Goal: Information Seeking & Learning: Learn about a topic

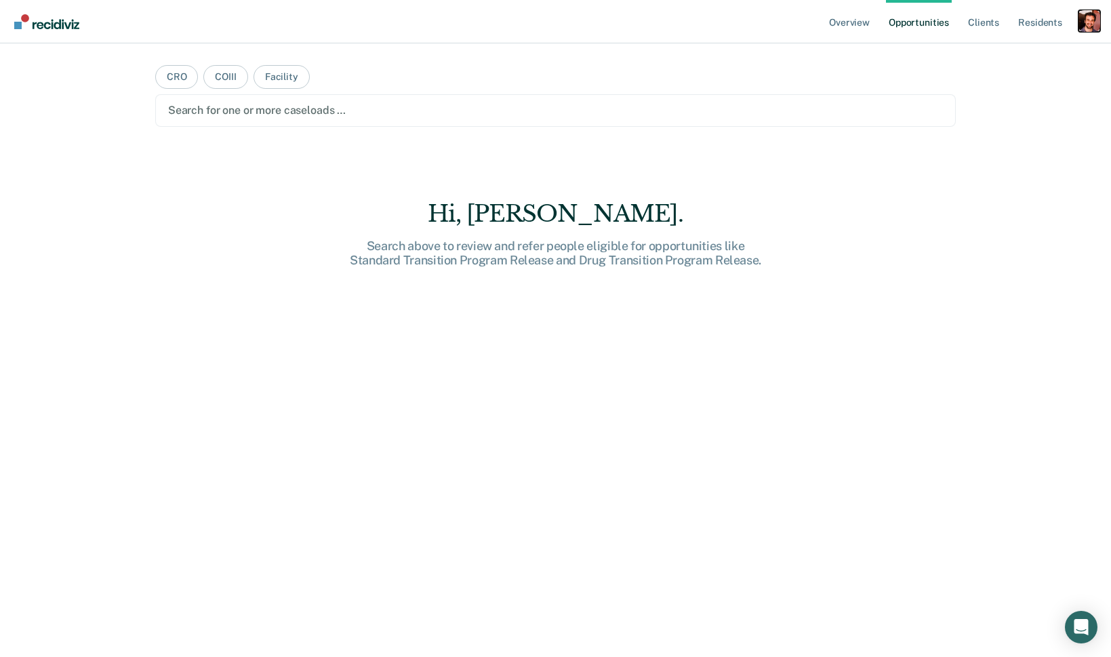
click at [1090, 22] on div "Profile dropdown button" at bounding box center [1090, 21] width 22 height 22
click at [1039, 57] on link "Profile" at bounding box center [1034, 55] width 109 height 12
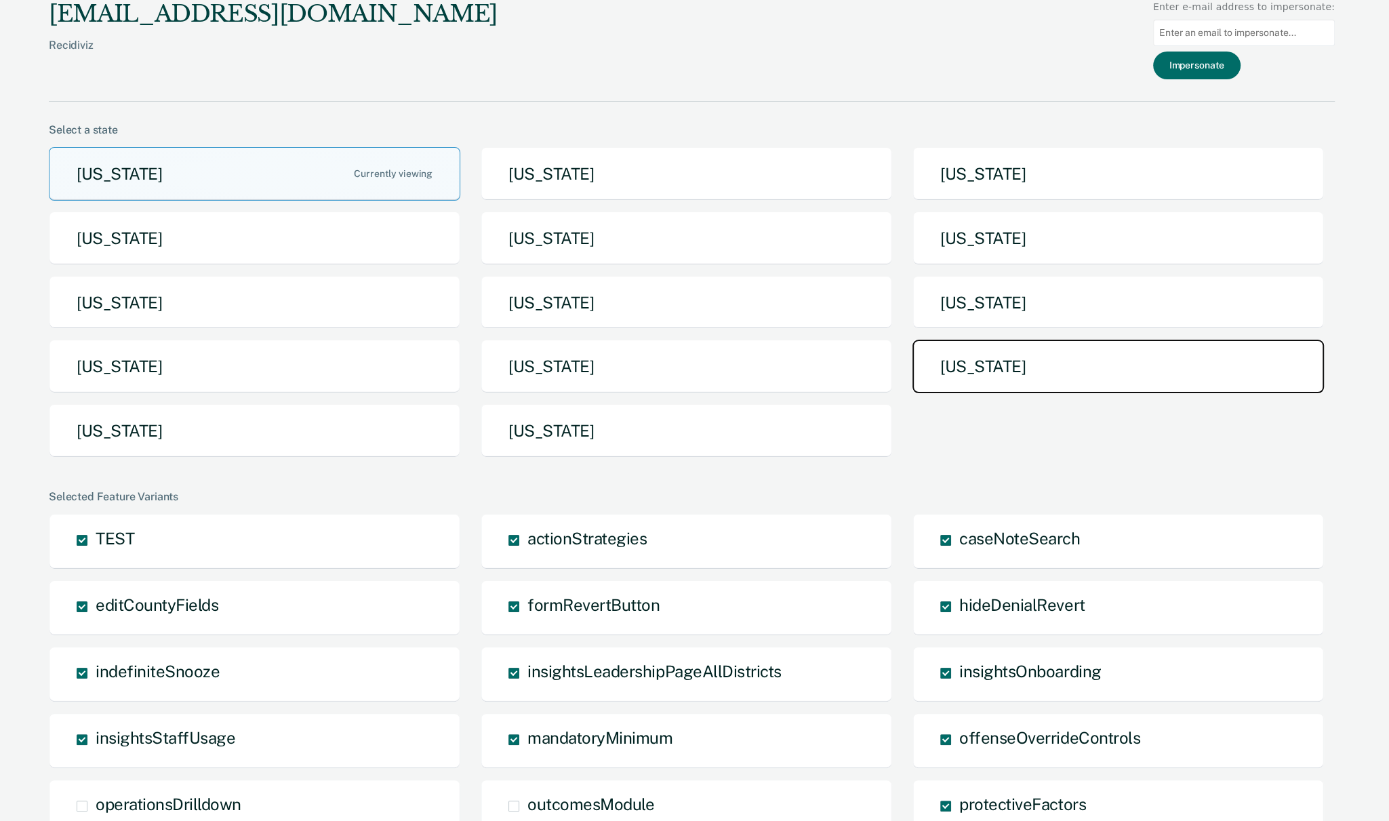
click at [1060, 364] on button "[US_STATE]" at bounding box center [1119, 367] width 412 height 54
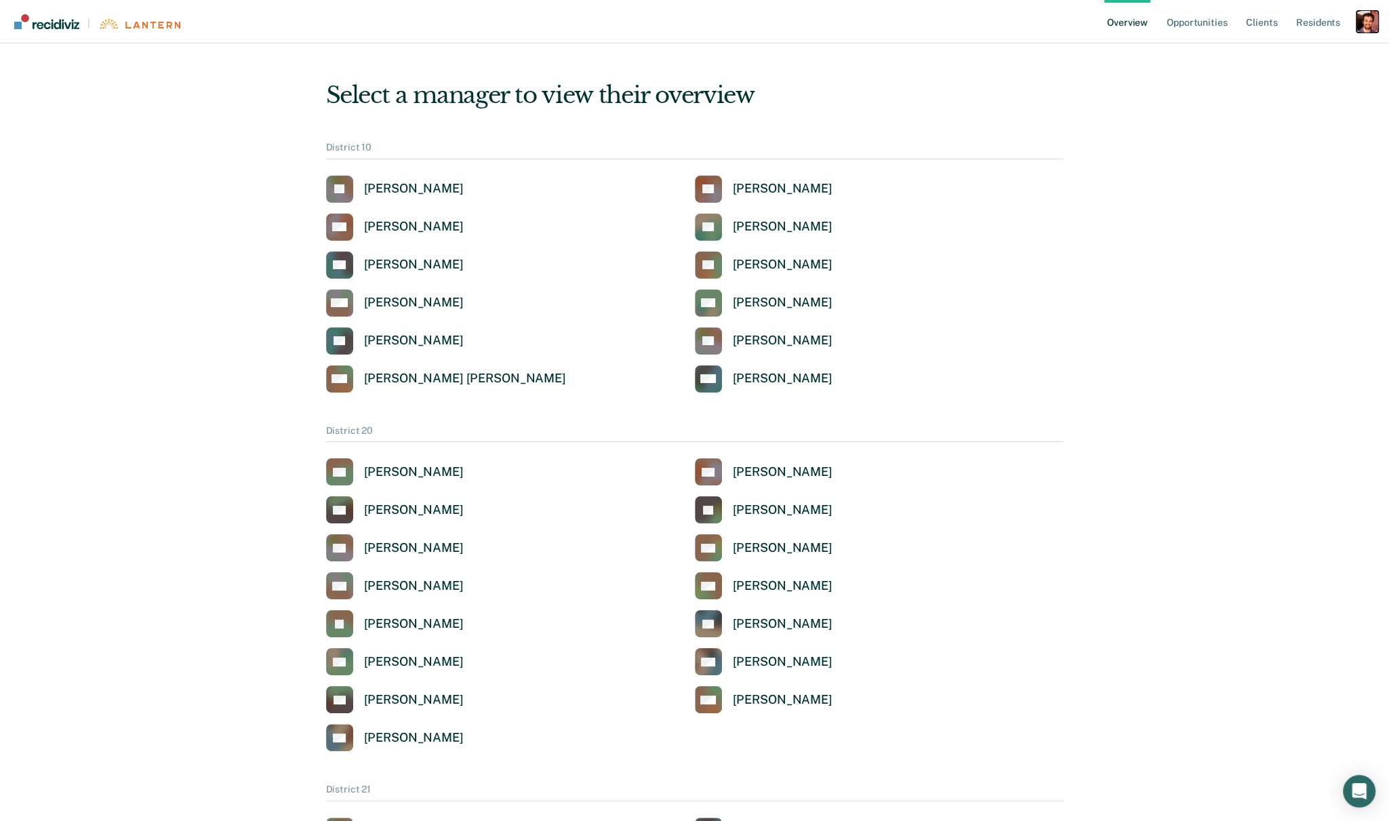
click at [1111, 30] on div "Profile dropdown button" at bounding box center [1368, 22] width 22 height 22
click at [1111, 55] on link "Profile" at bounding box center [1313, 55] width 109 height 12
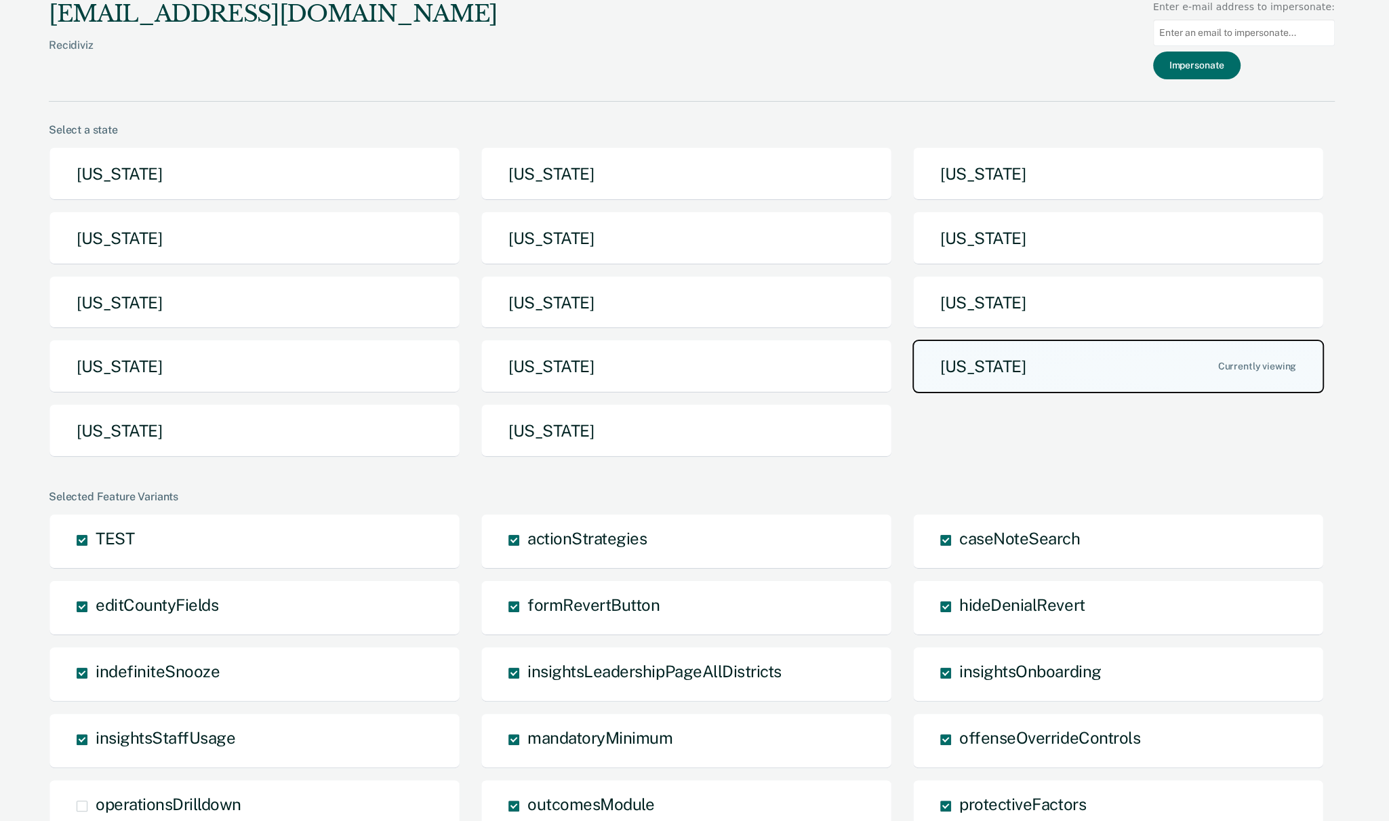
click at [1111, 372] on button "[US_STATE]" at bounding box center [1119, 367] width 412 height 54
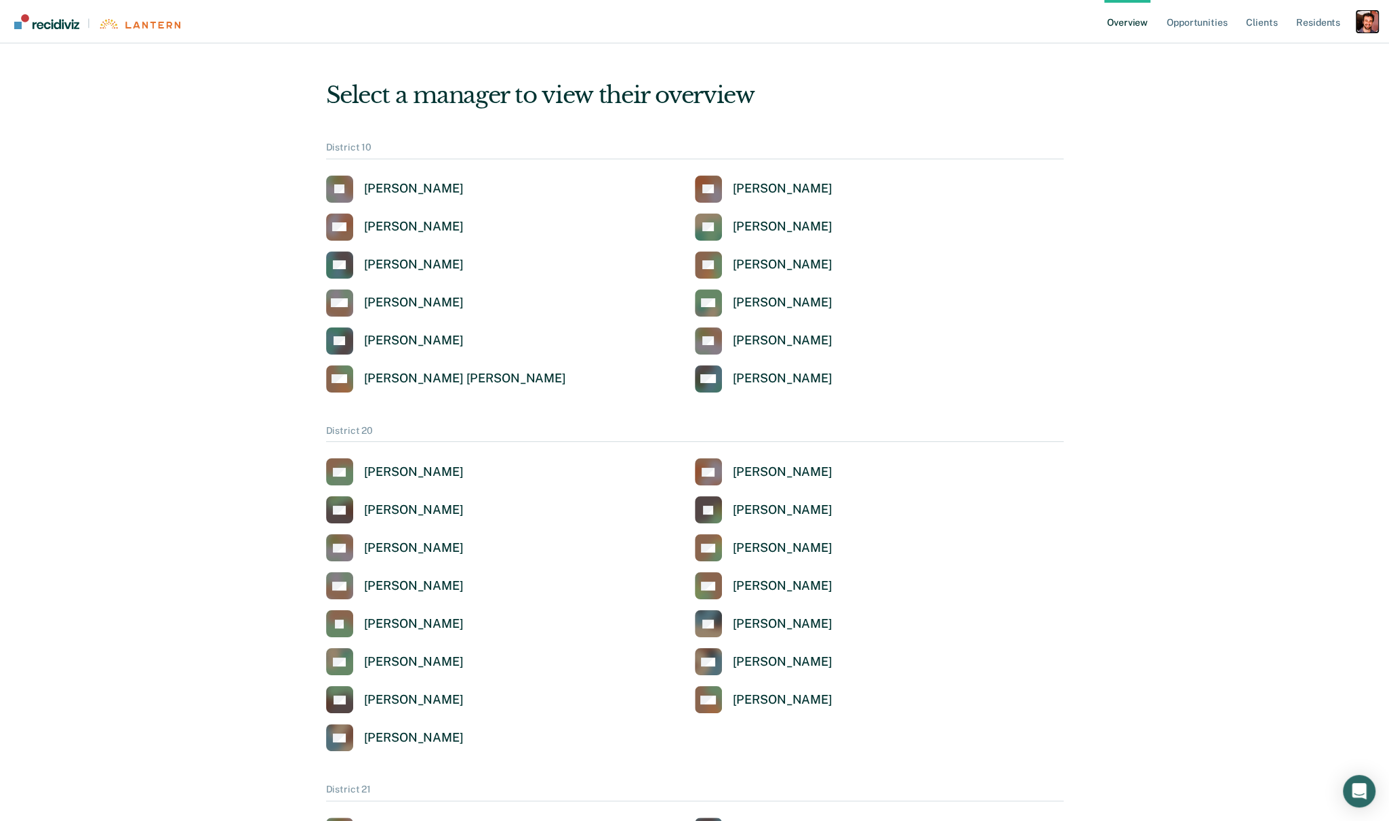
click at [1111, 25] on div "Profile dropdown button" at bounding box center [1368, 22] width 22 height 22
click at [1111, 16] on link "Opportunities" at bounding box center [1197, 21] width 66 height 43
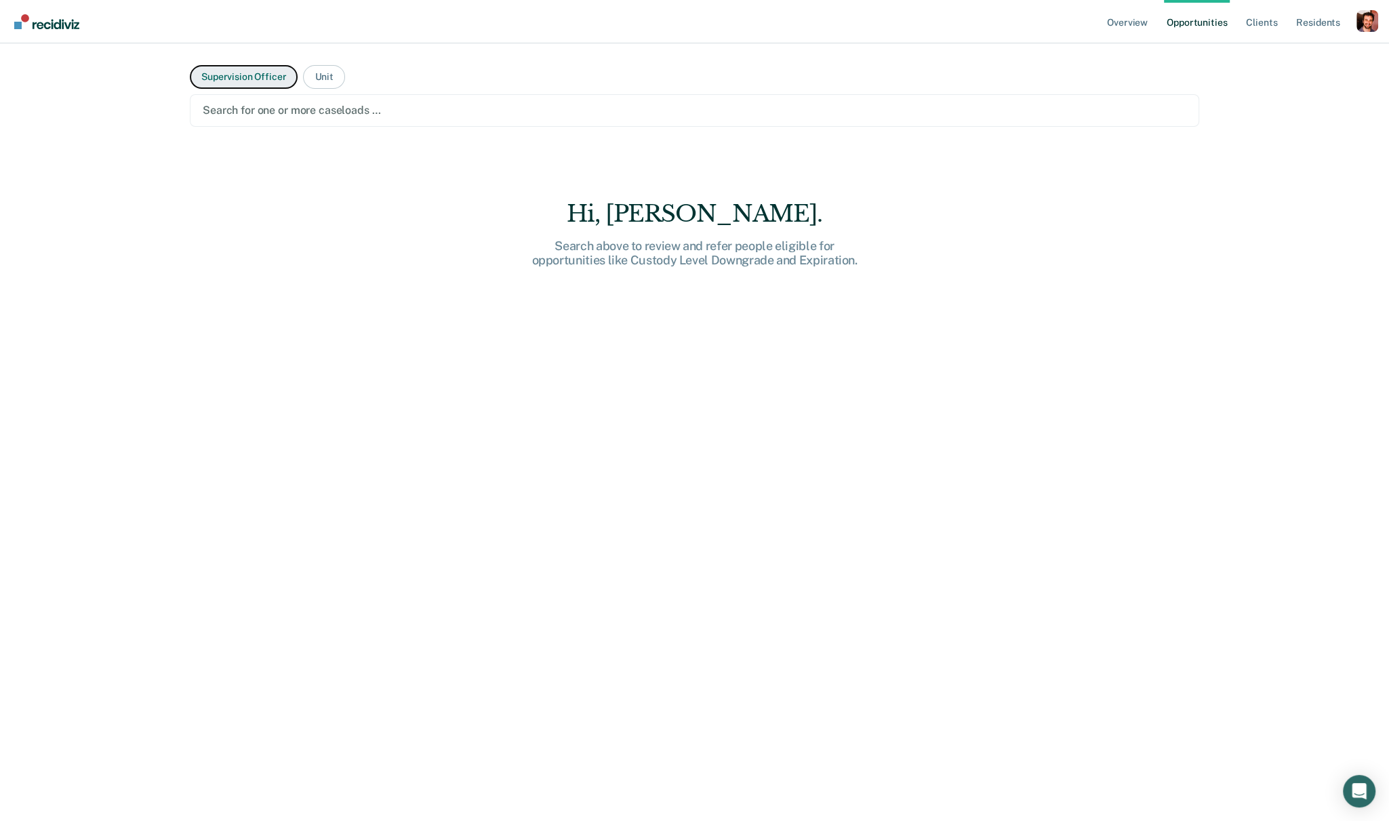
click at [259, 68] on button "Supervision Officer" at bounding box center [244, 77] width 108 height 24
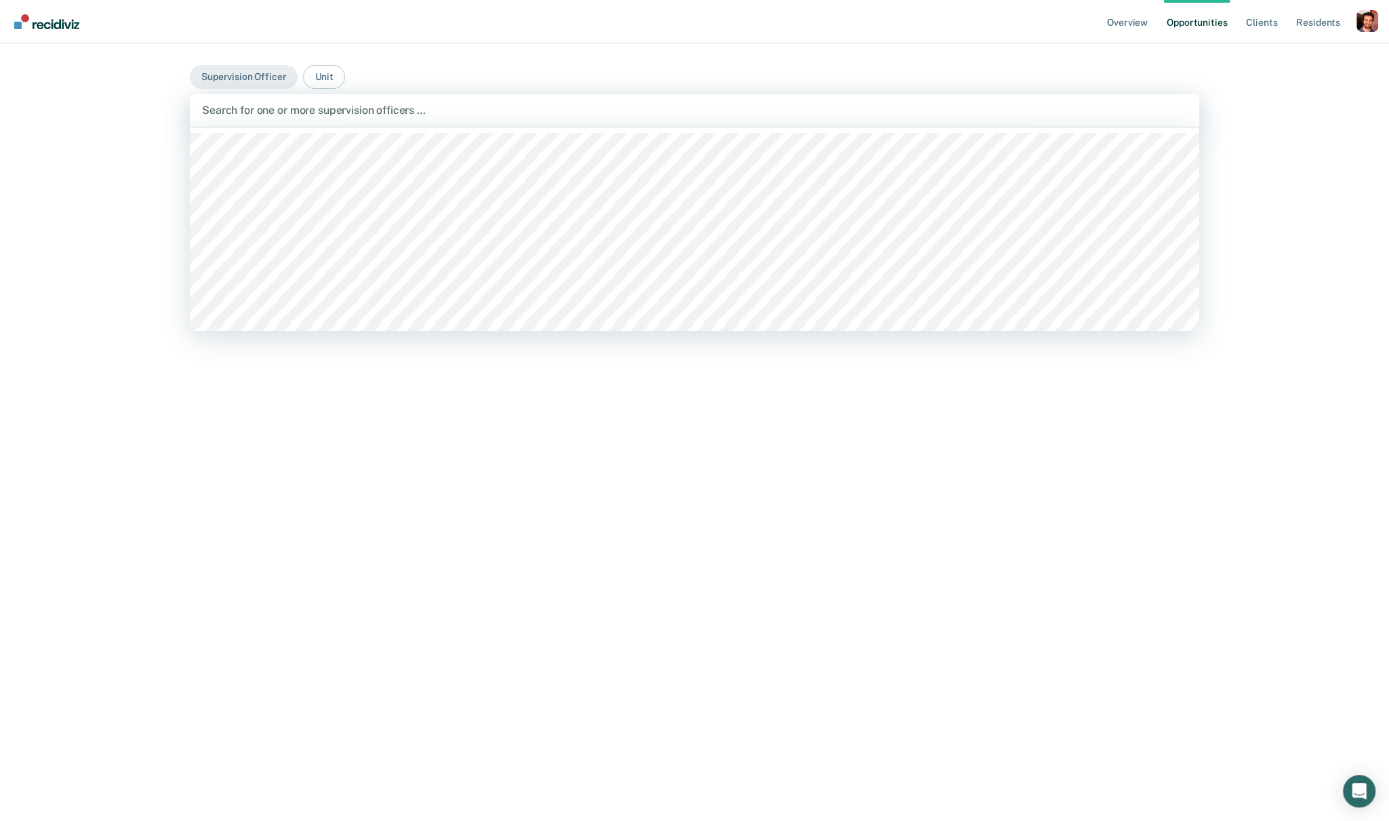
click at [284, 104] on div at bounding box center [694, 110] width 985 height 16
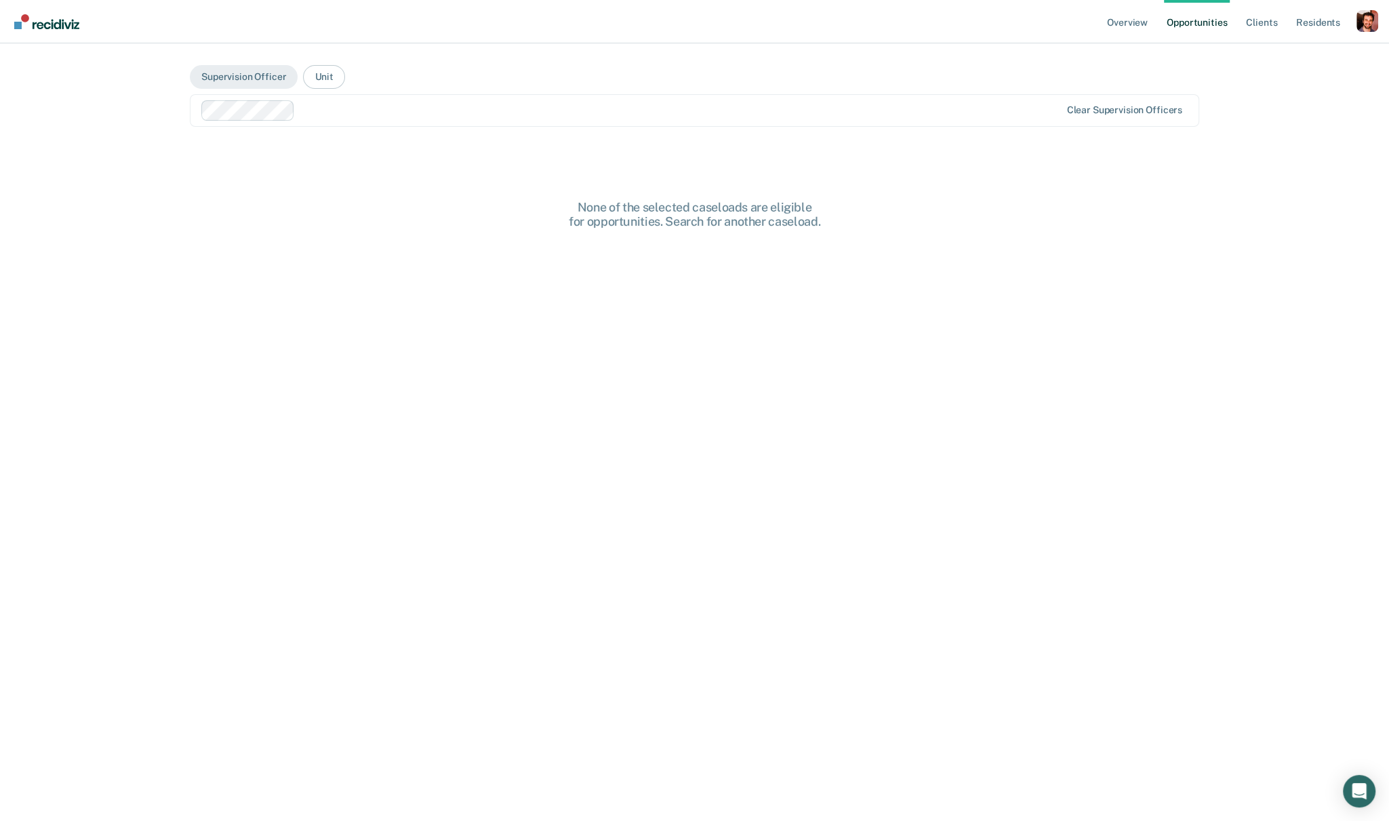
click at [317, 112] on div at bounding box center [680, 110] width 760 height 16
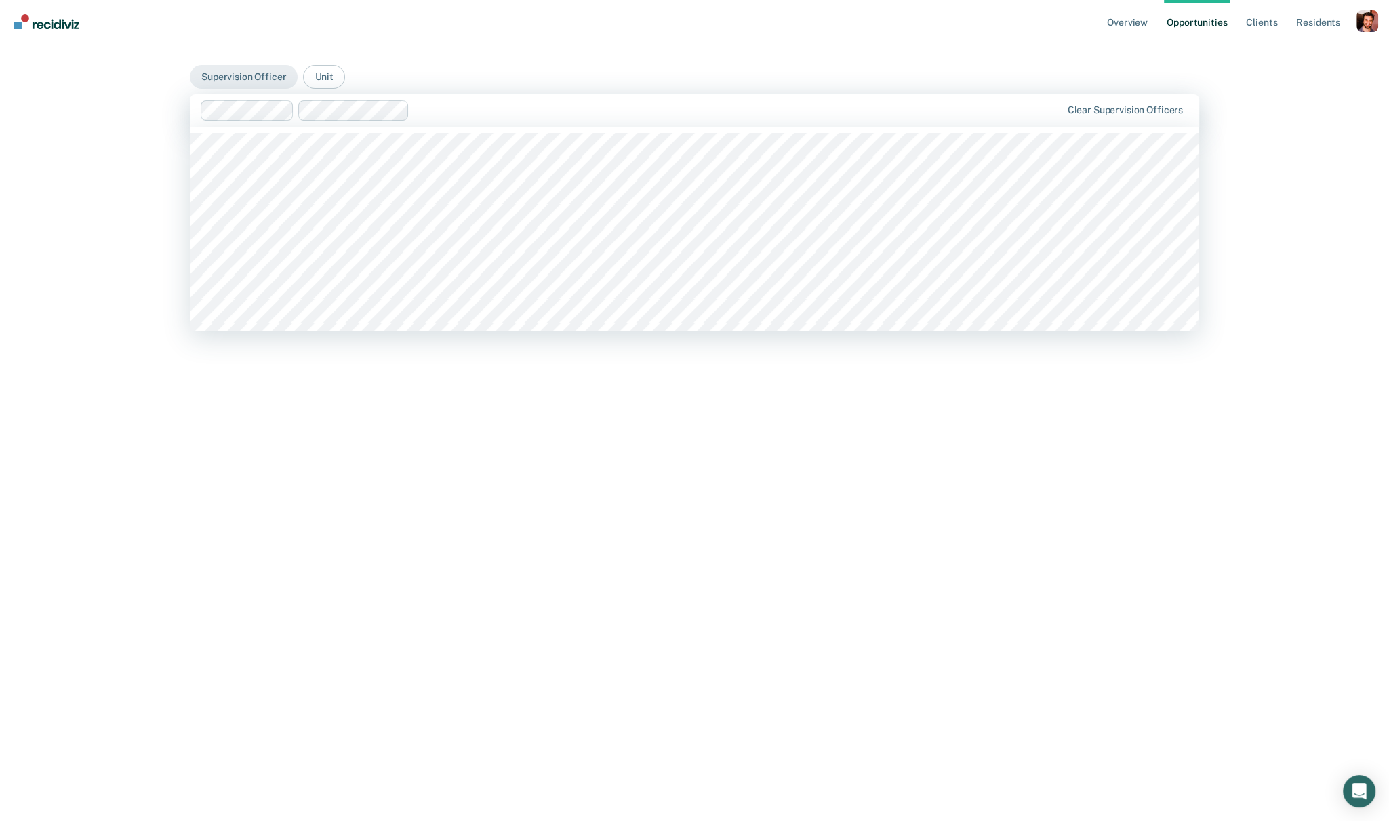
click at [462, 119] on div at bounding box center [631, 110] width 861 height 20
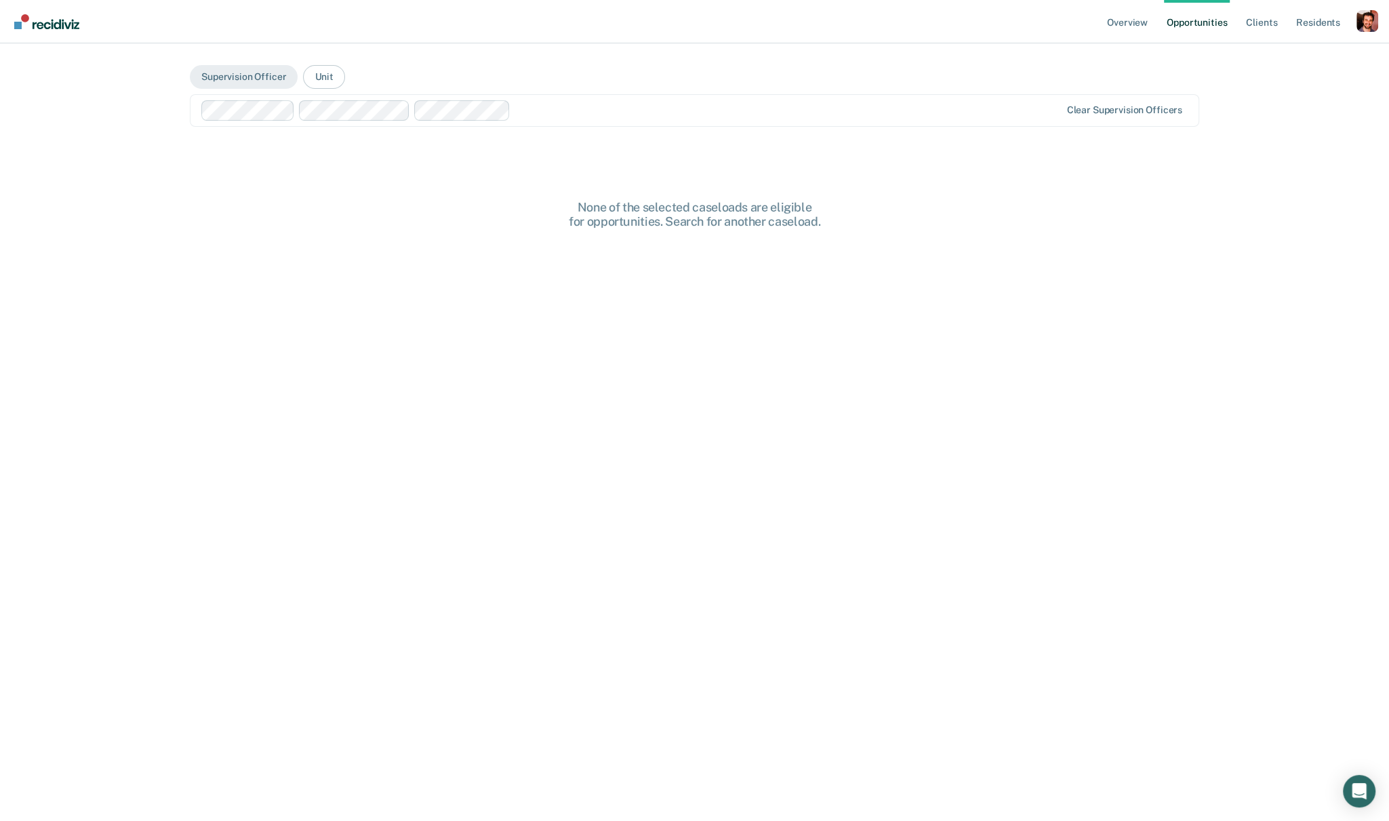
click at [540, 117] on div at bounding box center [631, 110] width 860 height 20
click at [640, 106] on div at bounding box center [840, 110] width 439 height 16
click at [591, 361] on div "None of the selected caseloads are eligible for opportunities. Search for anoth…" at bounding box center [695, 534] width 1010 height 669
click at [728, 101] on div at bounding box center [631, 110] width 860 height 20
click at [751, 110] on div at bounding box center [893, 110] width 336 height 16
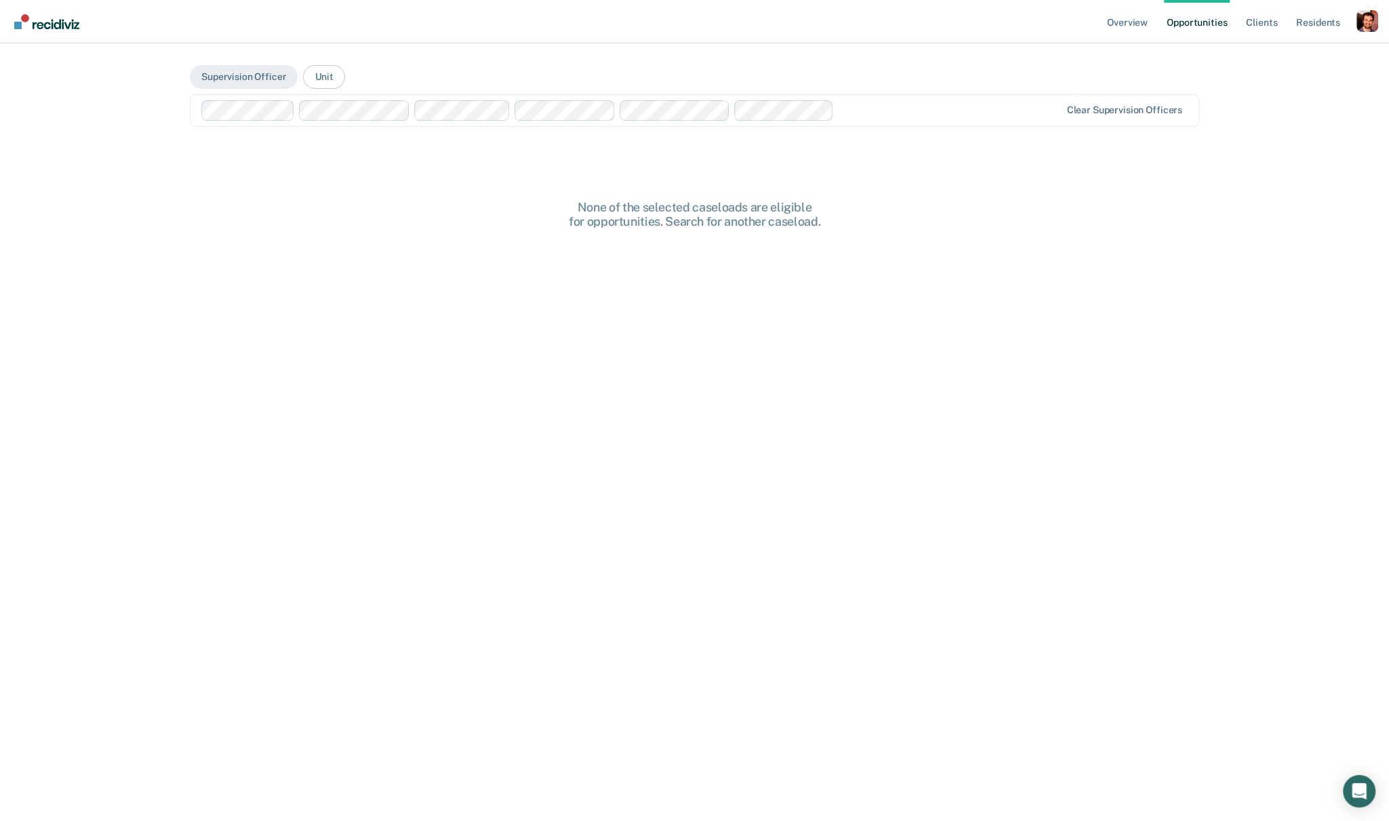
click at [882, 108] on div at bounding box center [949, 110] width 220 height 16
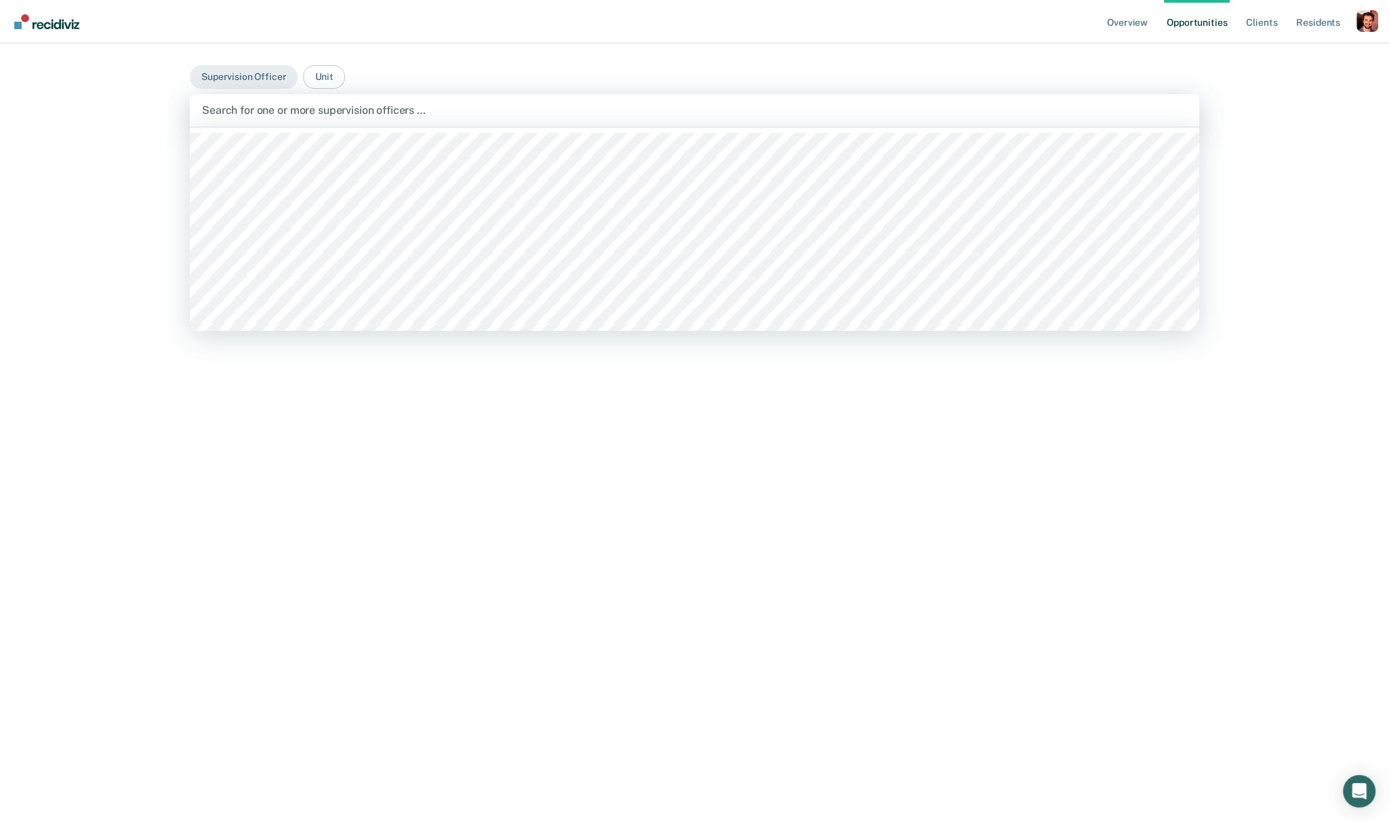
click at [962, 109] on div at bounding box center [694, 110] width 985 height 16
click at [850, 107] on div at bounding box center [682, 110] width 757 height 16
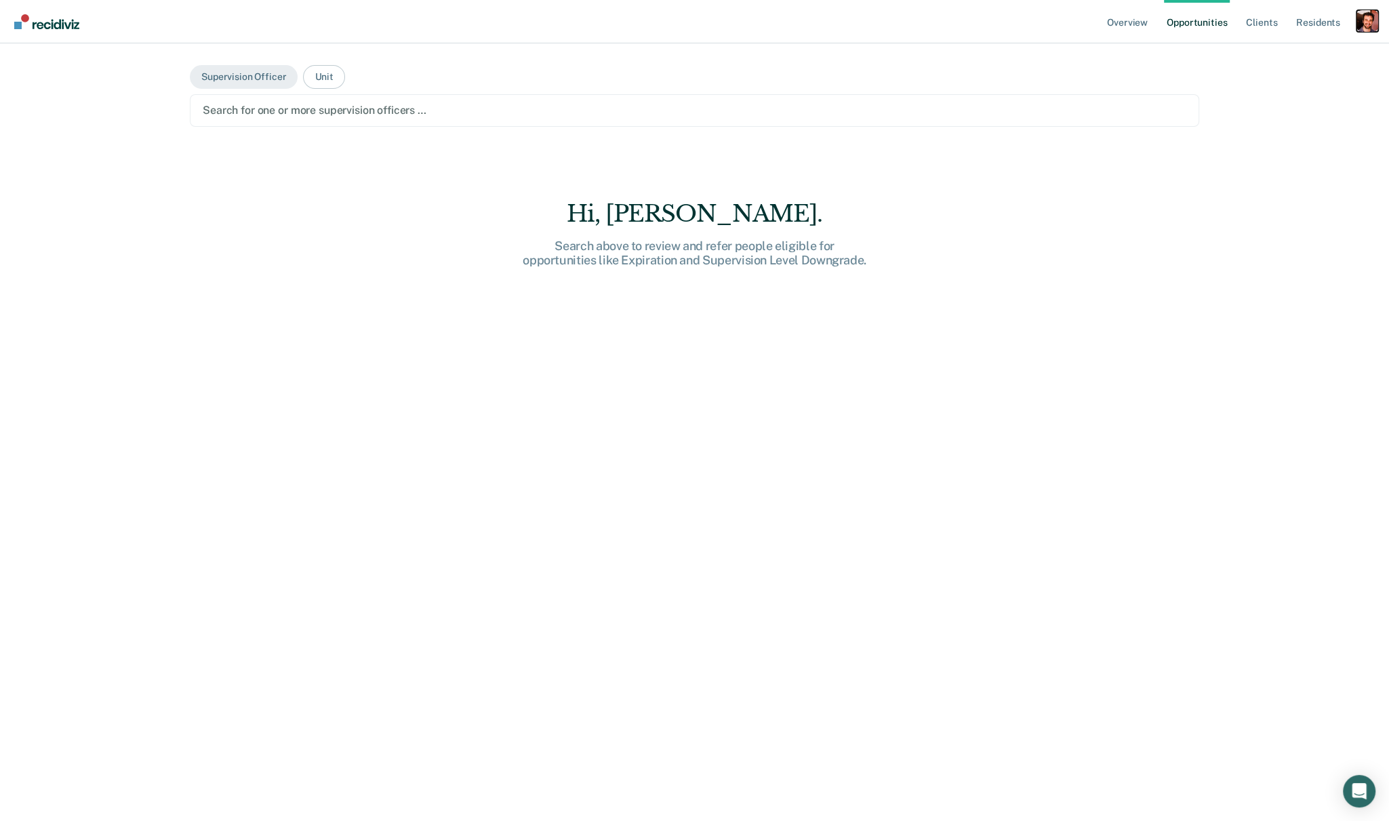
click at [1111, 22] on div "Profile dropdown button" at bounding box center [1368, 21] width 22 height 22
click at [331, 81] on button "Unit" at bounding box center [323, 77] width 41 height 24
click at [331, 108] on div at bounding box center [695, 110] width 984 height 16
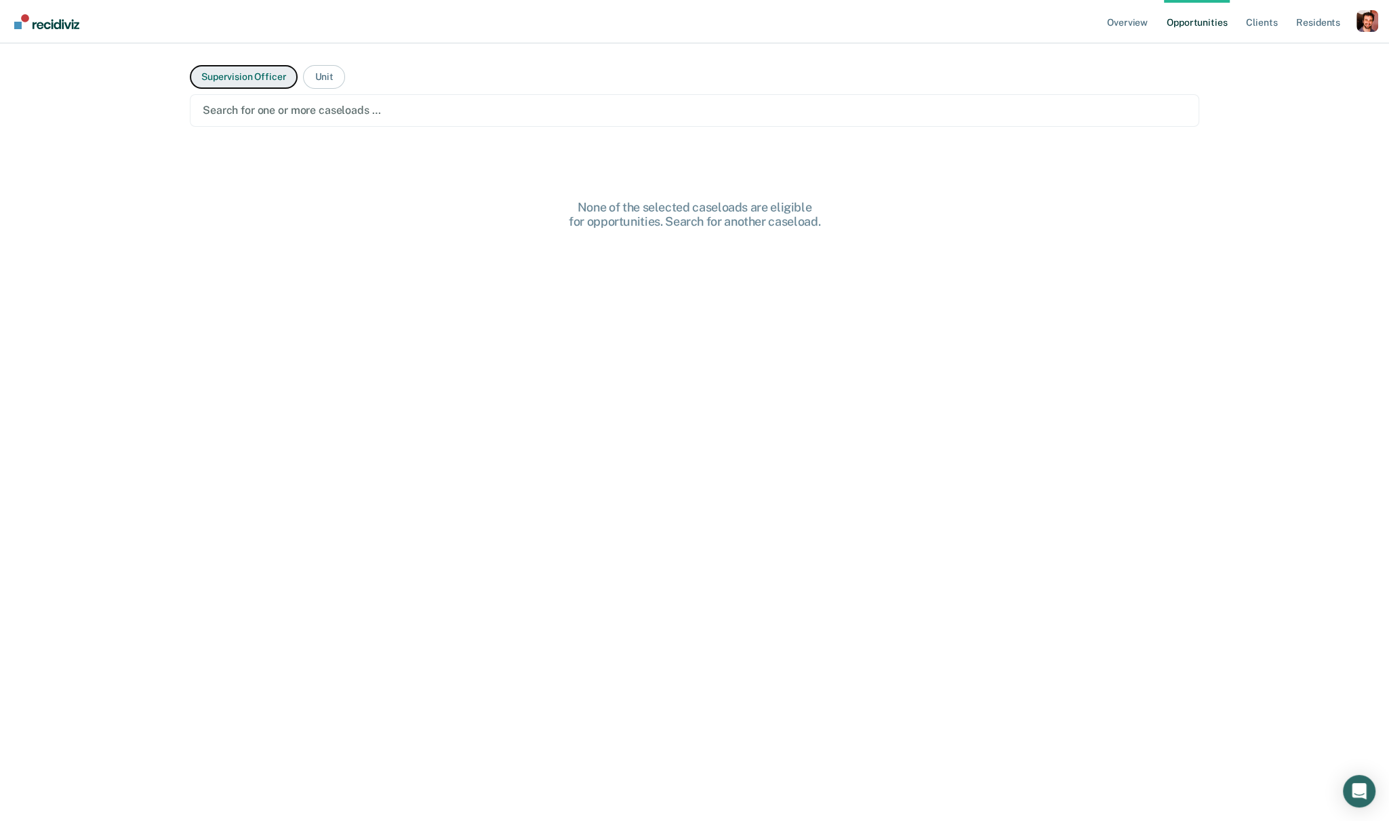
click at [252, 73] on button "Supervision Officer" at bounding box center [244, 77] width 108 height 24
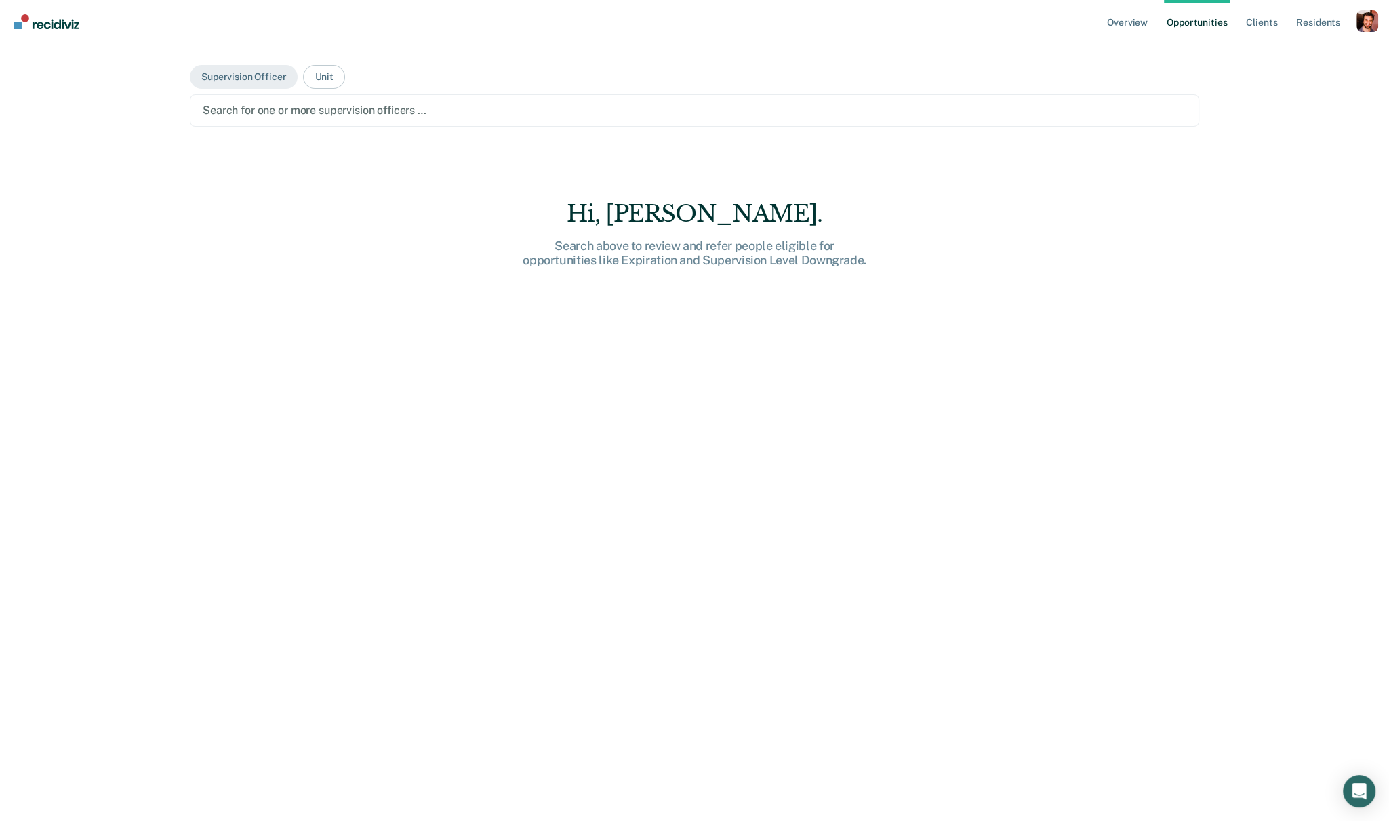
click at [289, 106] on div at bounding box center [695, 110] width 984 height 16
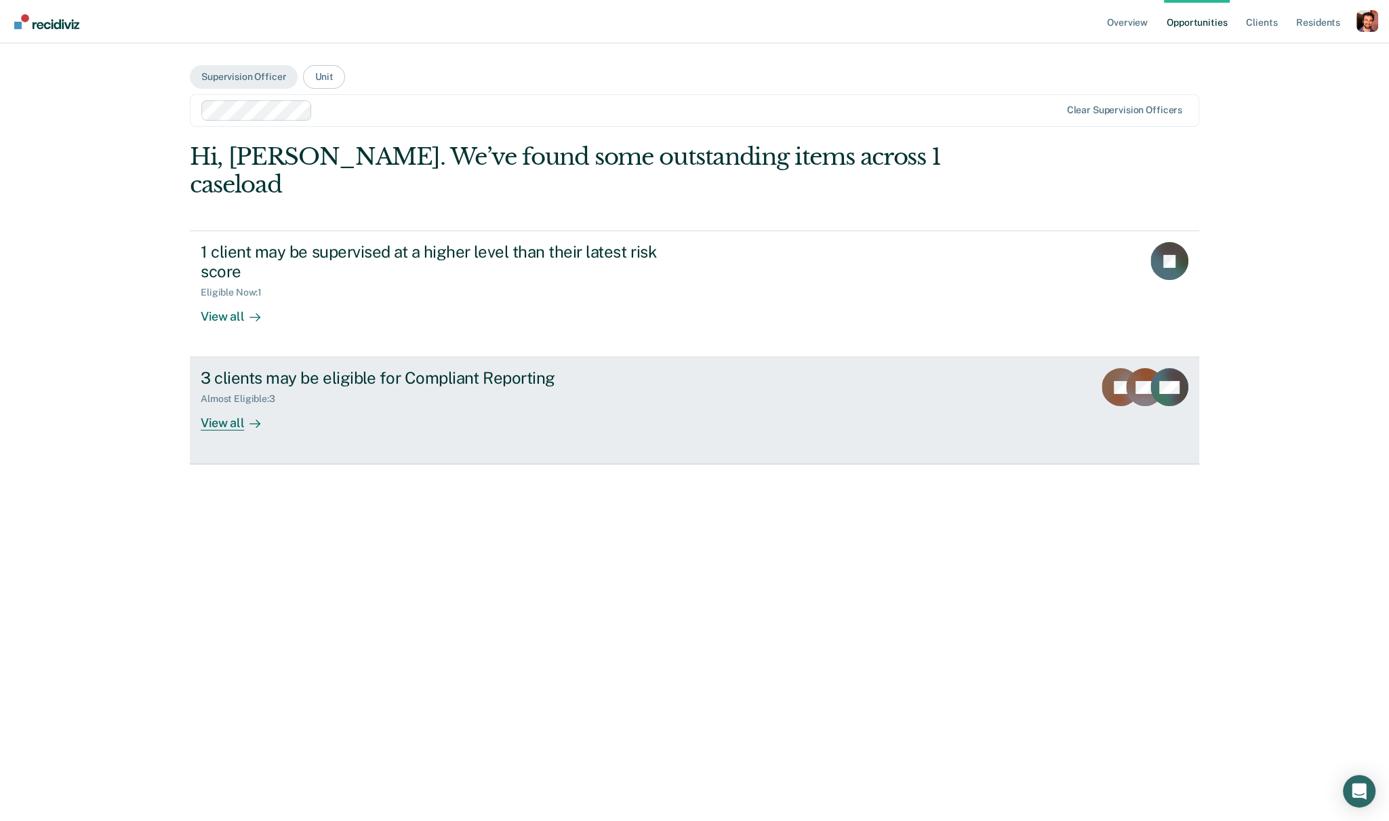
click at [367, 368] on div "3 clients may be eligible for Compliant Reporting" at bounding box center [439, 378] width 476 height 20
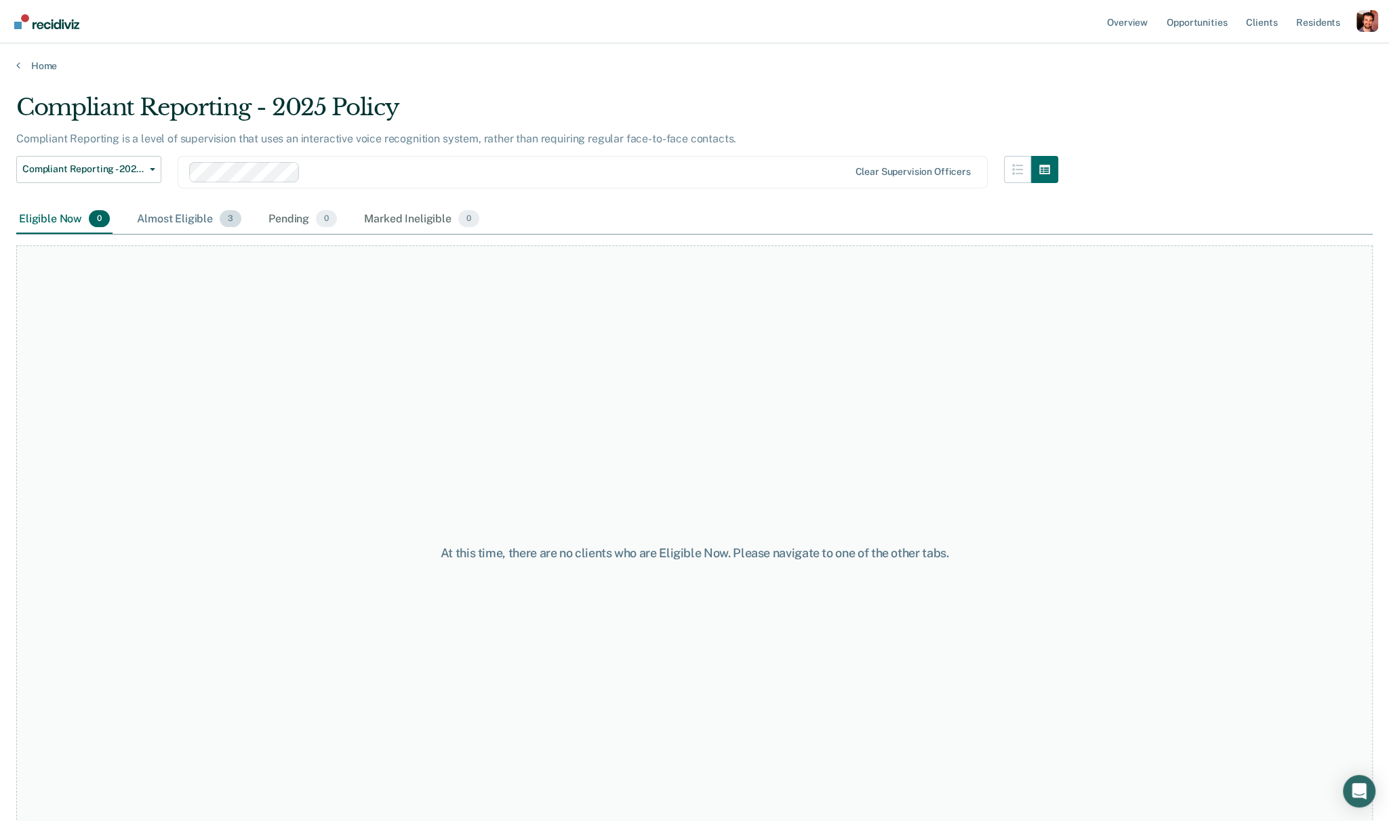
click at [197, 219] on div "Almost Eligible 3" at bounding box center [189, 220] width 110 height 30
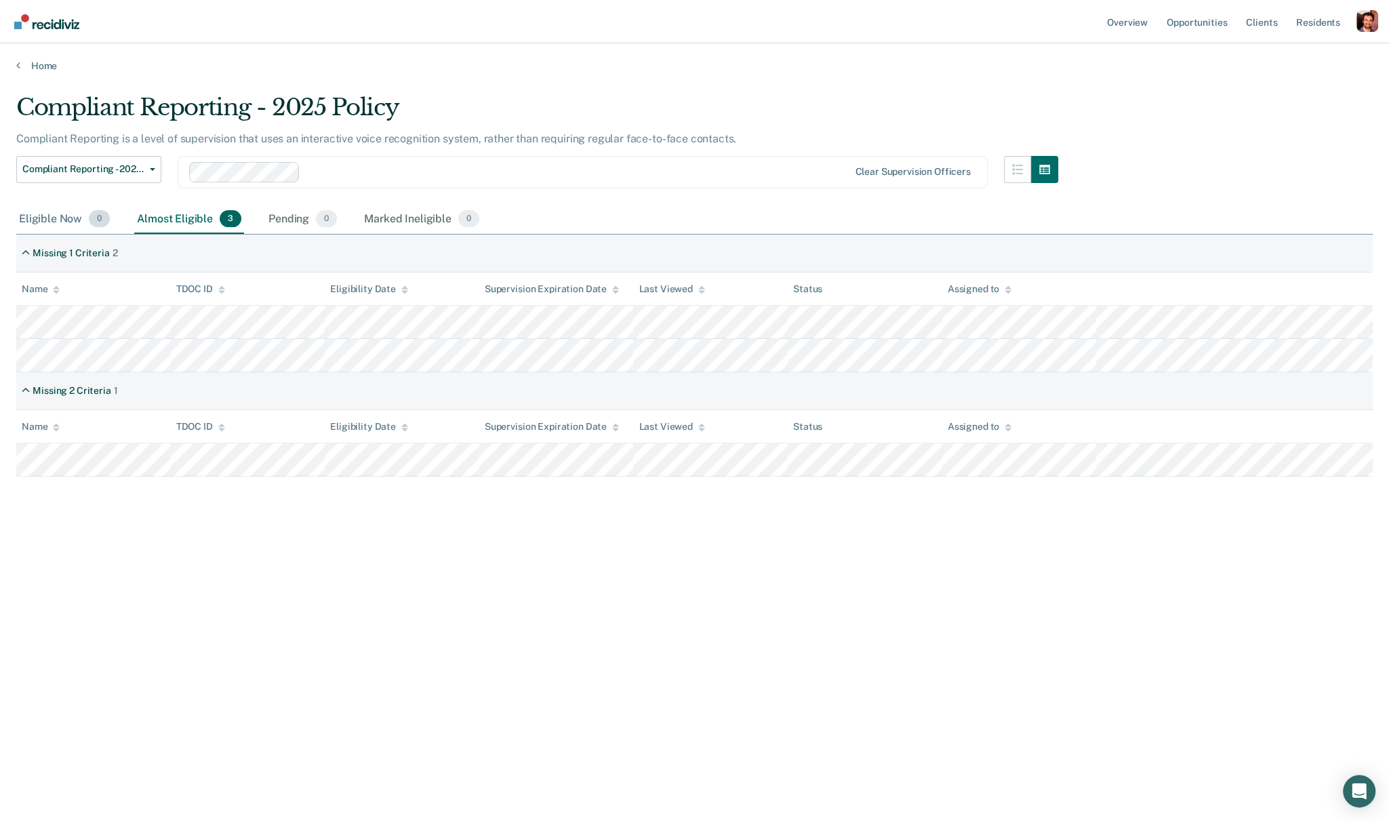
click at [64, 219] on div "Eligible Now 0" at bounding box center [64, 220] width 96 height 30
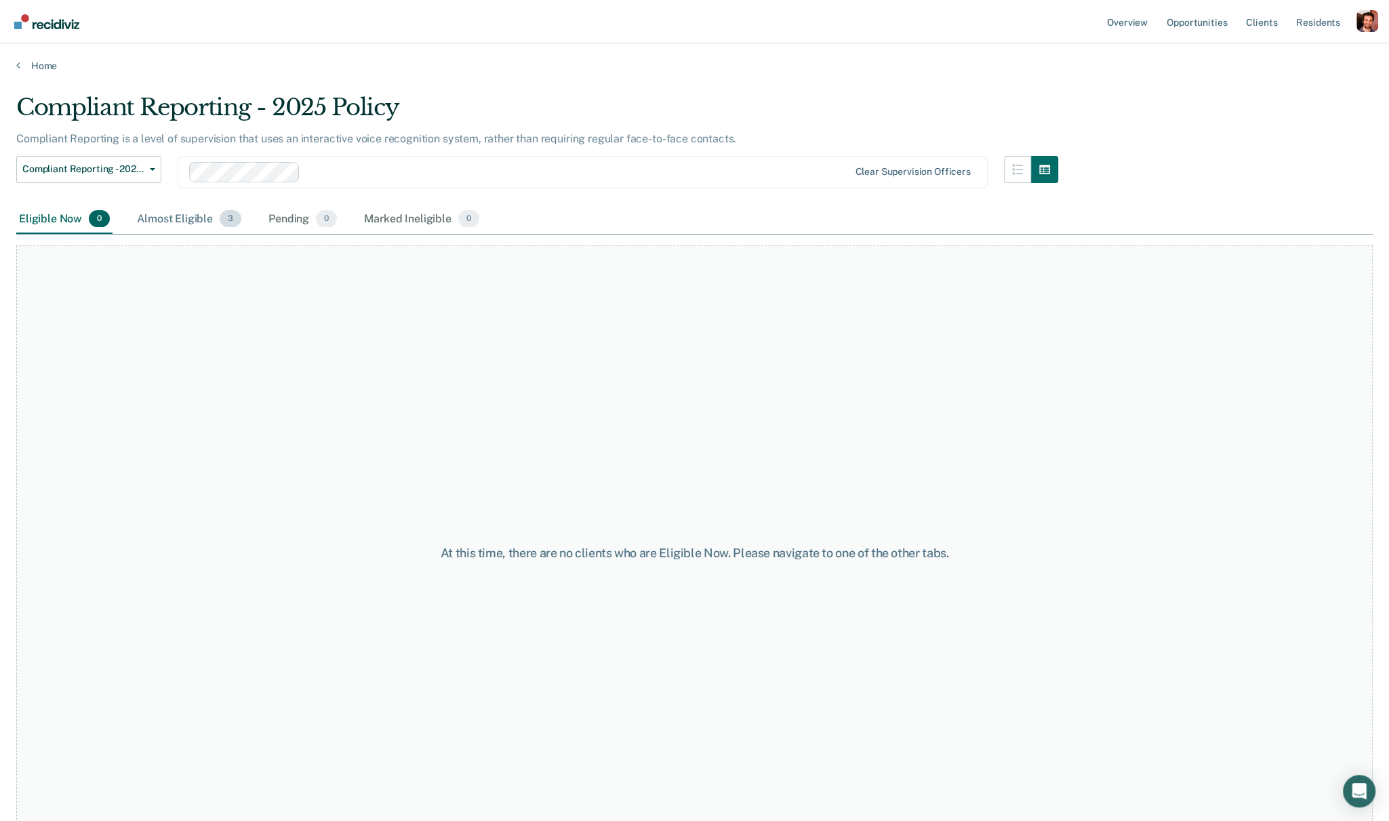
click at [155, 218] on div "Almost Eligible 3" at bounding box center [189, 220] width 110 height 30
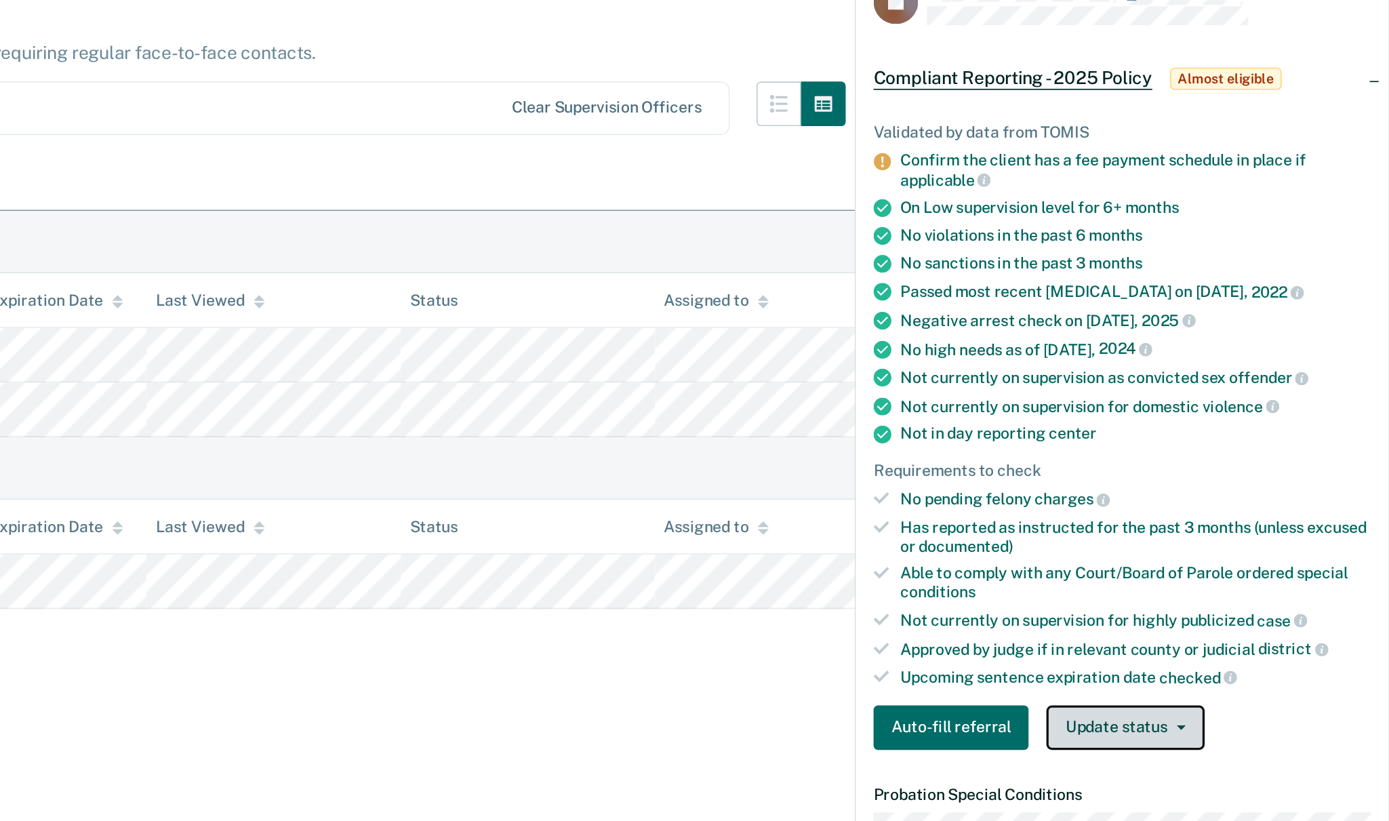
click at [1230, 544] on button "Update status" at bounding box center [1229, 548] width 96 height 27
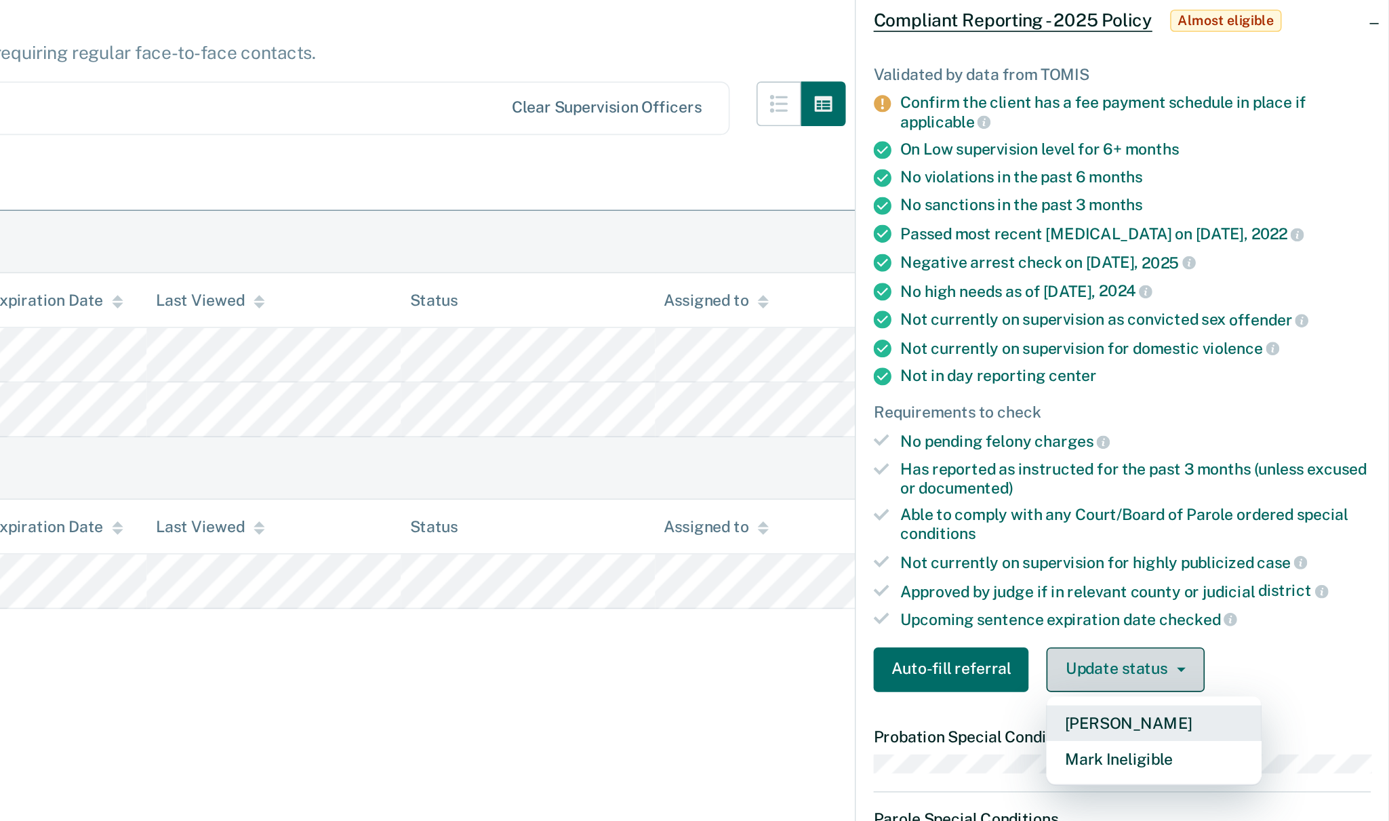
scroll to position [64, 0]
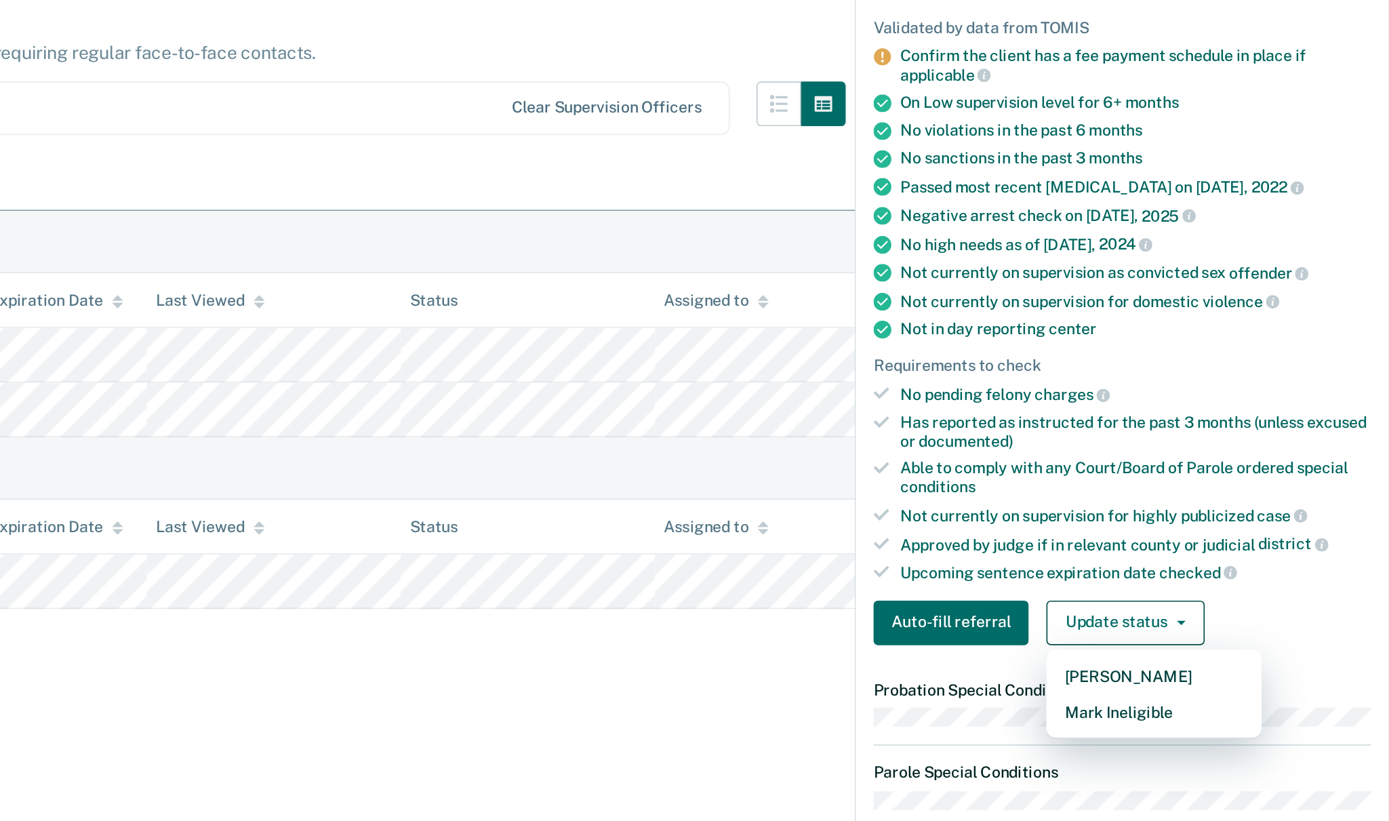
click at [1187, 393] on div "Able to comply with any Court/Board of Parole ordered special conditions" at bounding box center [1235, 397] width 286 height 23
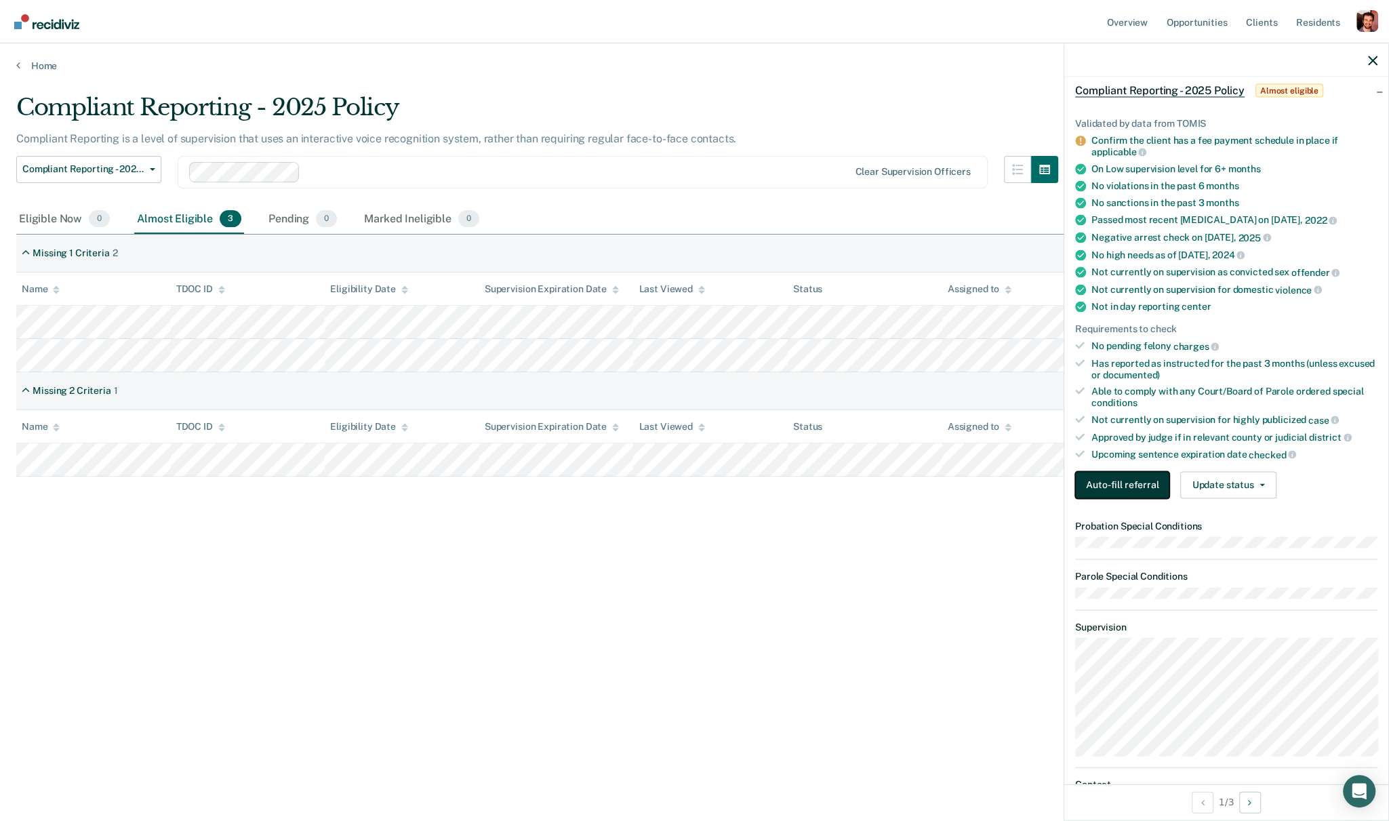
click at [1135, 472] on button "Auto-fill referral" at bounding box center [1122, 484] width 94 height 27
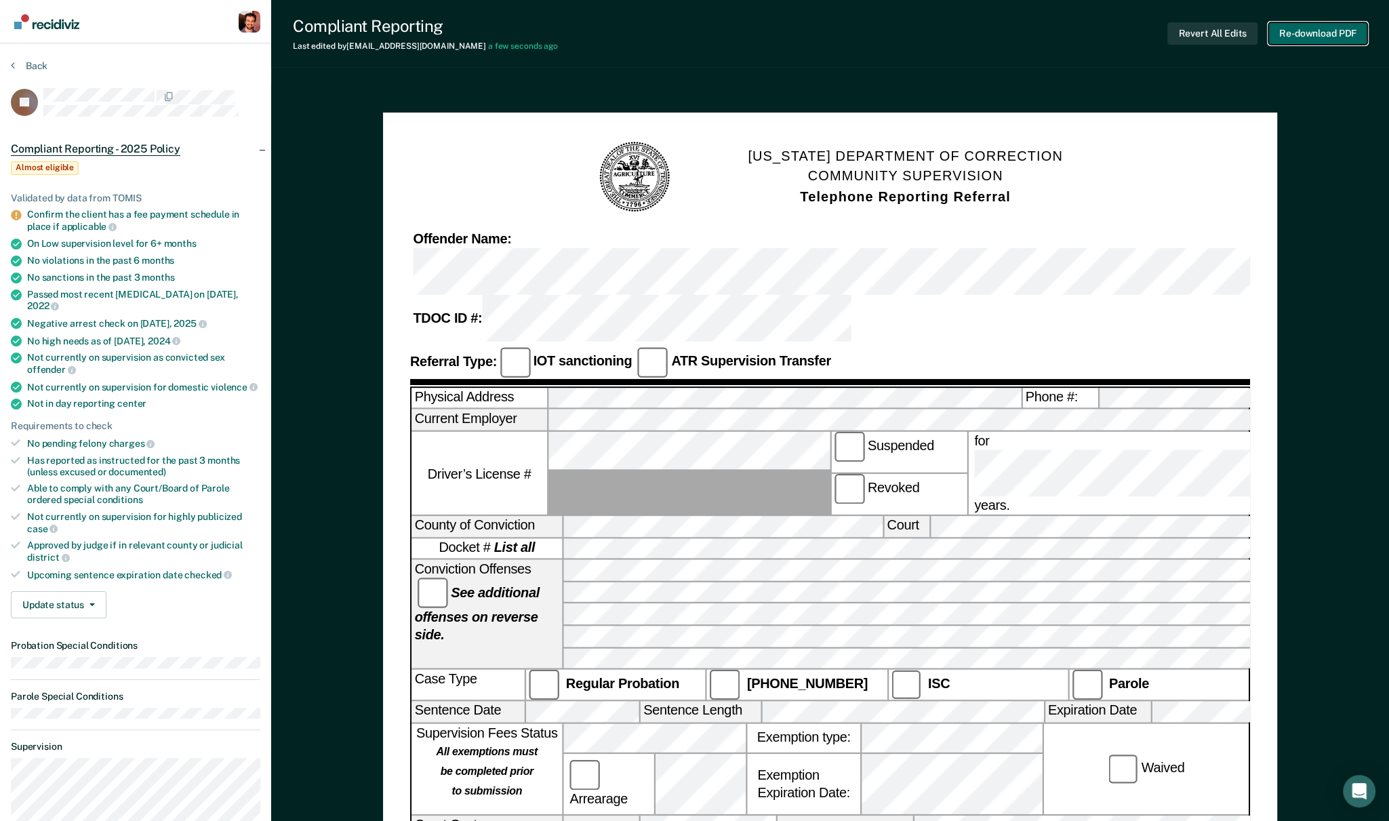
click at [1294, 27] on button "Re-download PDF" at bounding box center [1318, 33] width 99 height 22
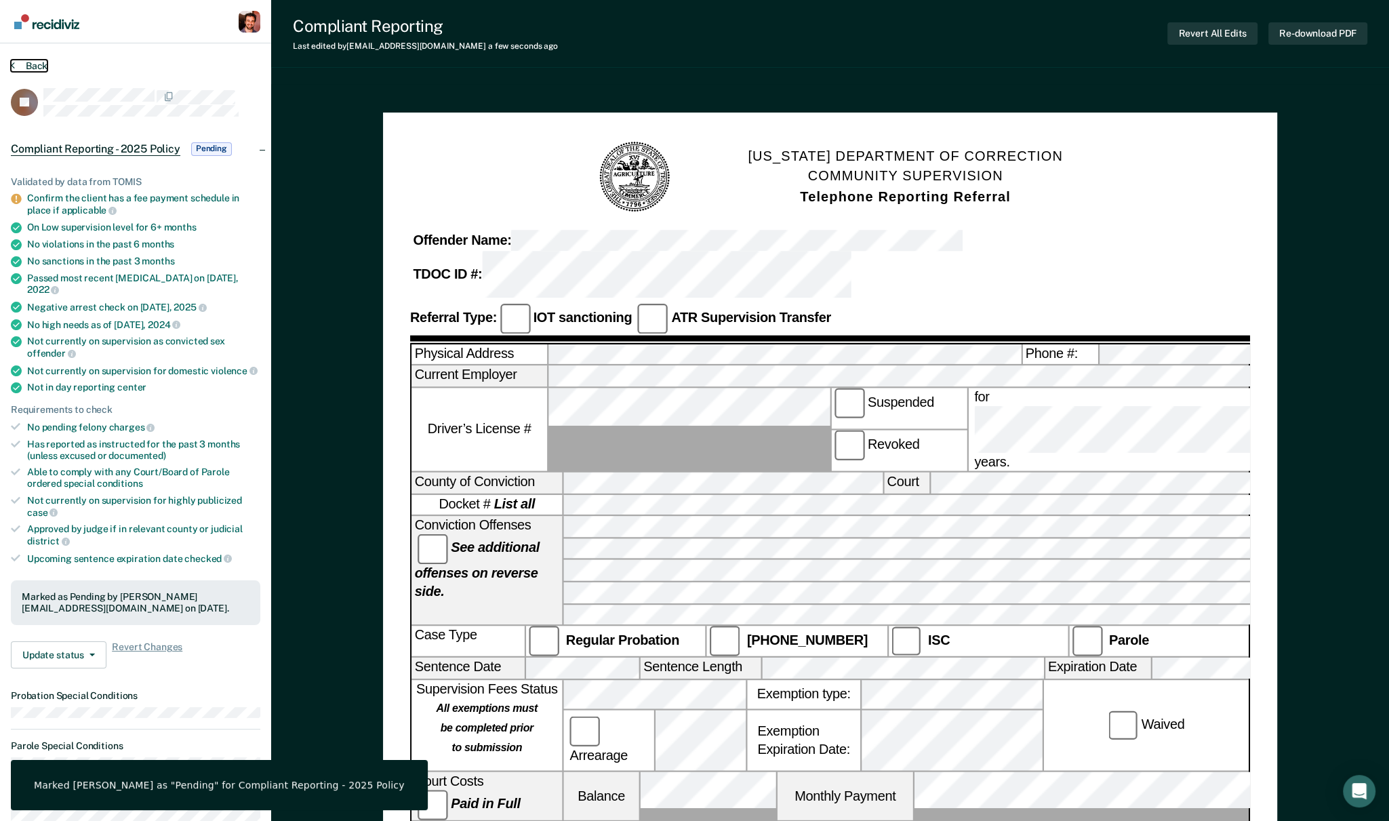
click at [24, 60] on button "Back" at bounding box center [29, 66] width 37 height 12
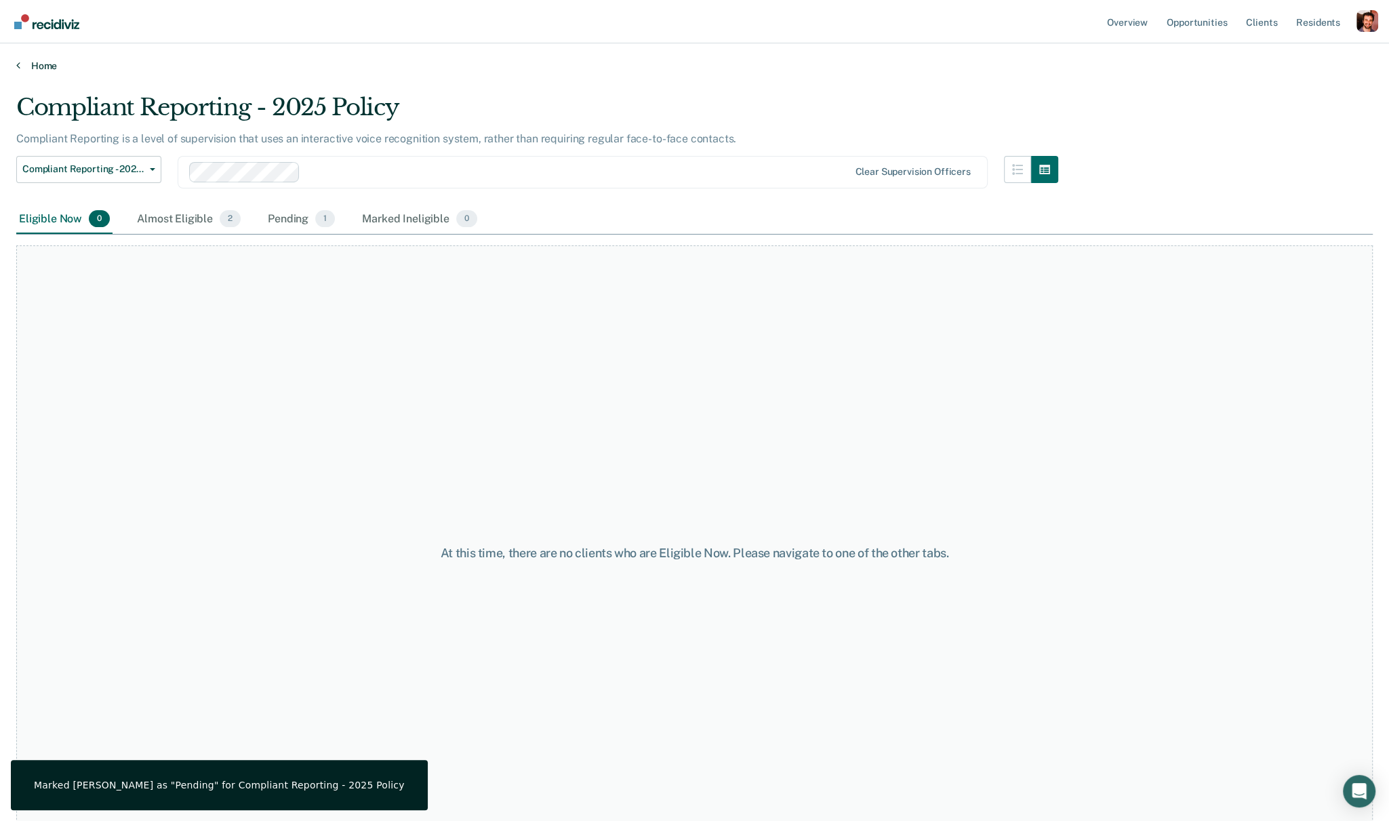
click at [26, 64] on link "Home" at bounding box center [694, 66] width 1357 height 12
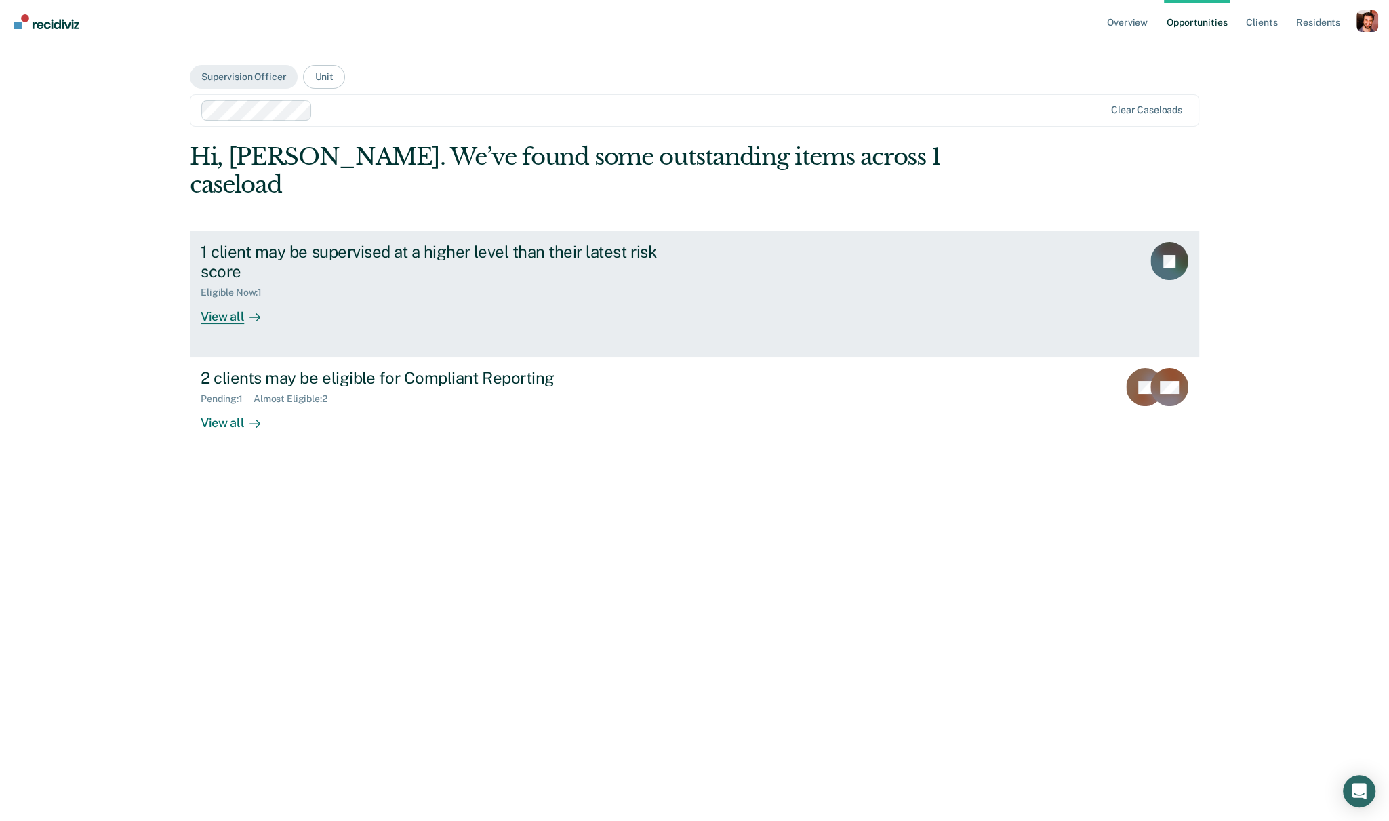
click at [231, 298] on div "View all" at bounding box center [239, 311] width 76 height 26
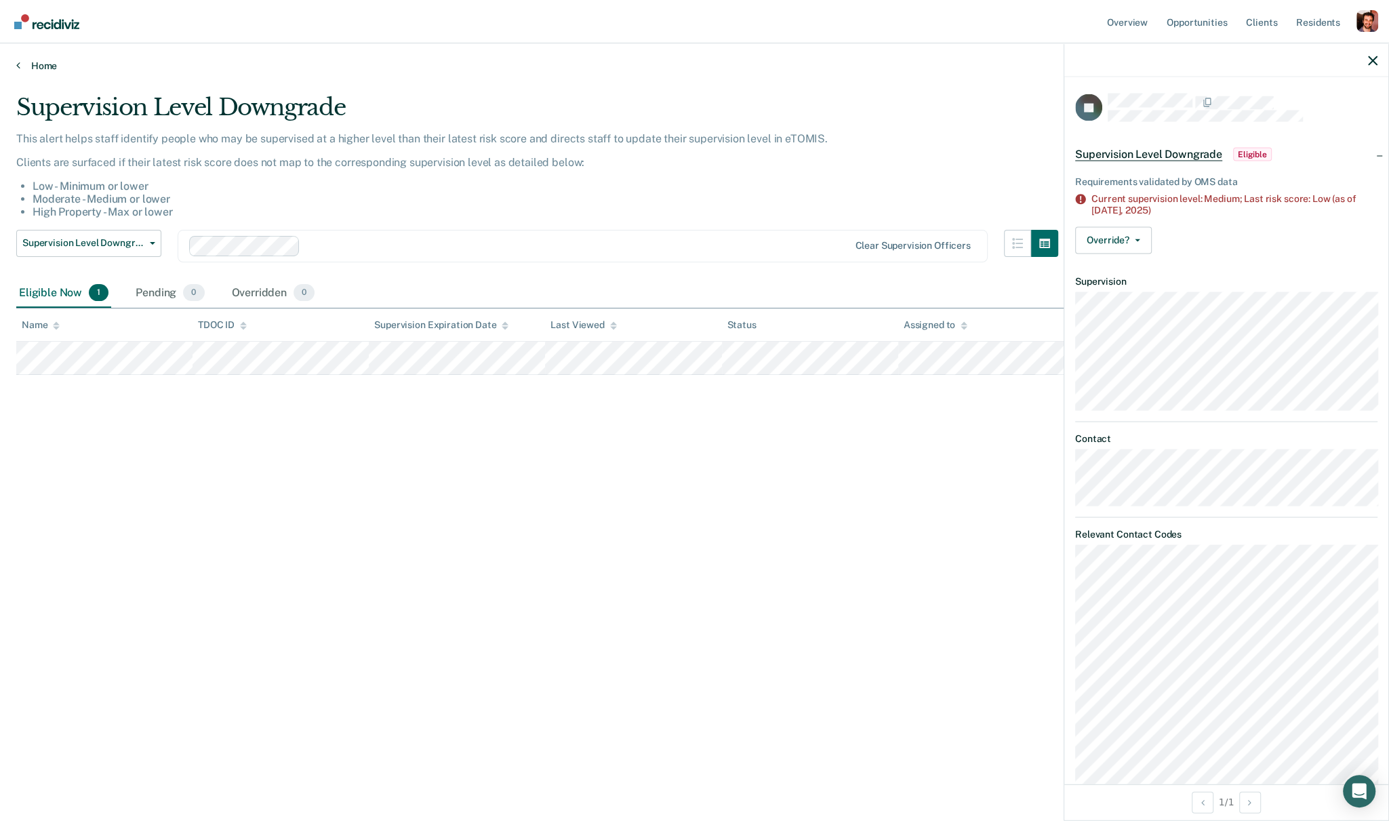
click at [22, 61] on link "Home" at bounding box center [694, 66] width 1357 height 12
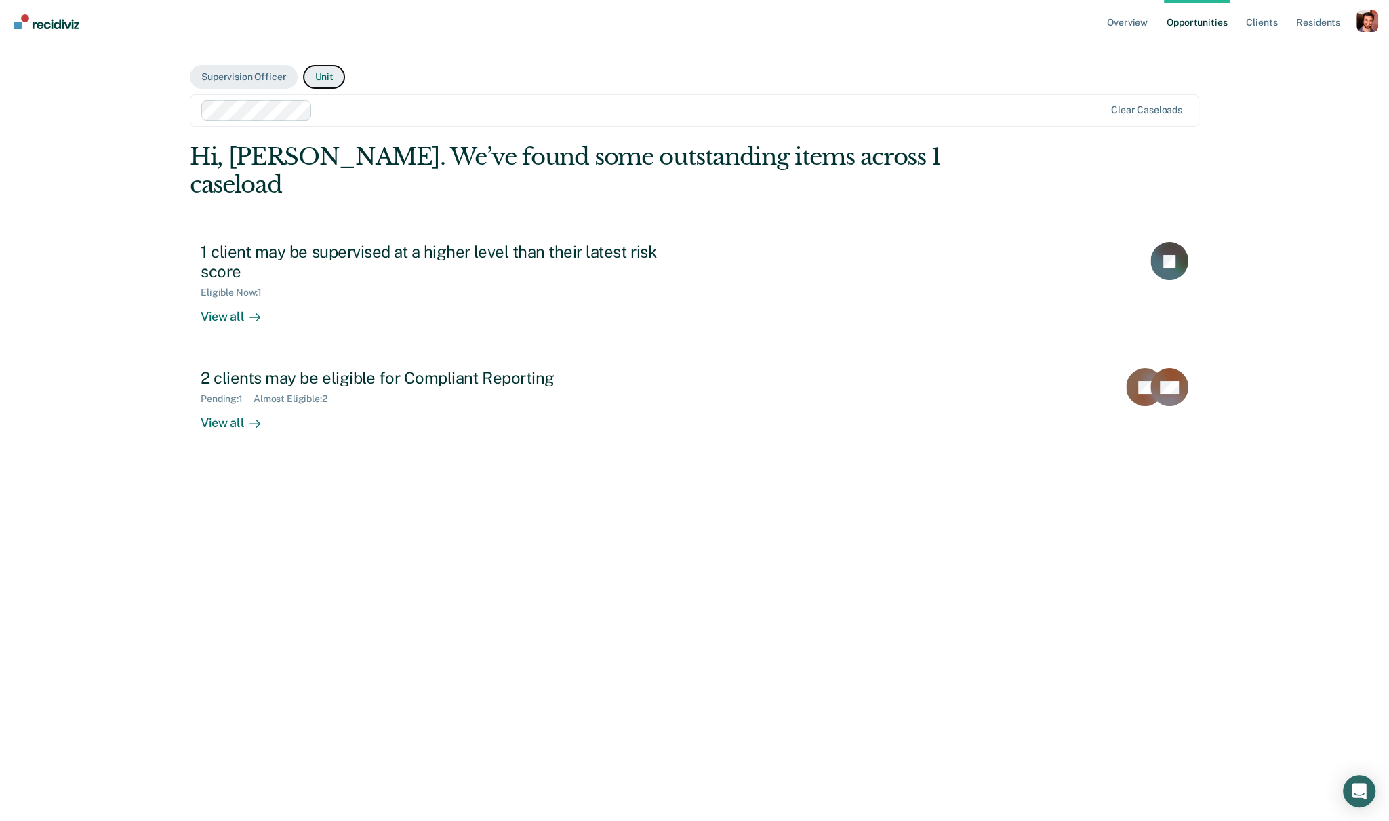
click at [332, 73] on button "Unit" at bounding box center [323, 77] width 41 height 24
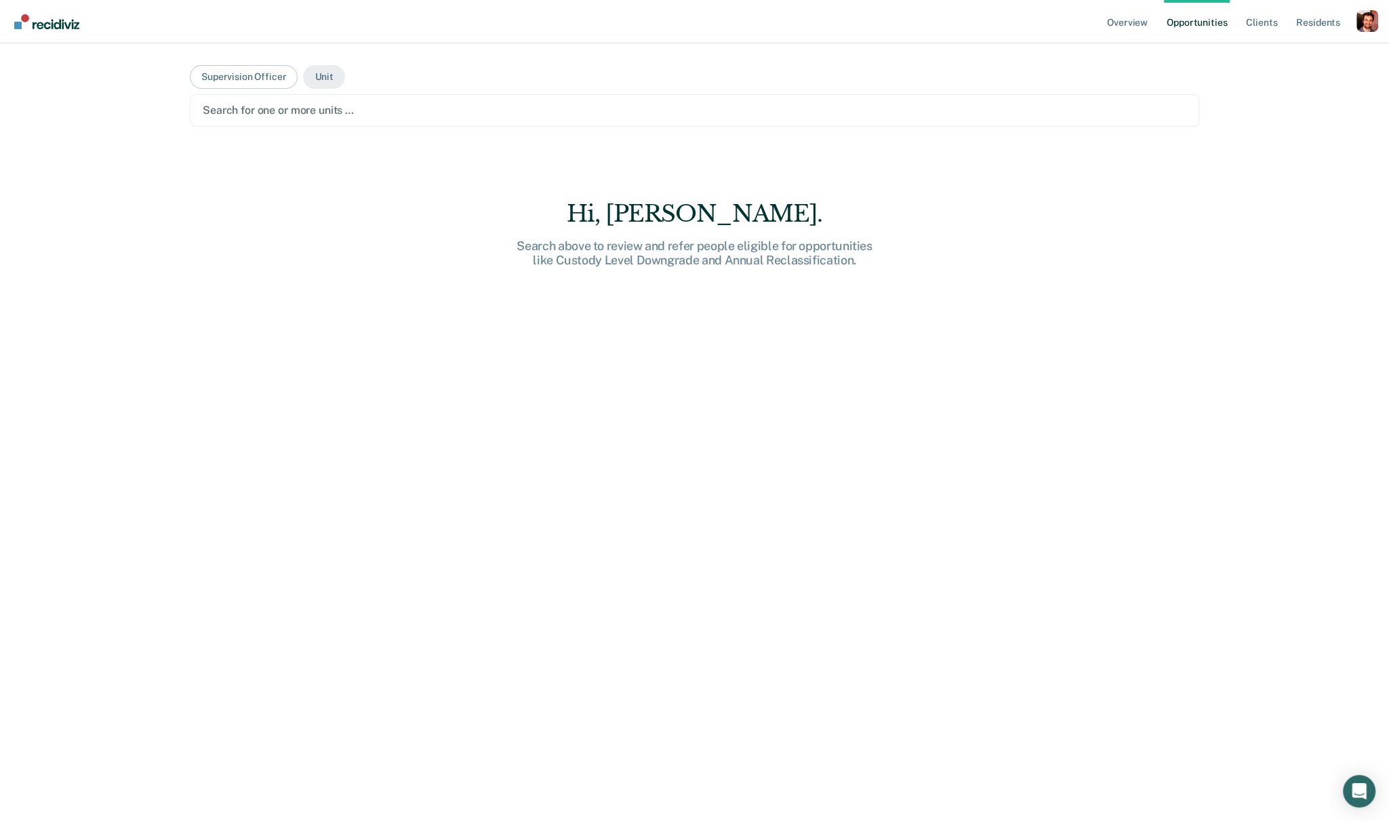
click at [321, 112] on div at bounding box center [695, 110] width 984 height 16
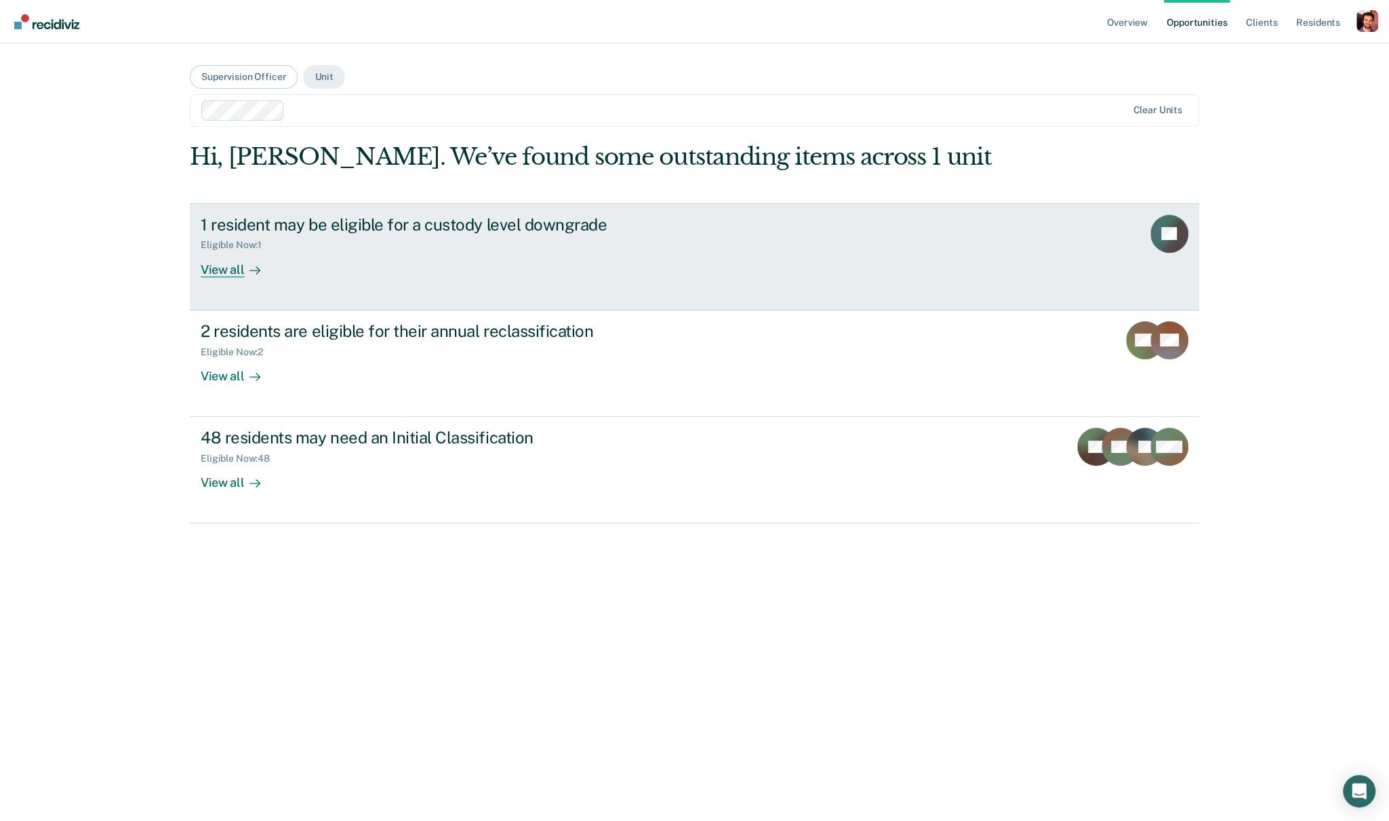
click at [456, 267] on div "1 resident may be eligible for a custody level downgrade Eligible Now : 1 View …" at bounding box center [455, 246] width 509 height 62
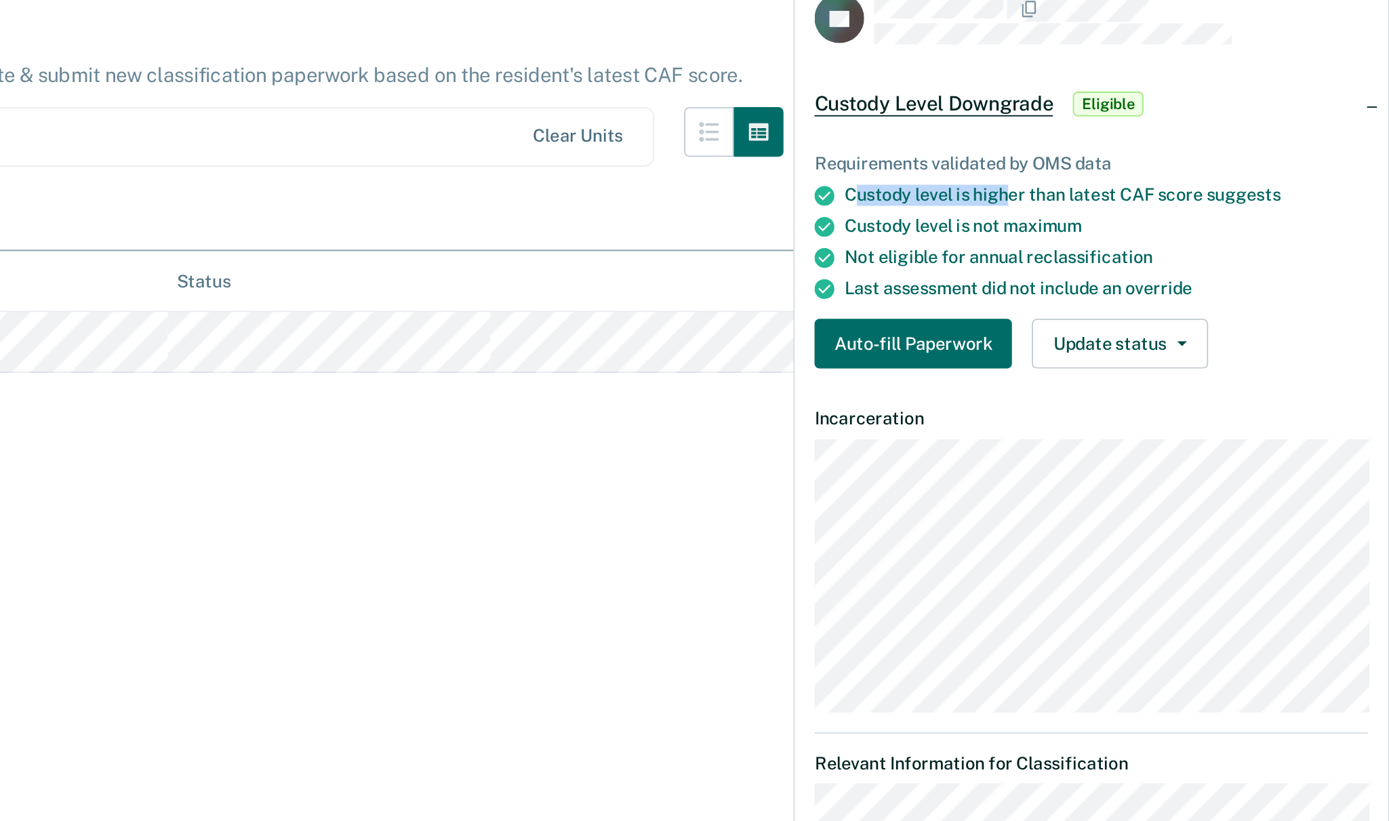
drag, startPoint x: 1098, startPoint y: 203, endPoint x: 1178, endPoint y: 205, distance: 80.0
click at [1178, 205] on div "Custody level is higher than latest CAF score suggests" at bounding box center [1235, 204] width 286 height 12
click at [1178, 202] on div "Custody level is higher than latest CAF score suggests" at bounding box center [1235, 204] width 286 height 12
drag, startPoint x: 1242, startPoint y: 203, endPoint x: 1259, endPoint y: 204, distance: 17.0
click at [1259, 204] on div "Custody level is higher than latest CAF score suggests" at bounding box center [1235, 204] width 286 height 12
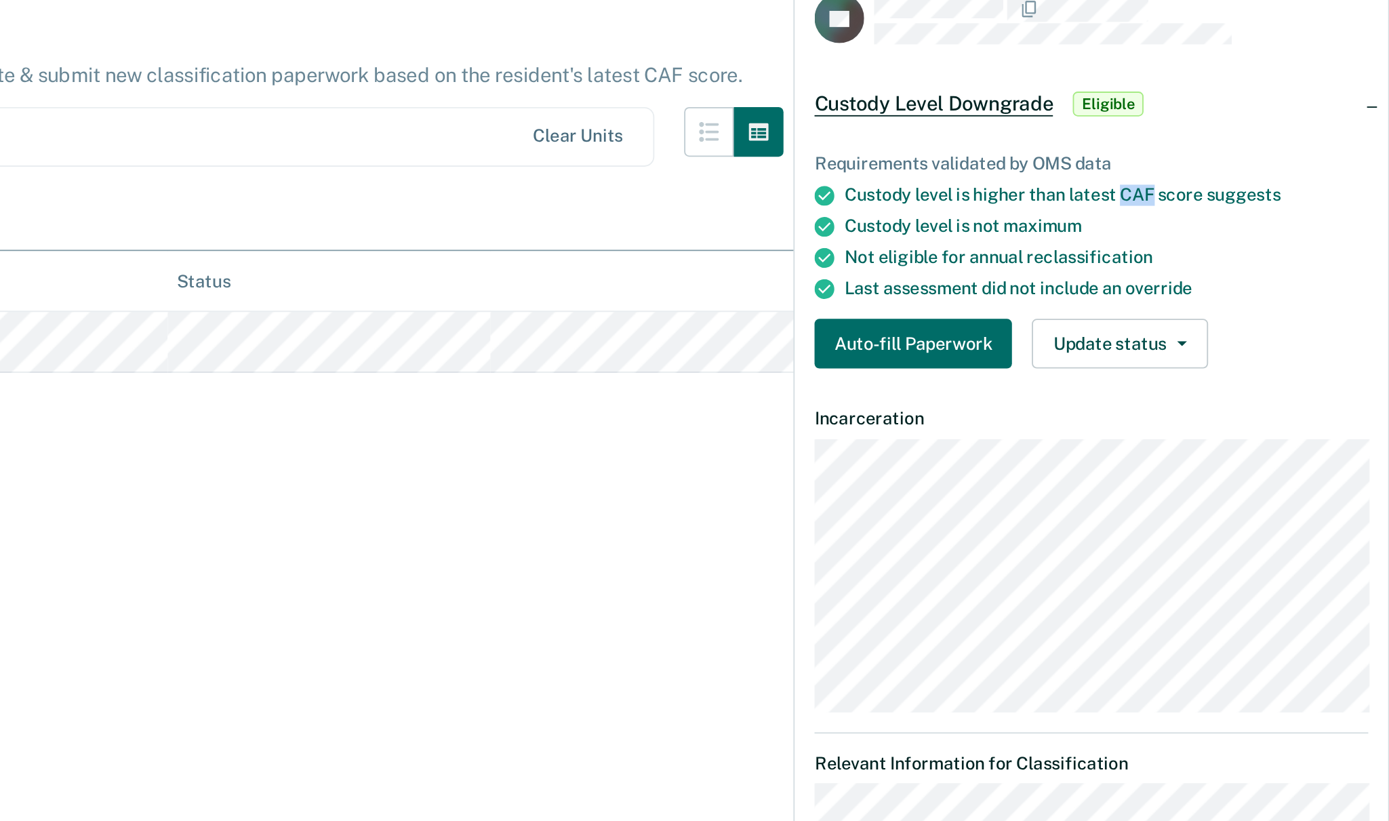
click at [1259, 204] on div "Custody level is higher than latest CAF score suggests" at bounding box center [1235, 204] width 286 height 12
drag, startPoint x: 1104, startPoint y: 216, endPoint x: 1227, endPoint y: 220, distance: 122.8
click at [1227, 220] on div "Custody level is not maximum" at bounding box center [1235, 221] width 286 height 12
click at [1200, 219] on span "maximum" at bounding box center [1199, 220] width 43 height 11
drag, startPoint x: 1098, startPoint y: 233, endPoint x: 1238, endPoint y: 237, distance: 140.4
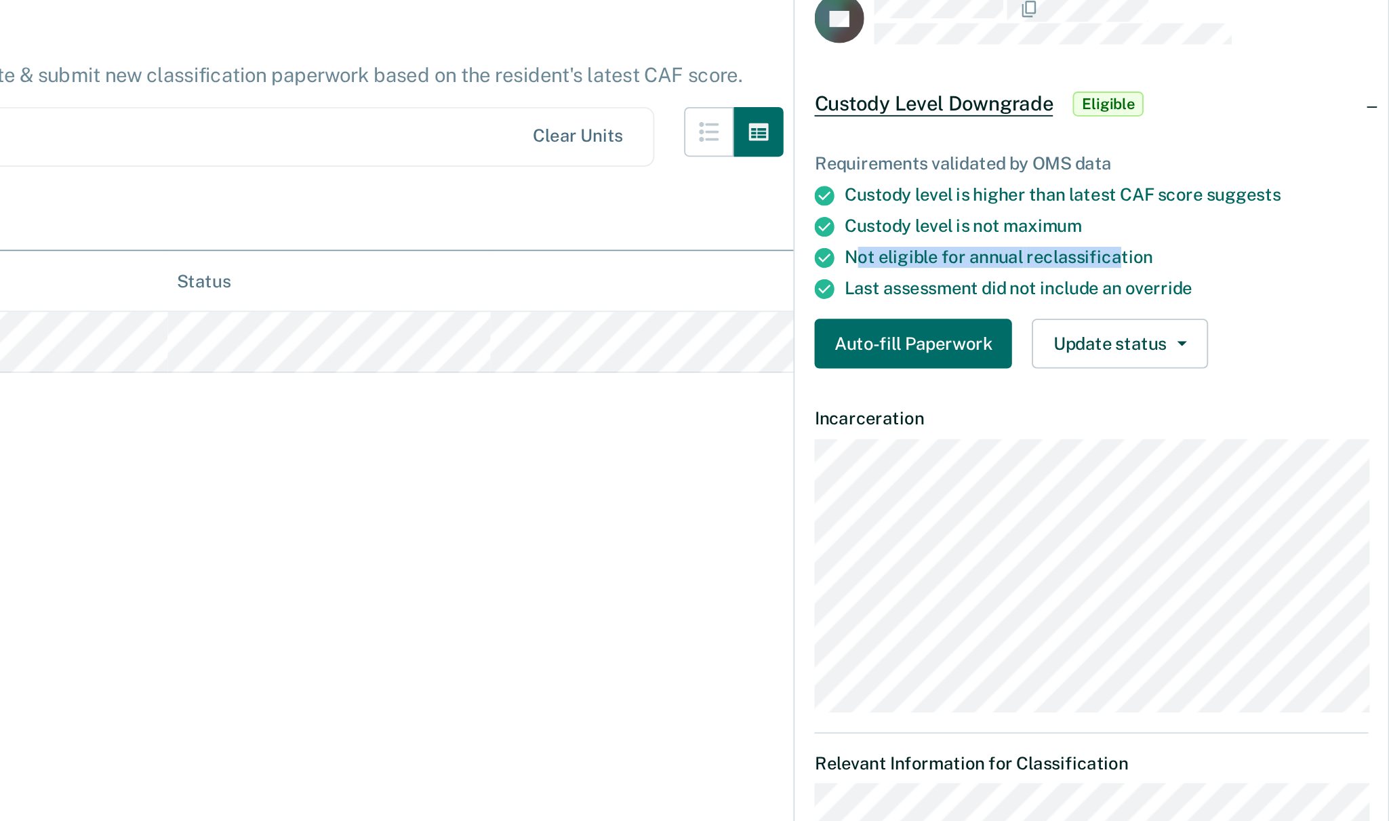
click at [1238, 237] on div "Not eligible for annual reclassification" at bounding box center [1235, 238] width 286 height 12
click at [1238, 237] on span "reclassification" at bounding box center [1225, 237] width 69 height 11
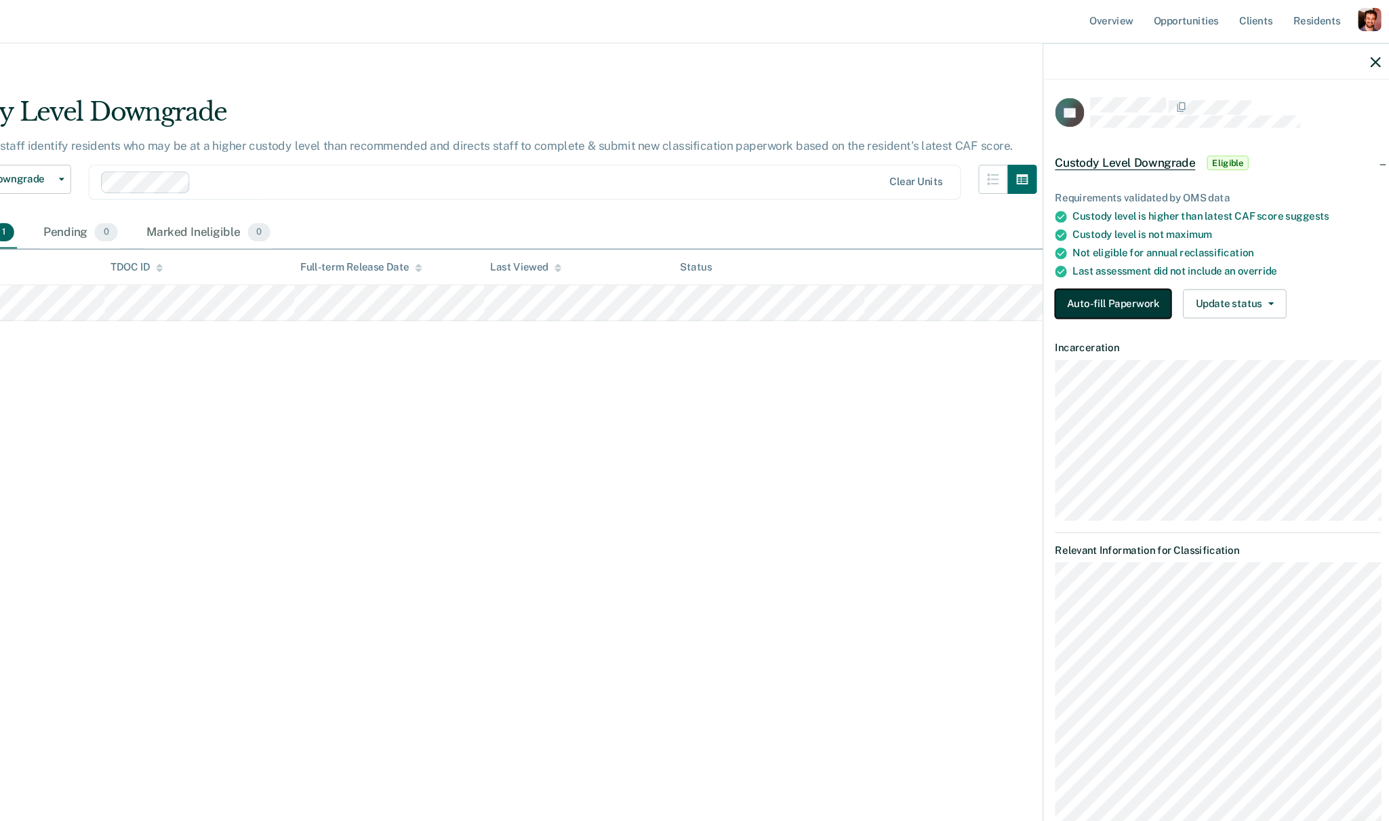
click at [1127, 287] on button "Auto-fill Paperwork" at bounding box center [1129, 284] width 108 height 27
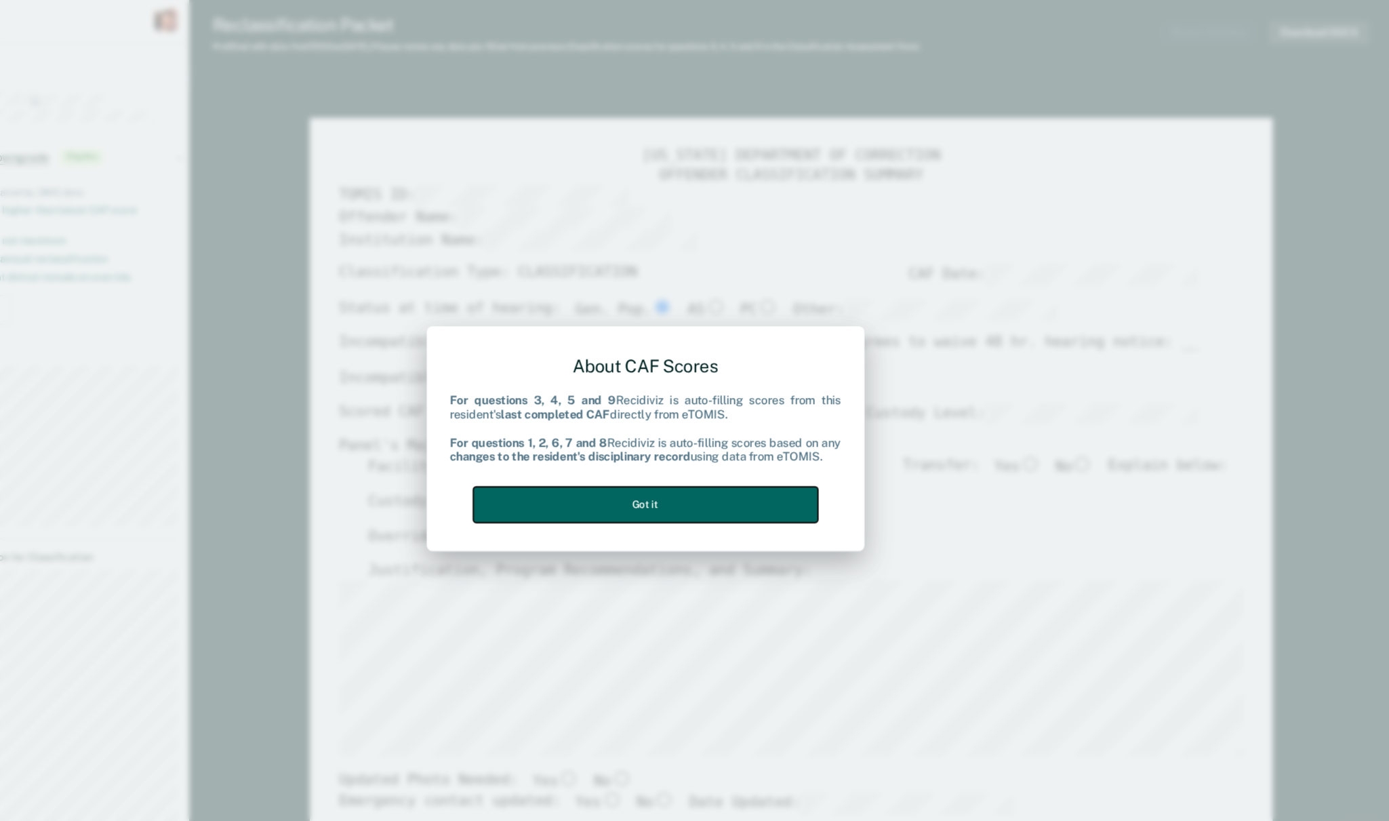
click at [747, 463] on button "Got it" at bounding box center [695, 471] width 320 height 33
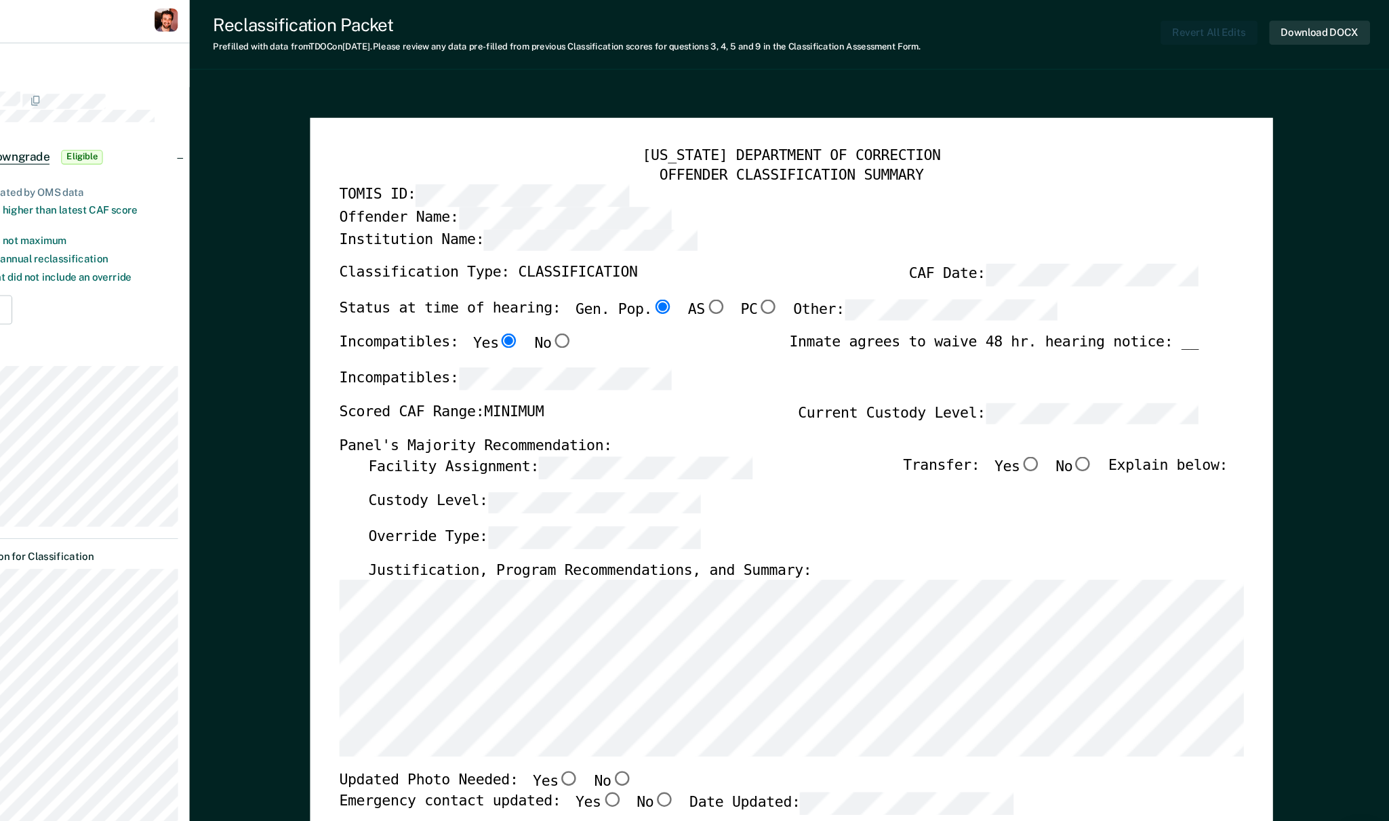
type textarea "x"
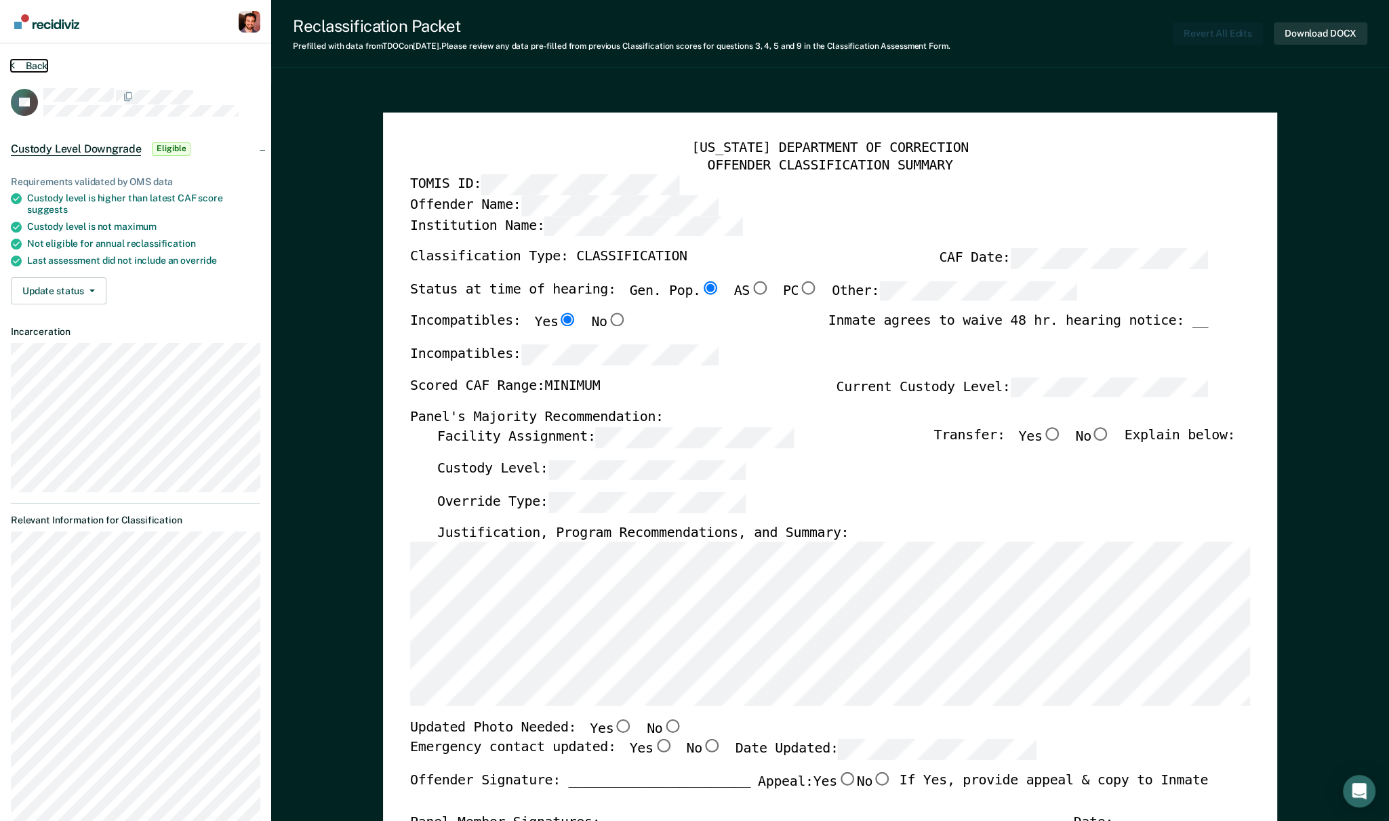
click at [26, 62] on button "Back" at bounding box center [29, 66] width 37 height 12
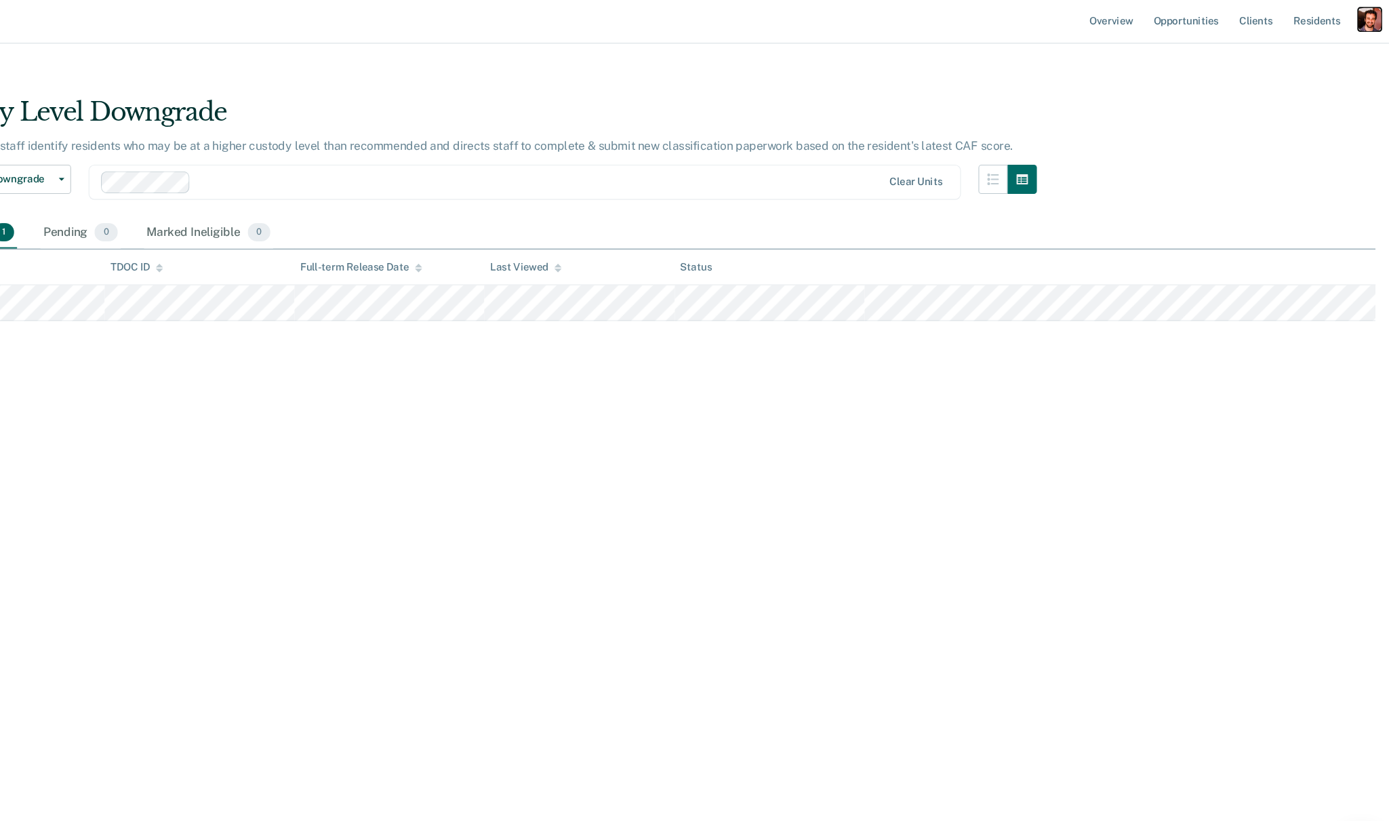
click at [1360, 24] on div "Profile dropdown button" at bounding box center [1368, 21] width 22 height 22
click at [1278, 52] on link "Profile" at bounding box center [1313, 55] width 109 height 12
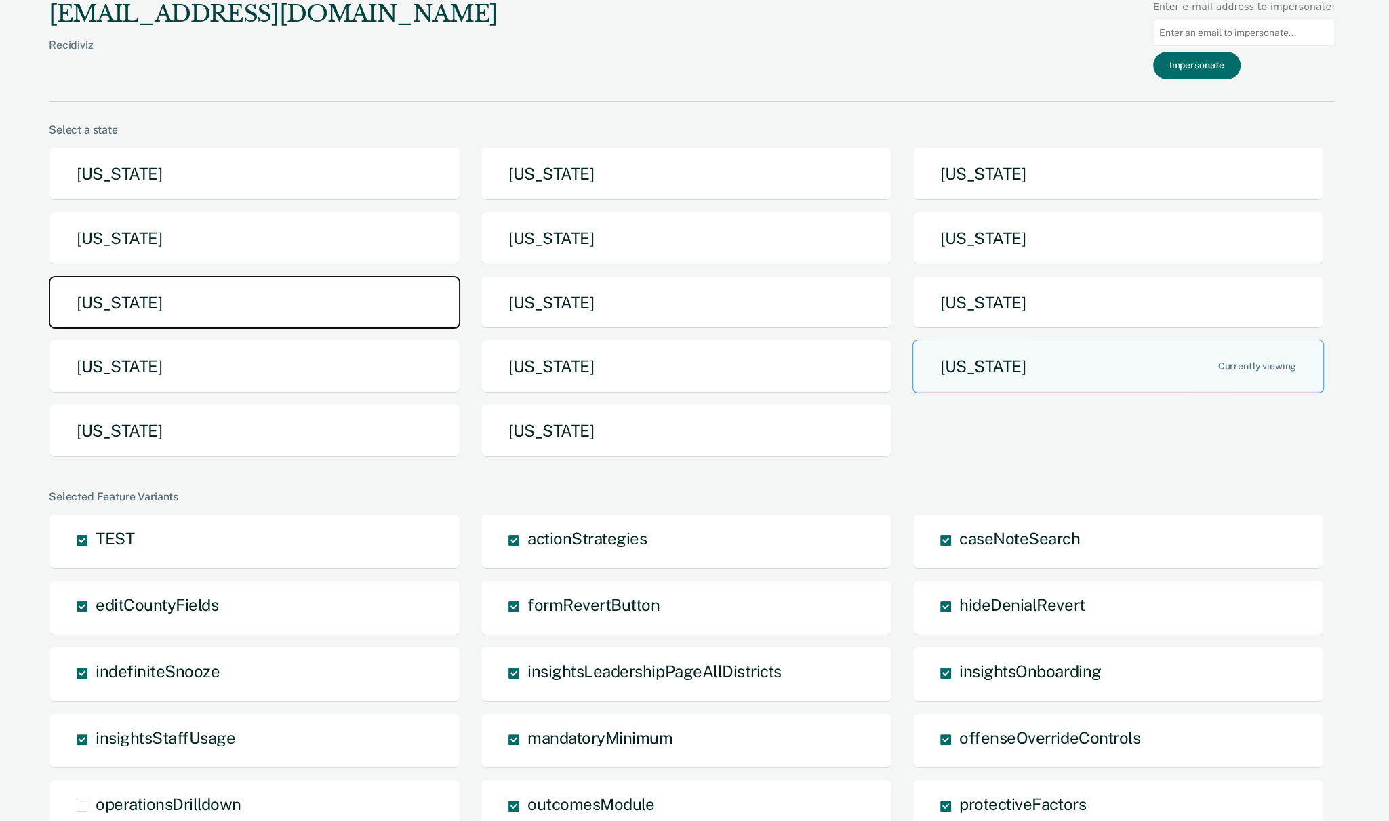
click at [355, 302] on button "[US_STATE]" at bounding box center [255, 303] width 412 height 54
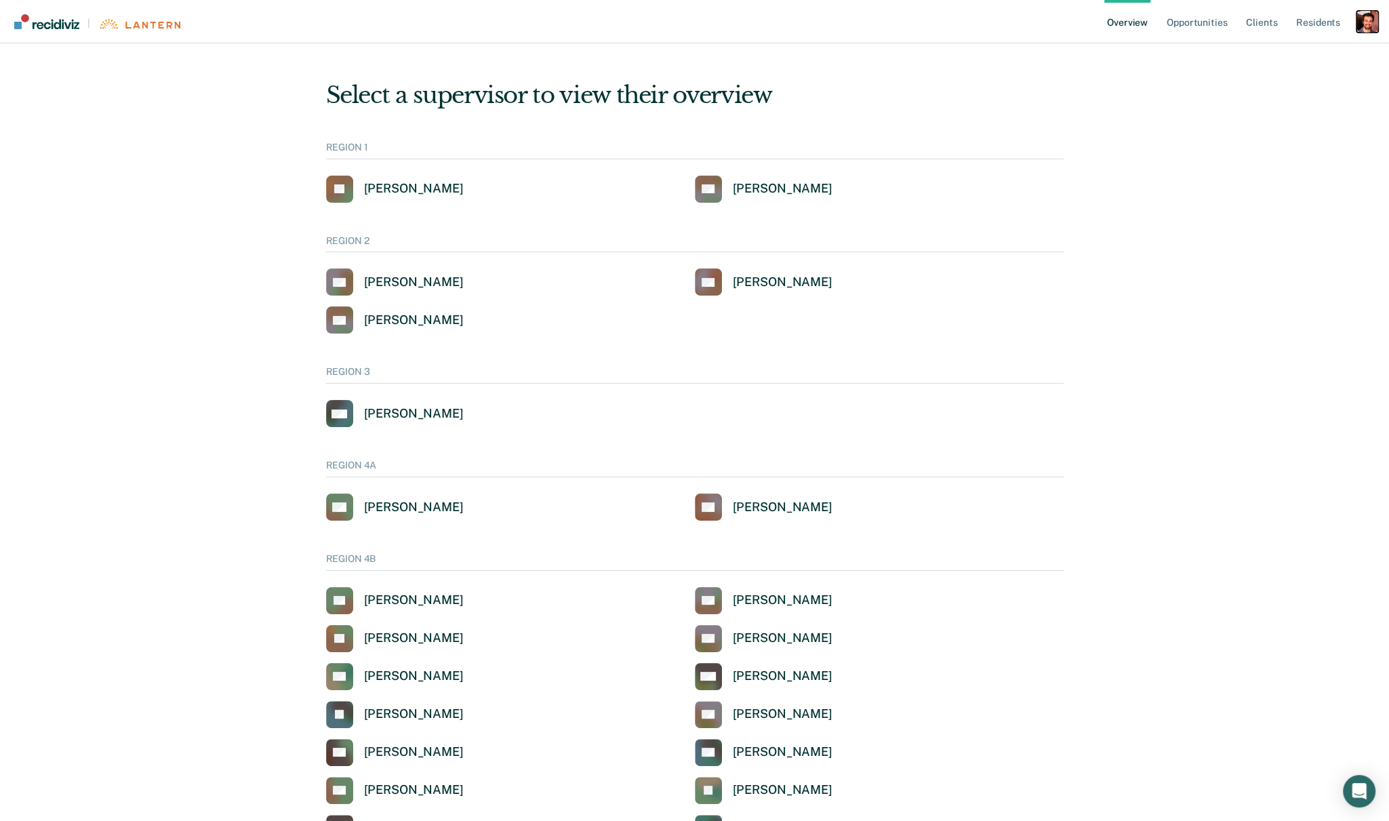
click at [1366, 24] on div "Profile dropdown button" at bounding box center [1368, 22] width 22 height 22
click at [1162, 14] on ul "Overview Opportunities Client s Resident s" at bounding box center [1231, 21] width 252 height 43
click at [1187, 26] on link "Opportunities" at bounding box center [1197, 21] width 66 height 43
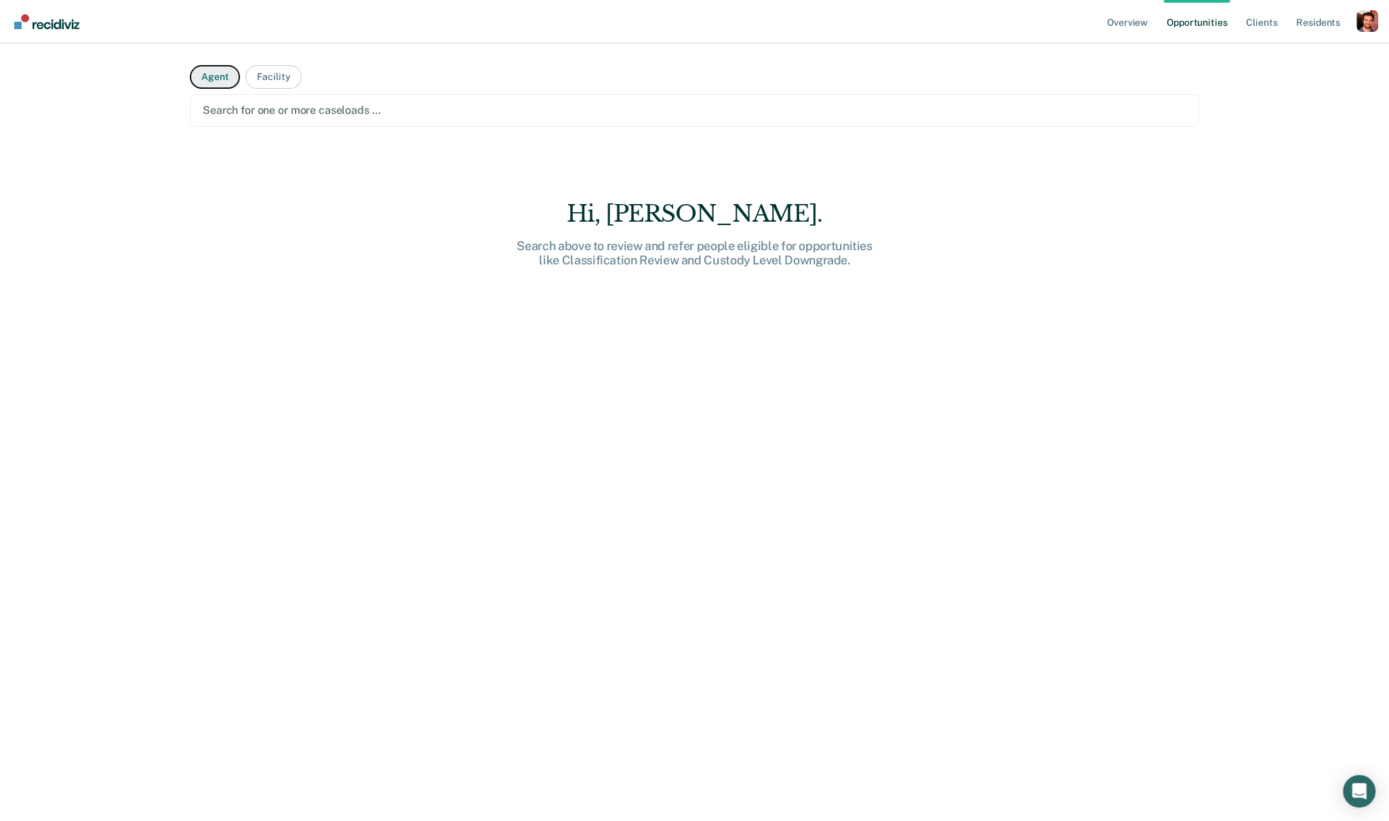
click at [224, 75] on button "Agent" at bounding box center [215, 77] width 50 height 24
click at [243, 113] on div at bounding box center [695, 110] width 984 height 16
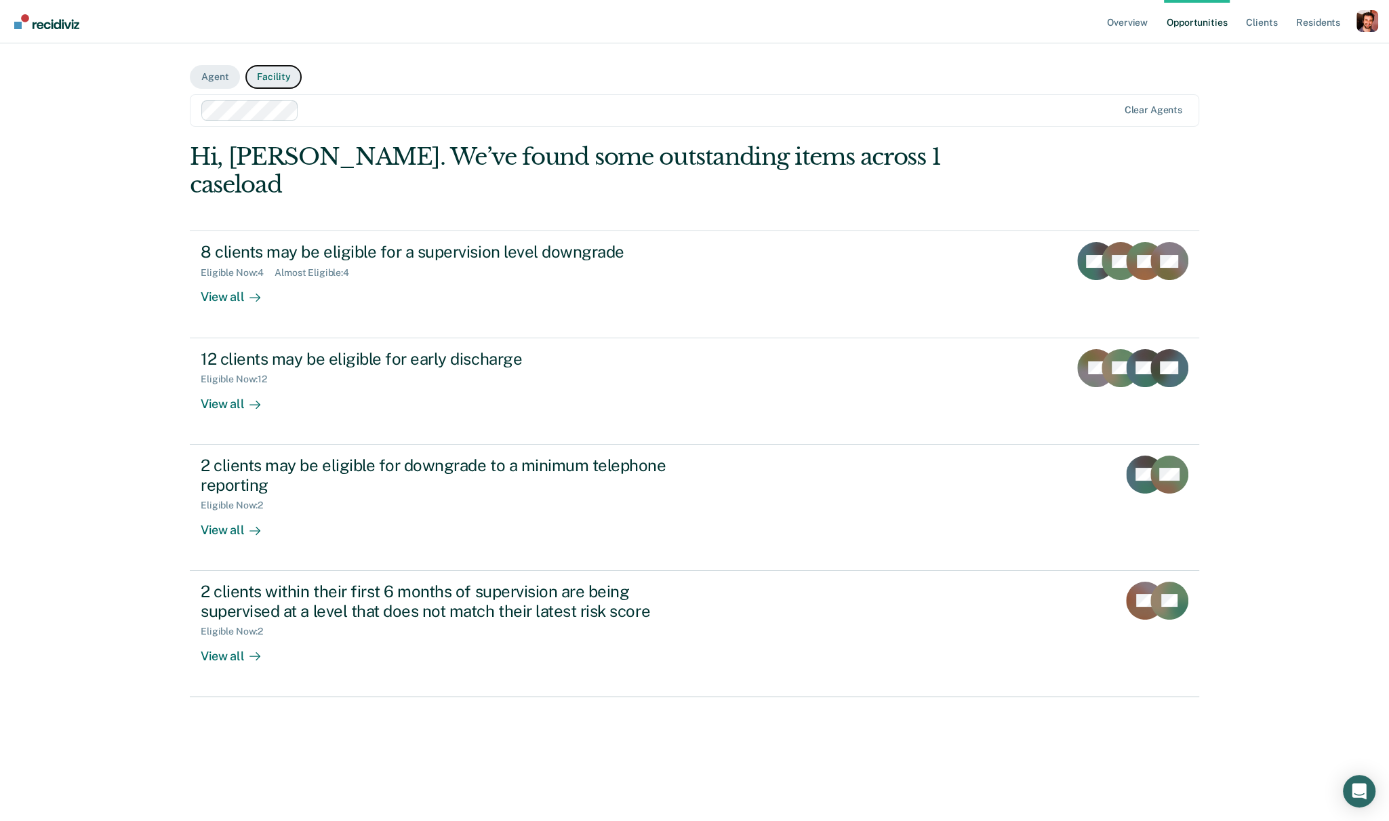
click at [277, 65] on button "Facility" at bounding box center [273, 77] width 56 height 24
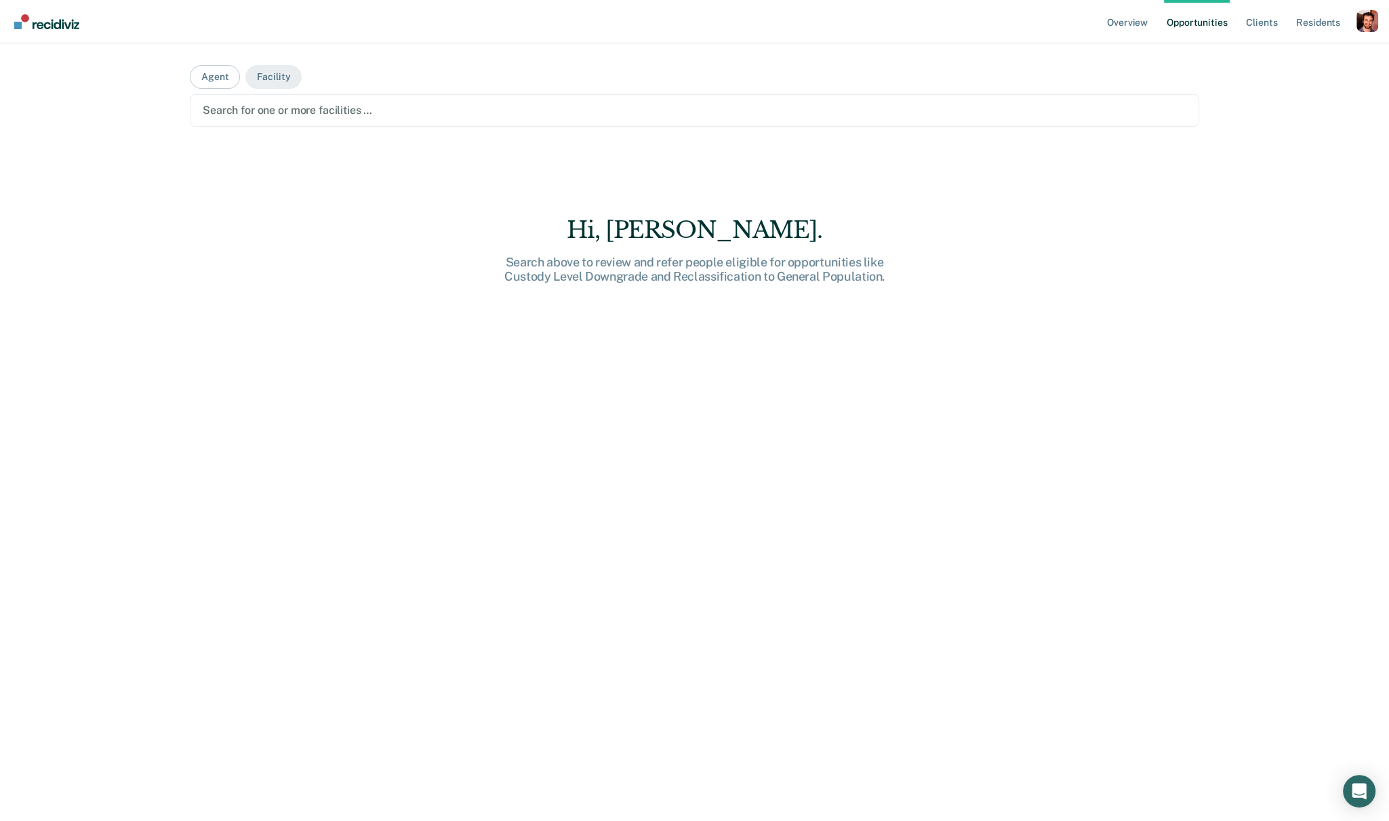
click at [294, 108] on div at bounding box center [695, 110] width 984 height 16
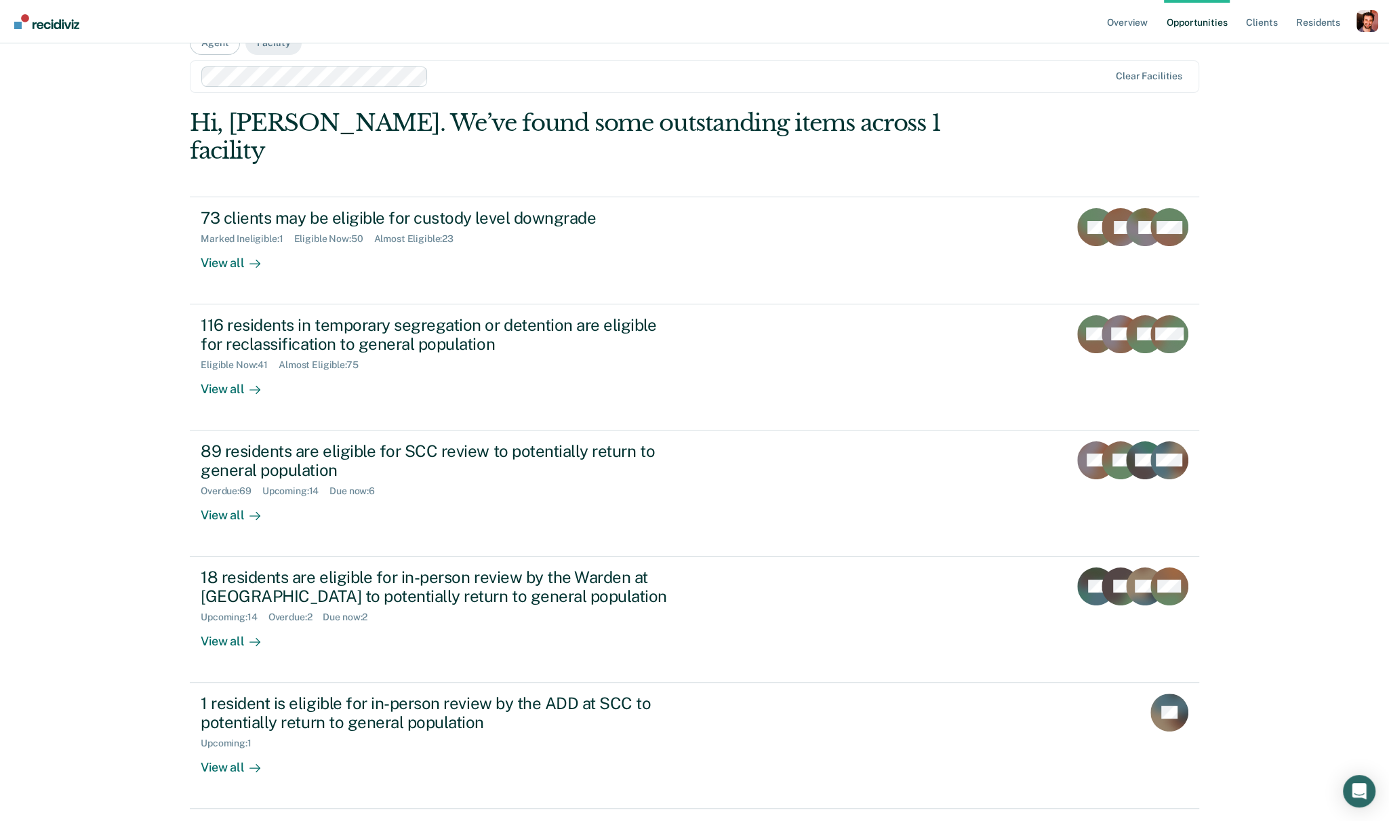
scroll to position [45, 0]
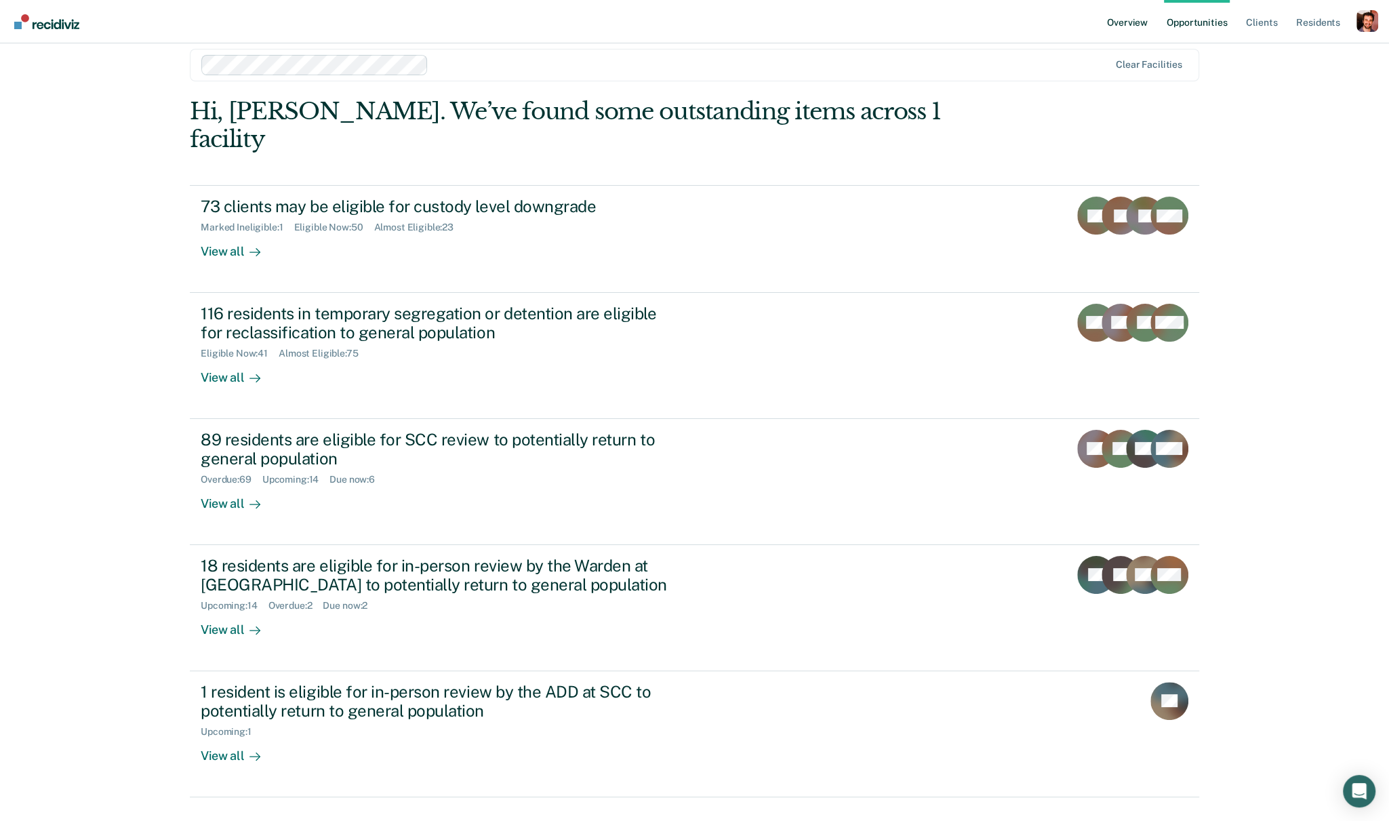
click at [1134, 19] on link "Overview" at bounding box center [1128, 21] width 46 height 43
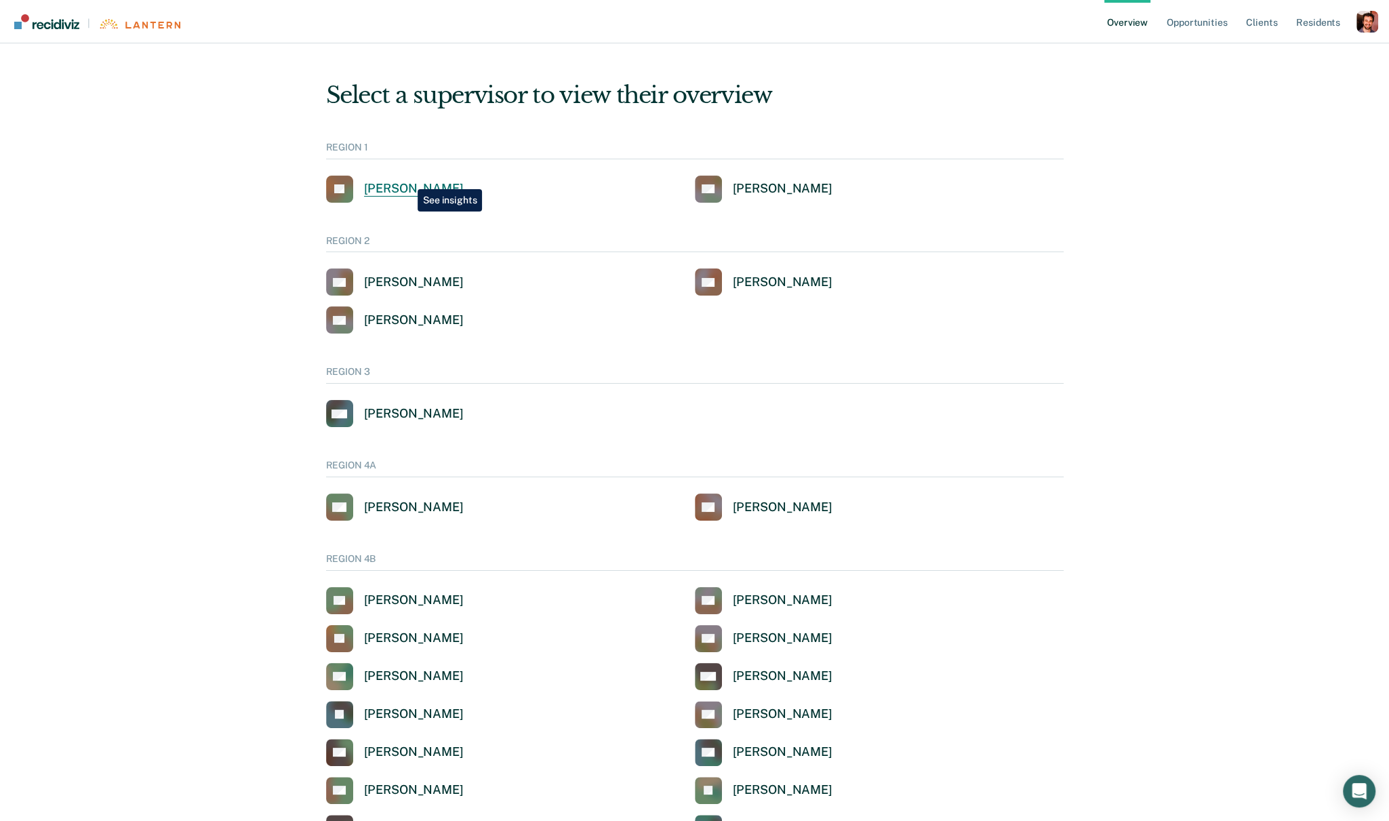
click at [408, 180] on link "JK Jaclyn E Kass" at bounding box center [395, 189] width 138 height 27
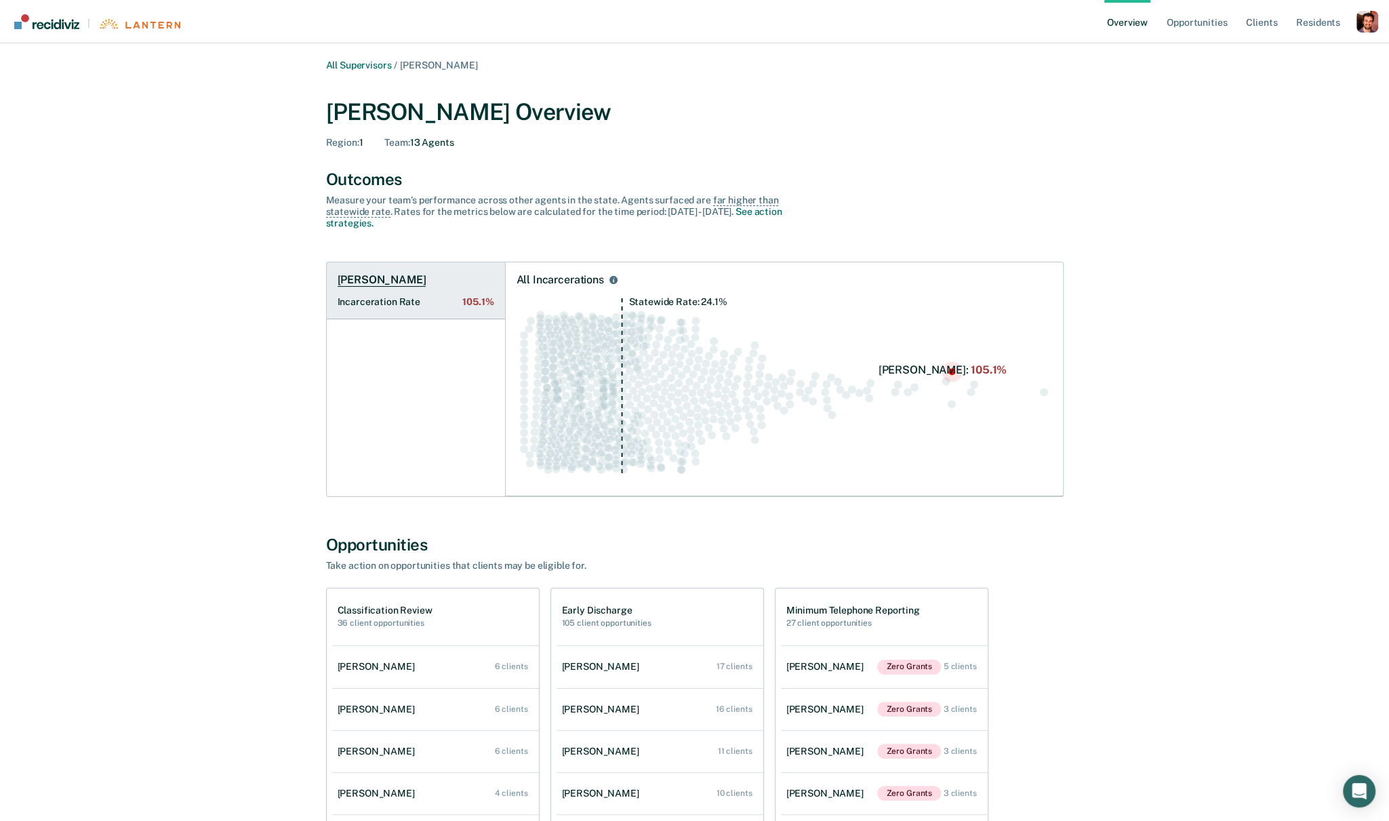
click at [391, 291] on link "Scot E Dewar Incarceration Rate 105.1%" at bounding box center [416, 290] width 178 height 57
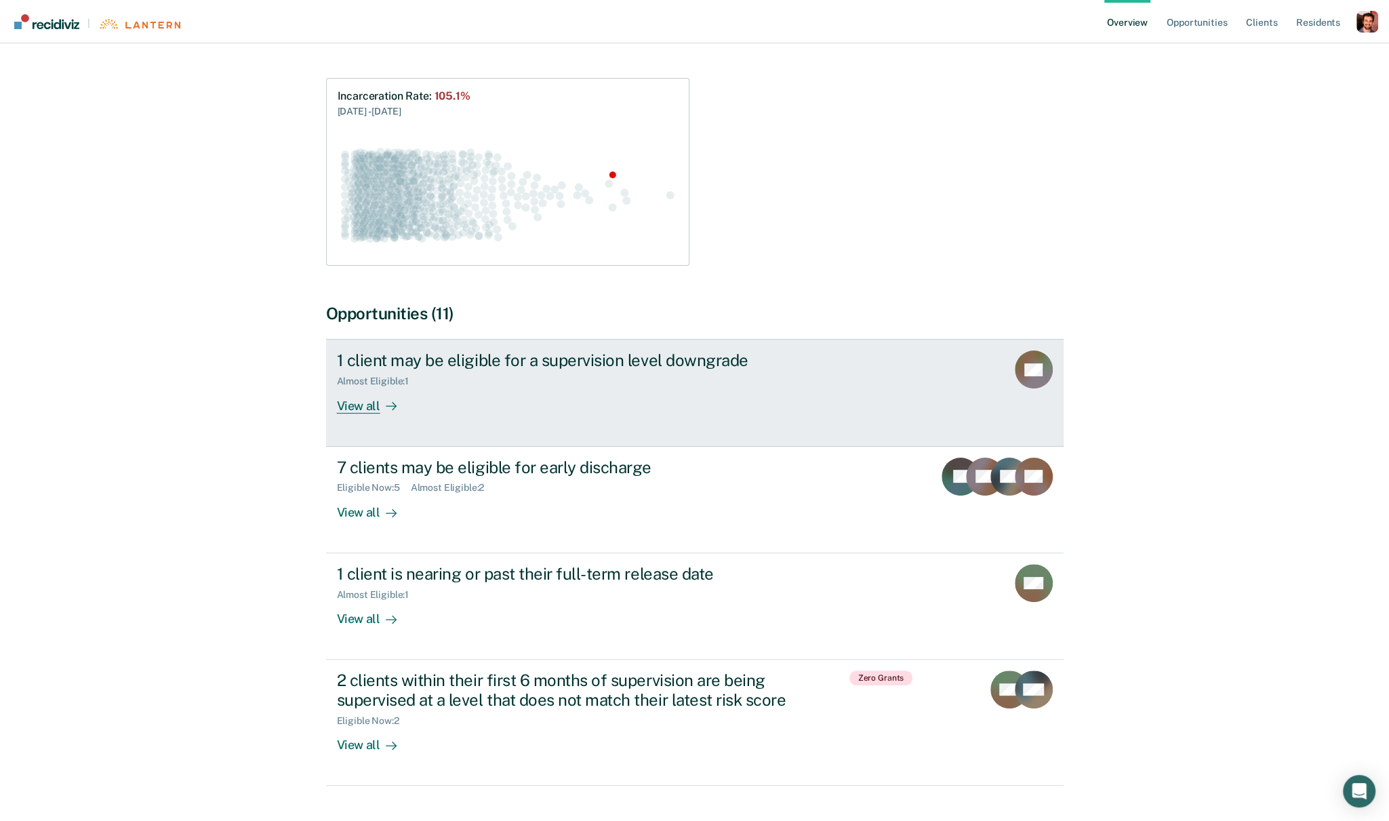
scroll to position [185, 0]
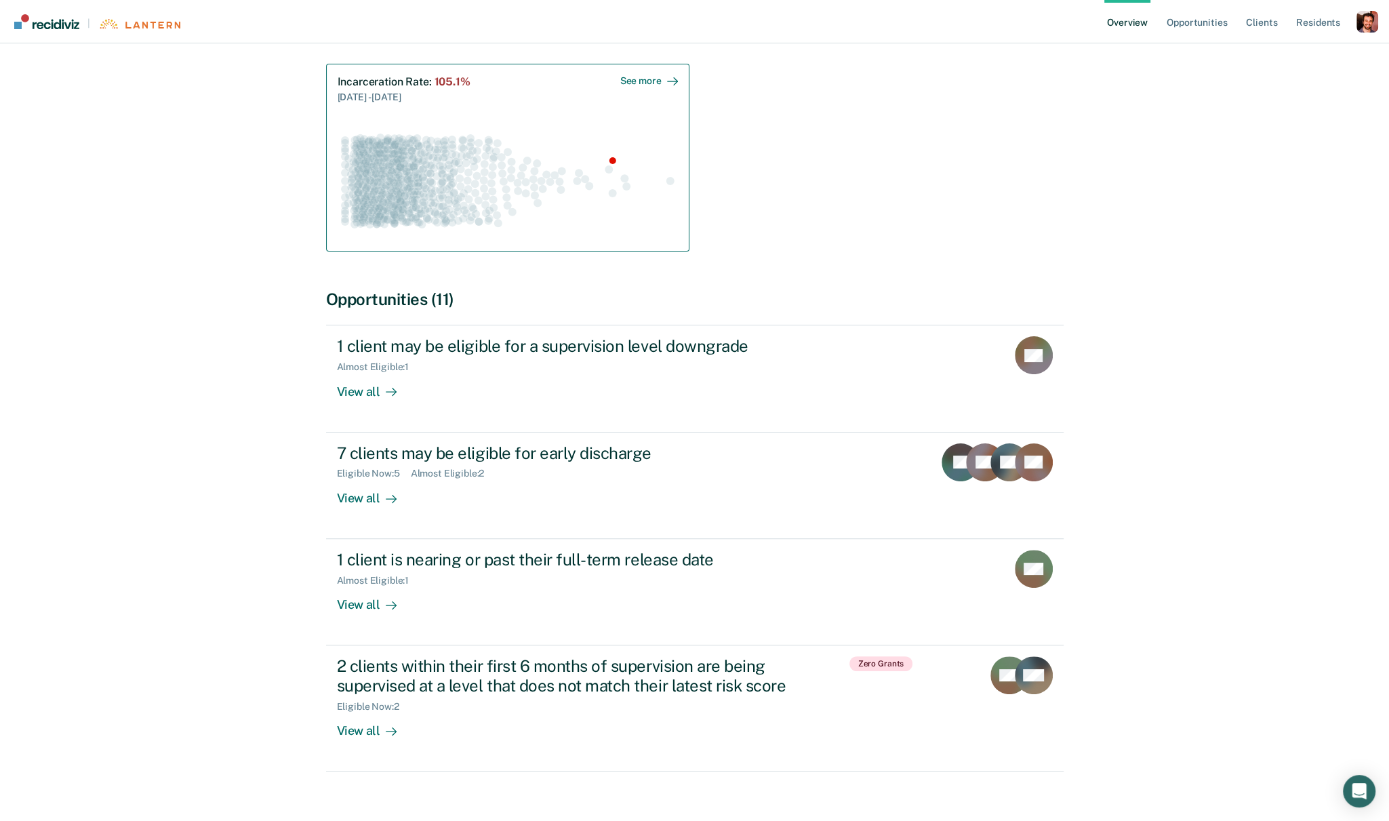
click at [500, 170] on circle "Swarm plot of all incarceration rates in the state for ALL caseloads, highlight…" at bounding box center [502, 174] width 8 height 8
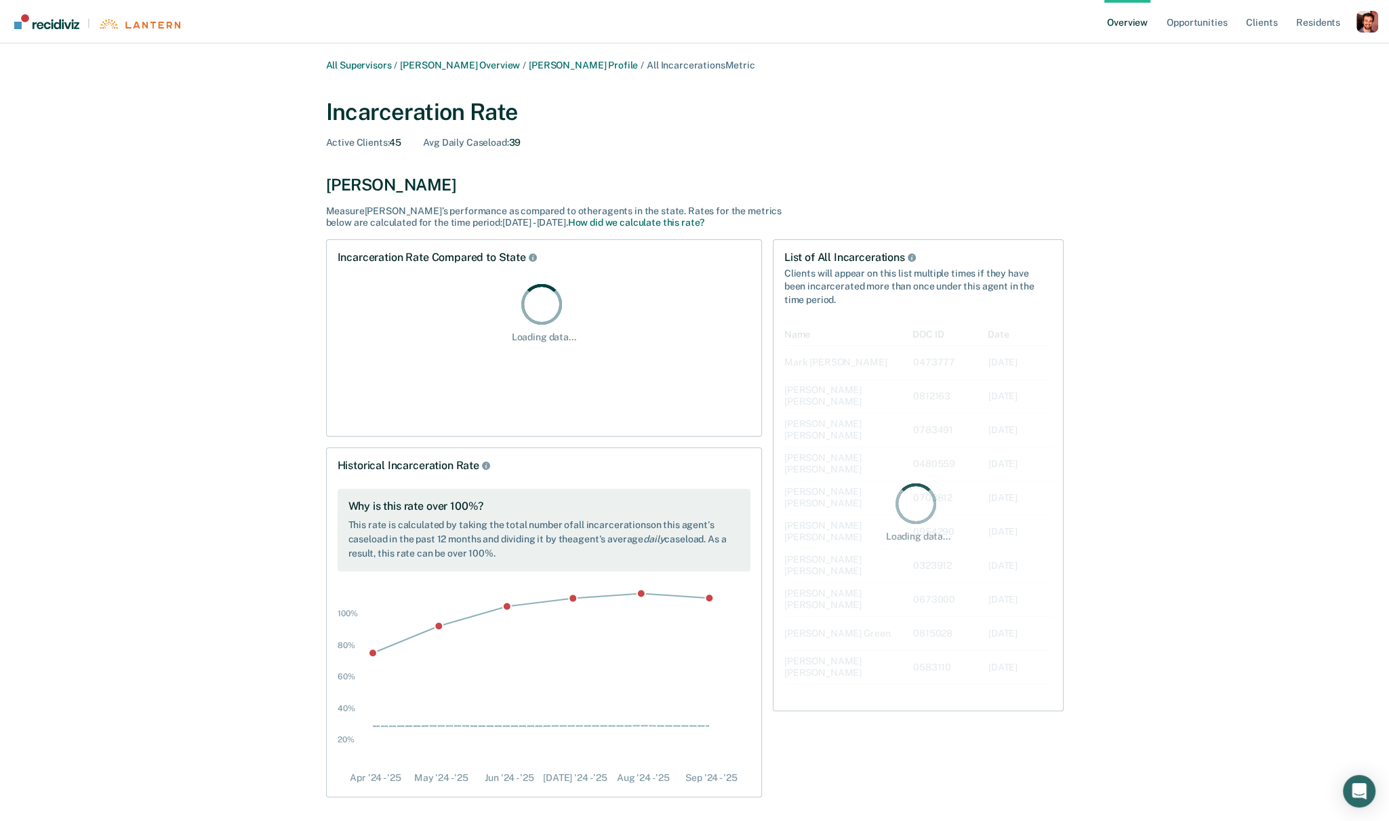
scroll to position [376, 268]
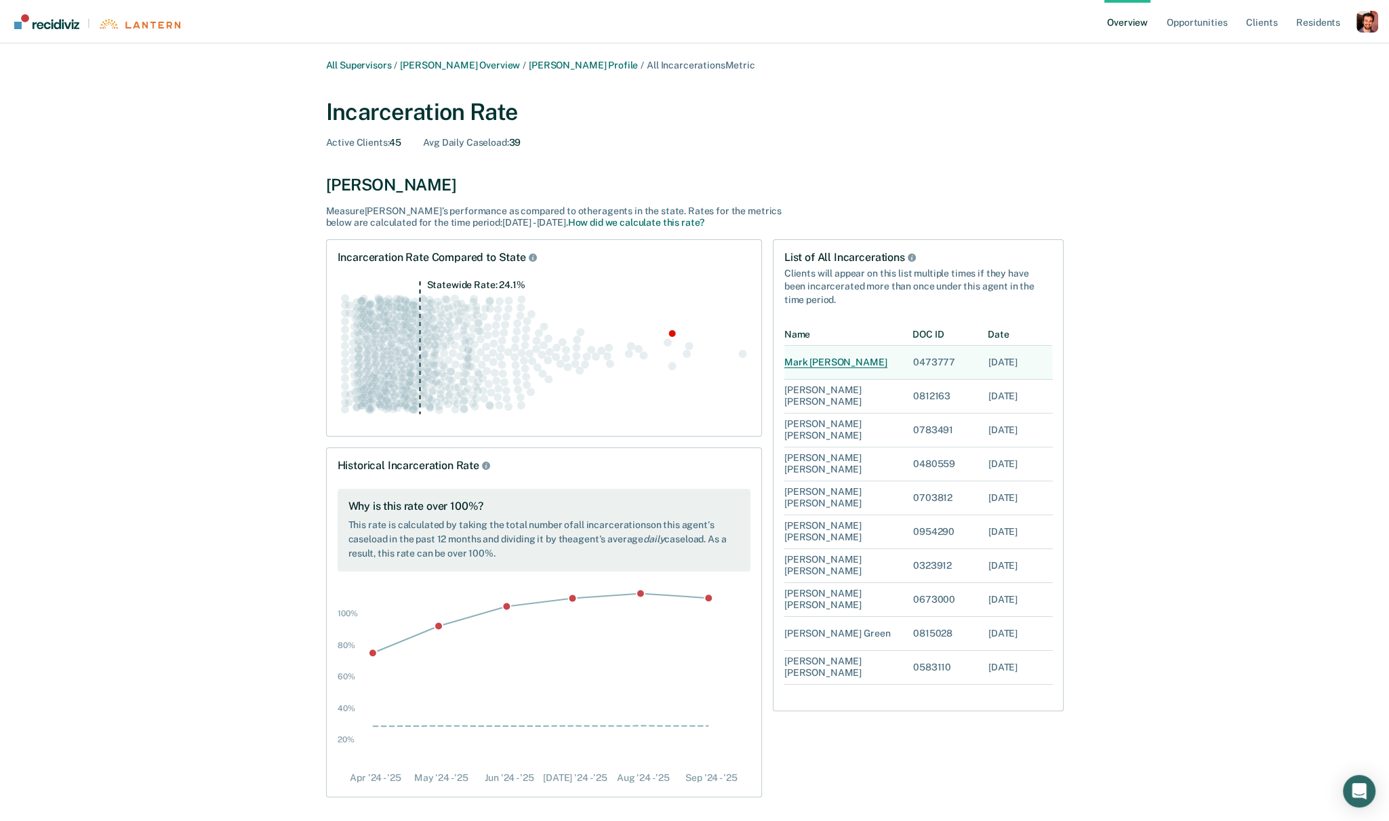
click at [828, 359] on div "Mark Kampe" at bounding box center [836, 363] width 103 height 12
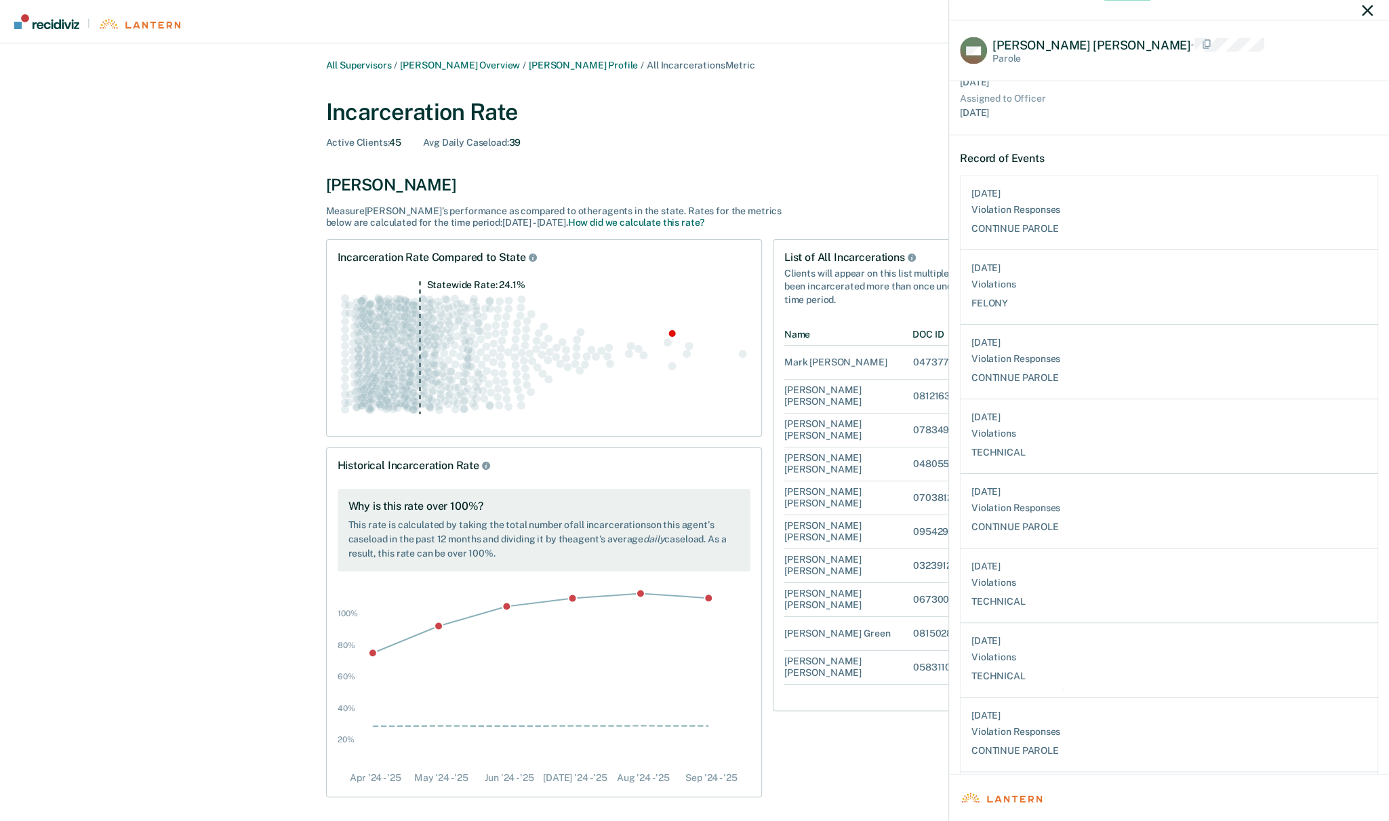
scroll to position [161, 0]
click at [460, 62] on div "MK Mark Scott Kampe • Parole Client Details Race / Ethnicity White Gender Male …" at bounding box center [694, 410] width 1389 height 821
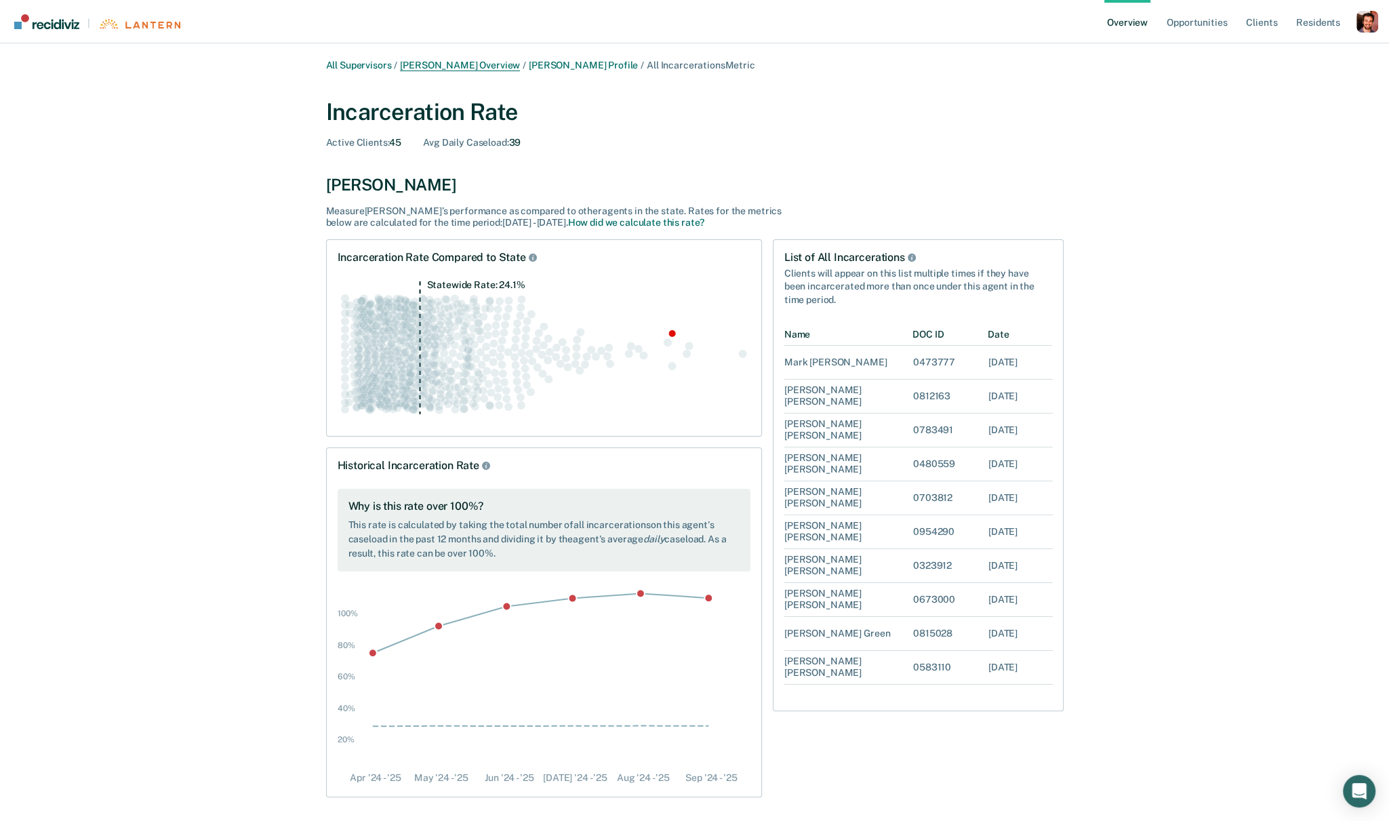
click at [415, 65] on link "Jaclyn E Kass Overview" at bounding box center [460, 66] width 120 height 12
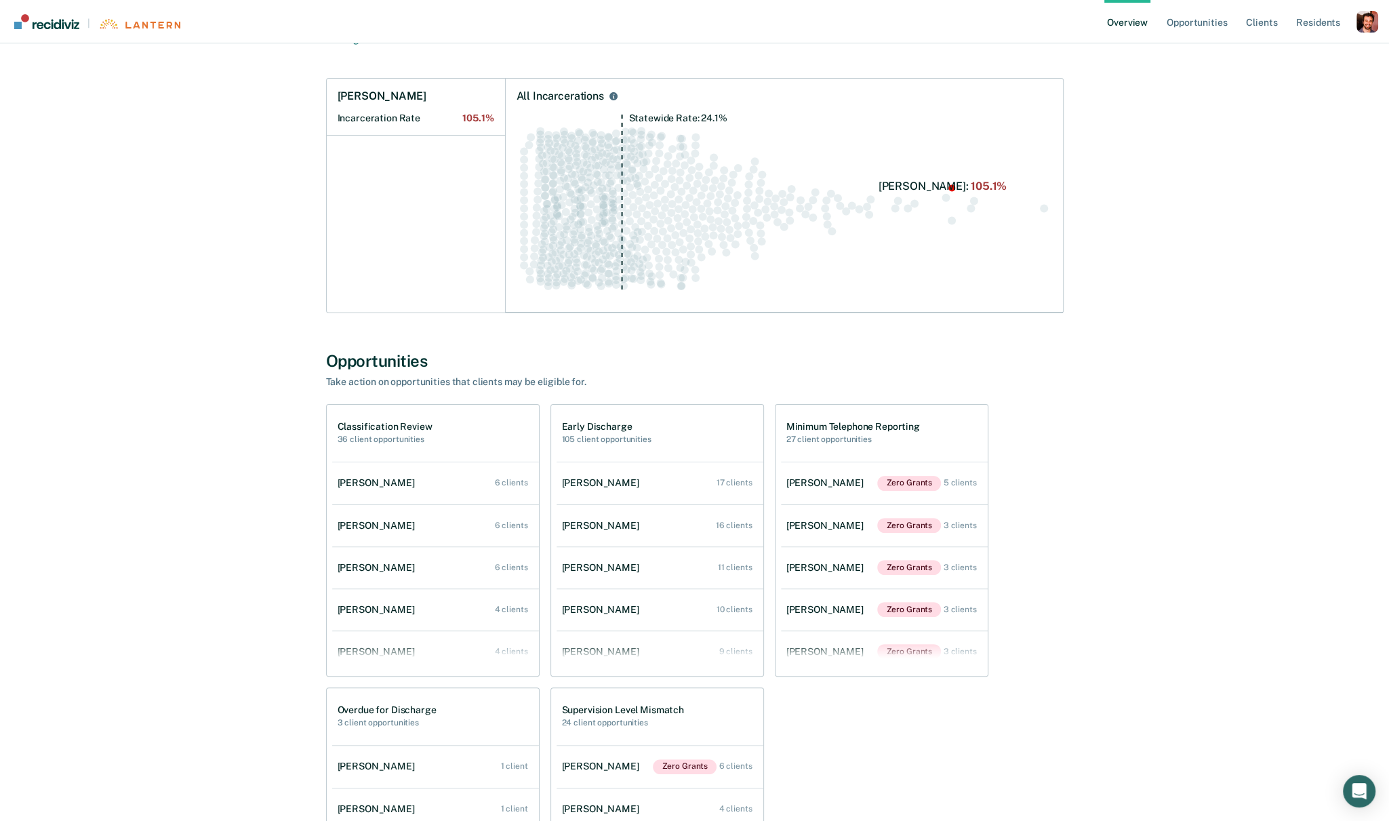
scroll to position [201, 0]
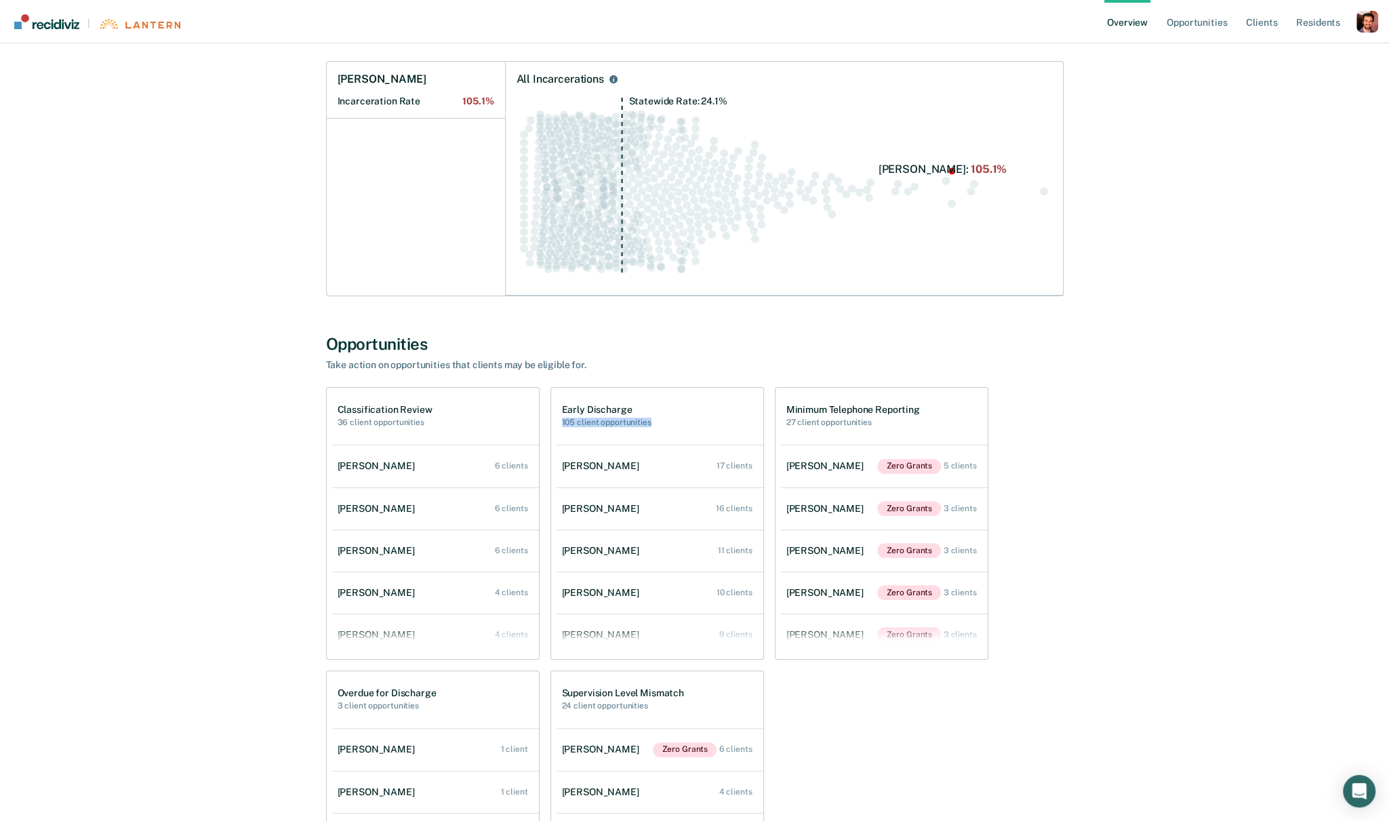
drag, startPoint x: 561, startPoint y: 422, endPoint x: 684, endPoint y: 435, distance: 122.7
click at [684, 435] on div "Early Discharge 105 client opportunities" at bounding box center [660, 416] width 207 height 57
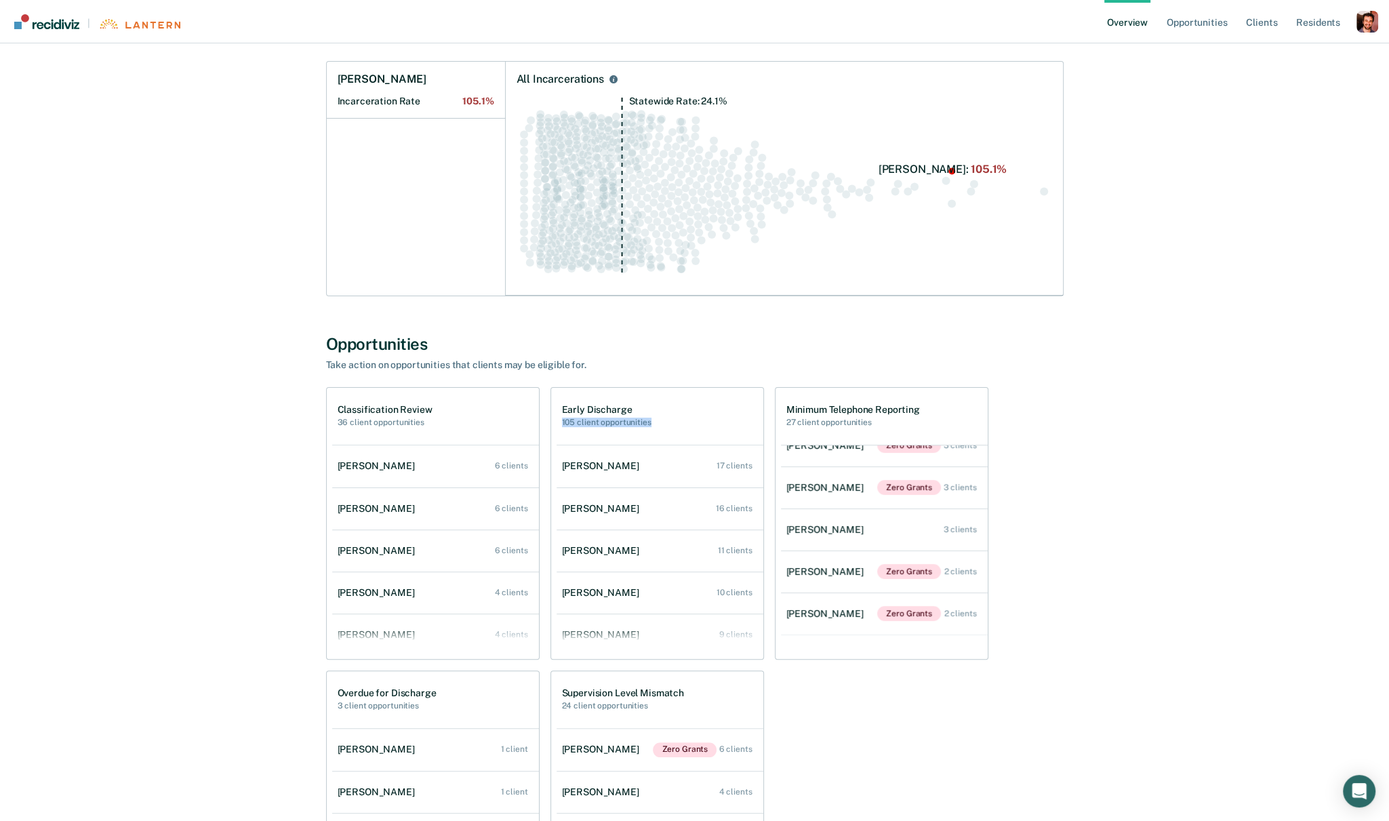
scroll to position [0, 0]
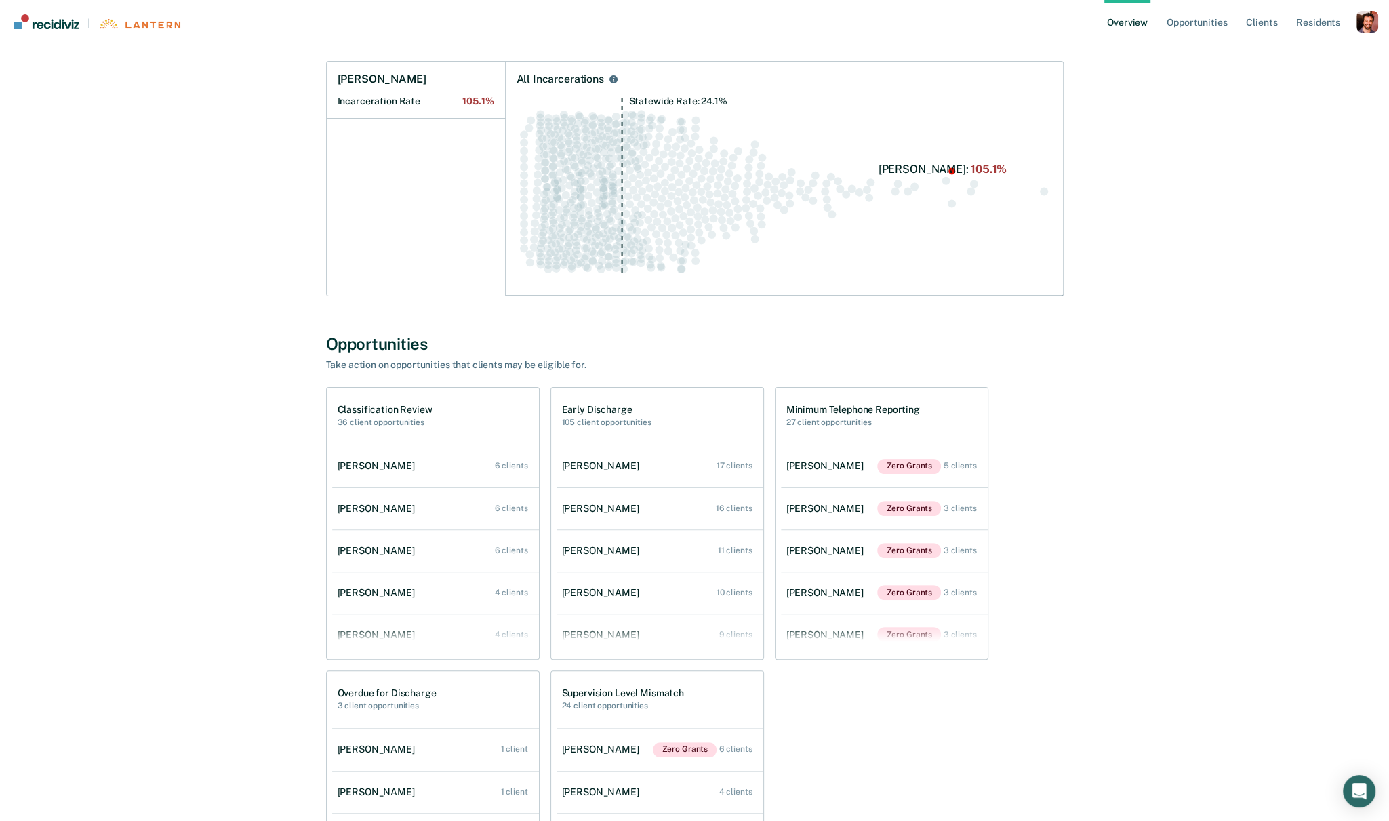
click at [398, 423] on h2 "36 client opportunities" at bounding box center [385, 422] width 95 height 9
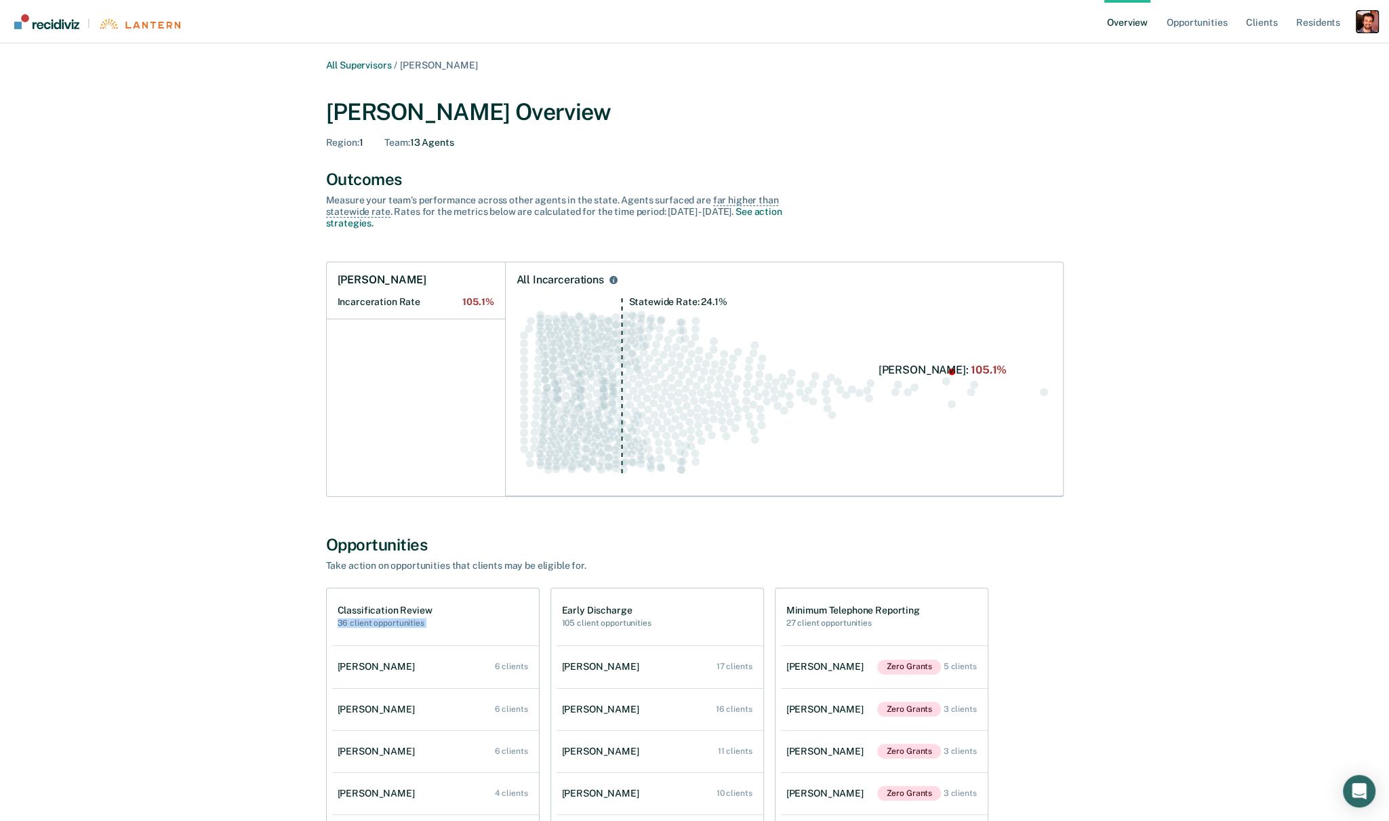
click at [1374, 15] on div "Profile dropdown button" at bounding box center [1368, 22] width 22 height 22
click at [1276, 56] on link "Profile" at bounding box center [1313, 55] width 109 height 12
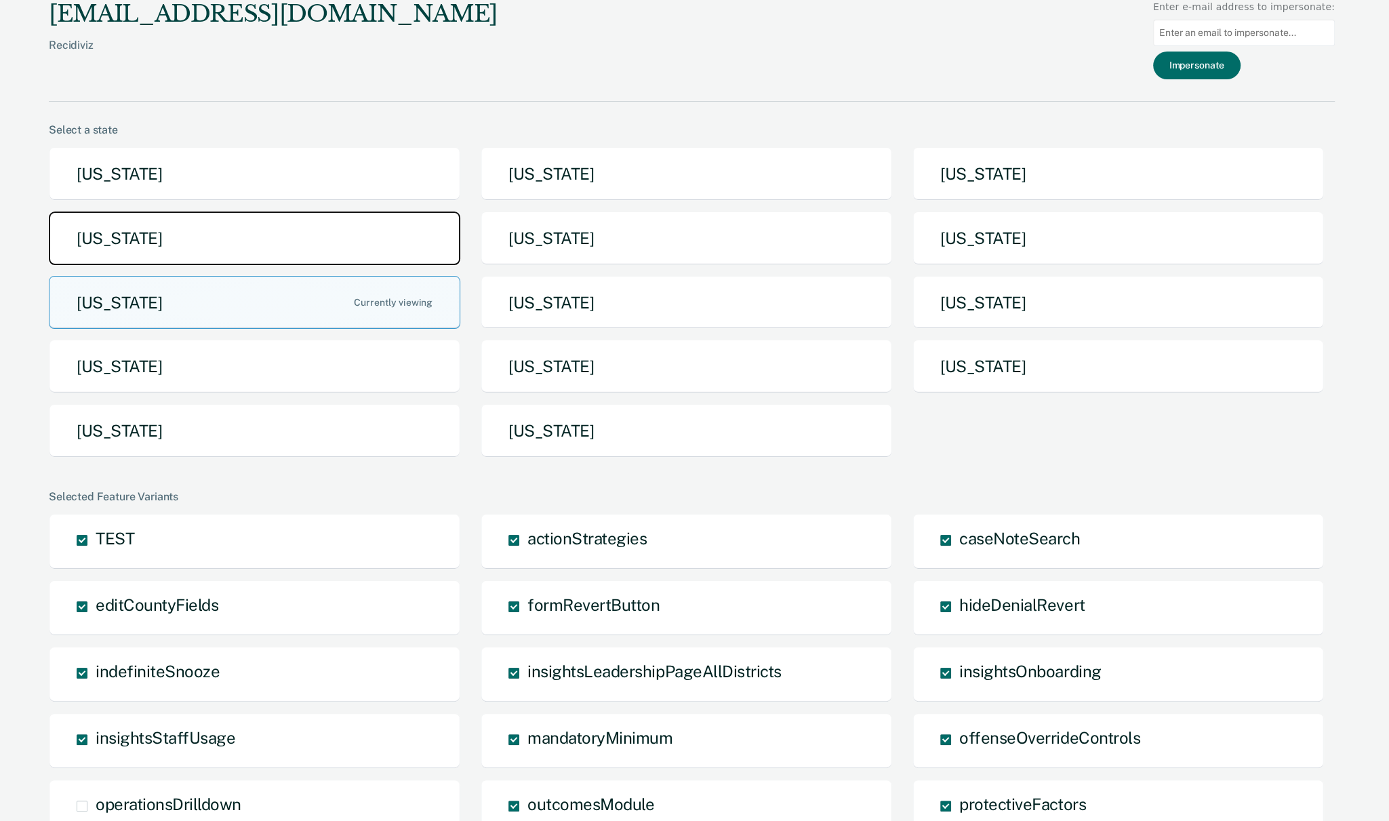
click at [252, 230] on button "[US_STATE]" at bounding box center [255, 239] width 412 height 54
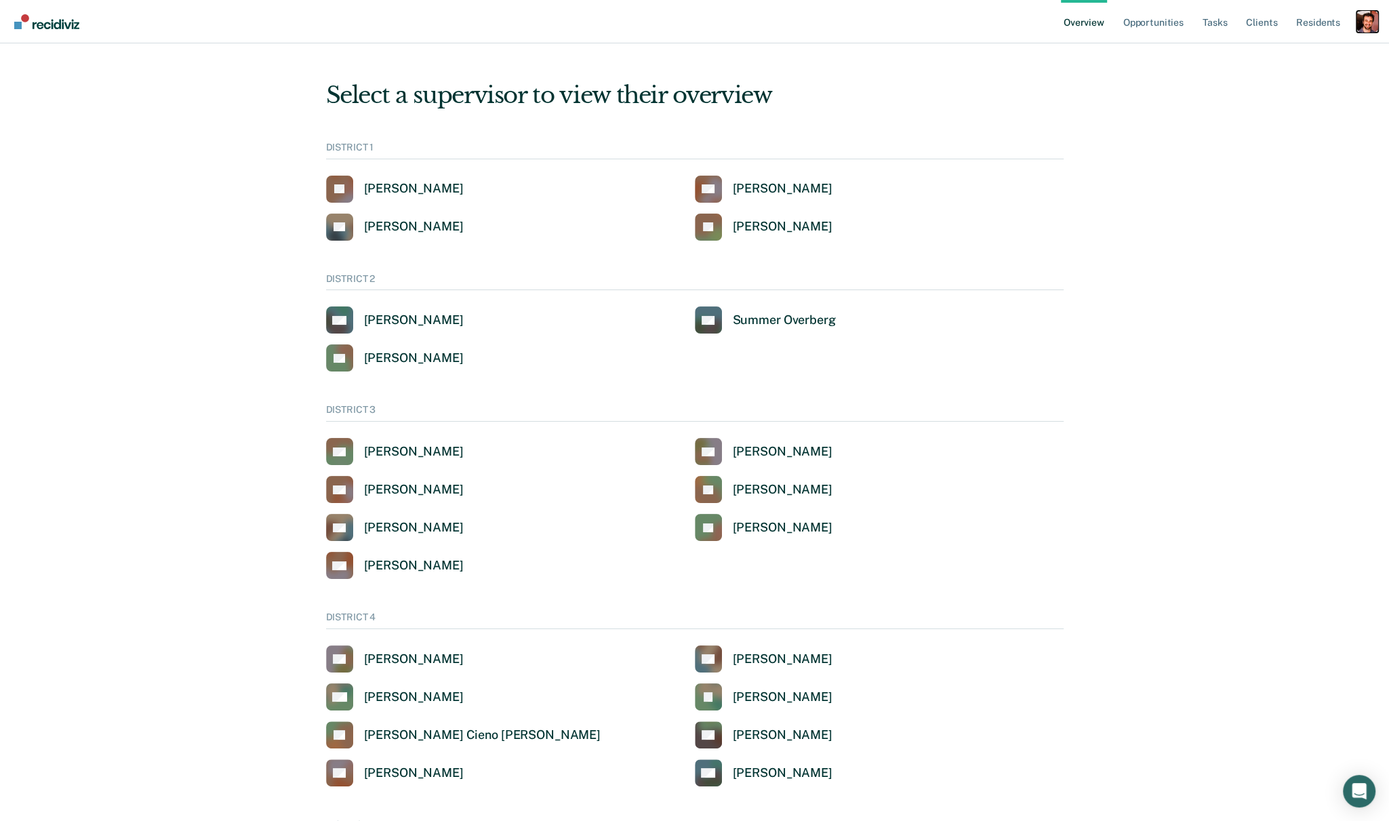
click at [1370, 31] on div "Profile dropdown button" at bounding box center [1368, 22] width 22 height 22
click at [1321, 73] on link "Go to System-Level Trends" at bounding box center [1309, 72] width 115 height 12
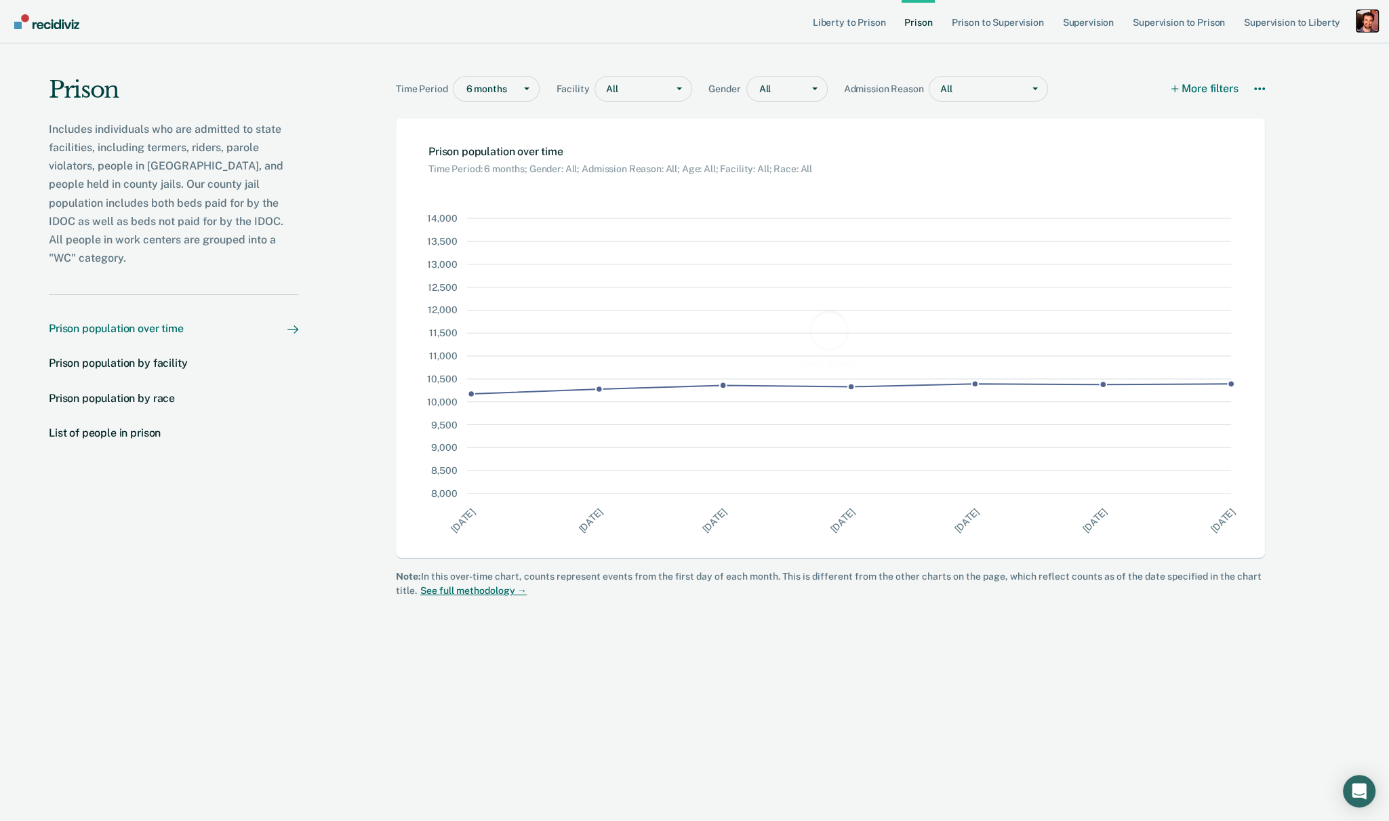
click at [1366, 16] on div "Profile dropdown button" at bounding box center [1368, 21] width 22 height 22
click at [1289, 84] on link "Go to Operations" at bounding box center [1309, 89] width 115 height 12
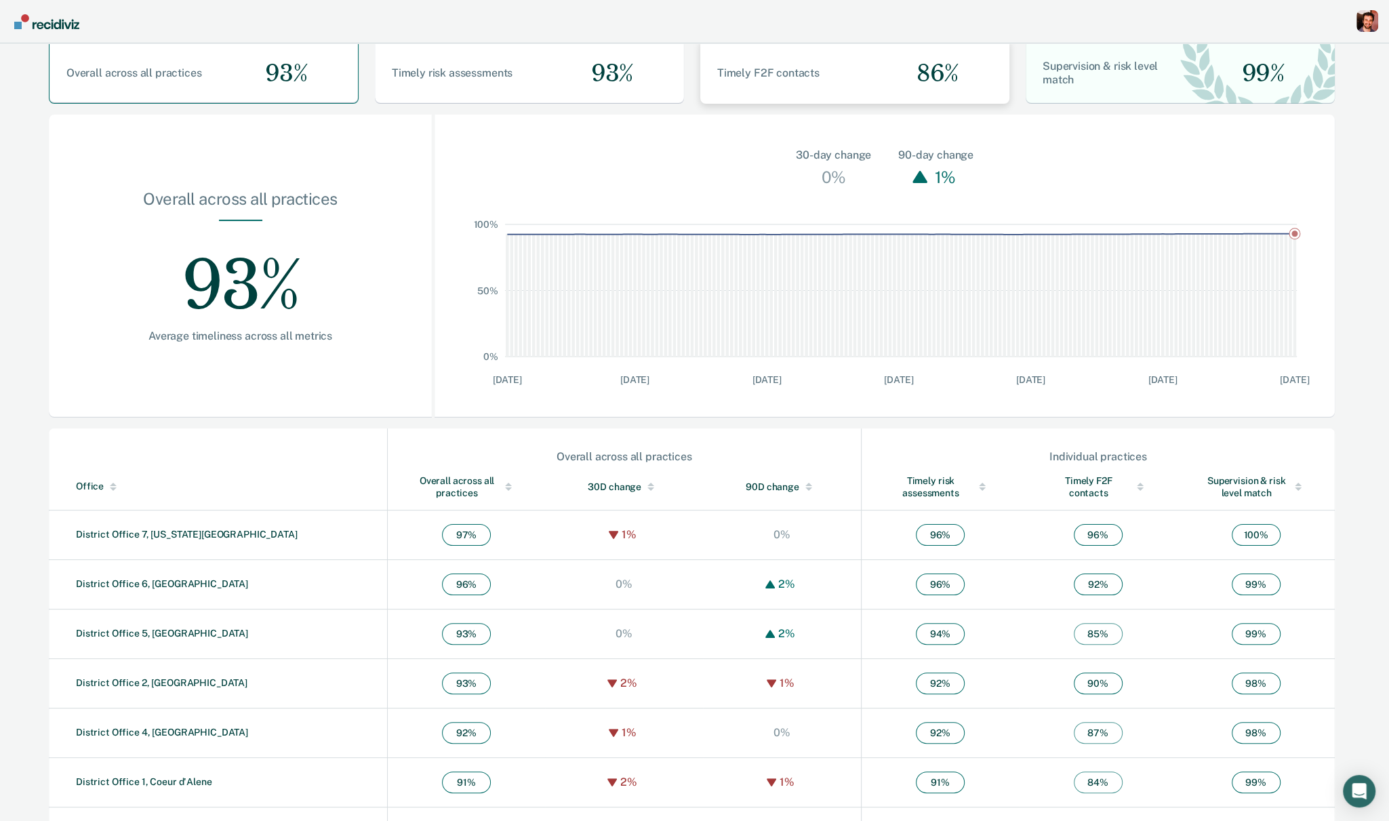
scroll to position [108, 0]
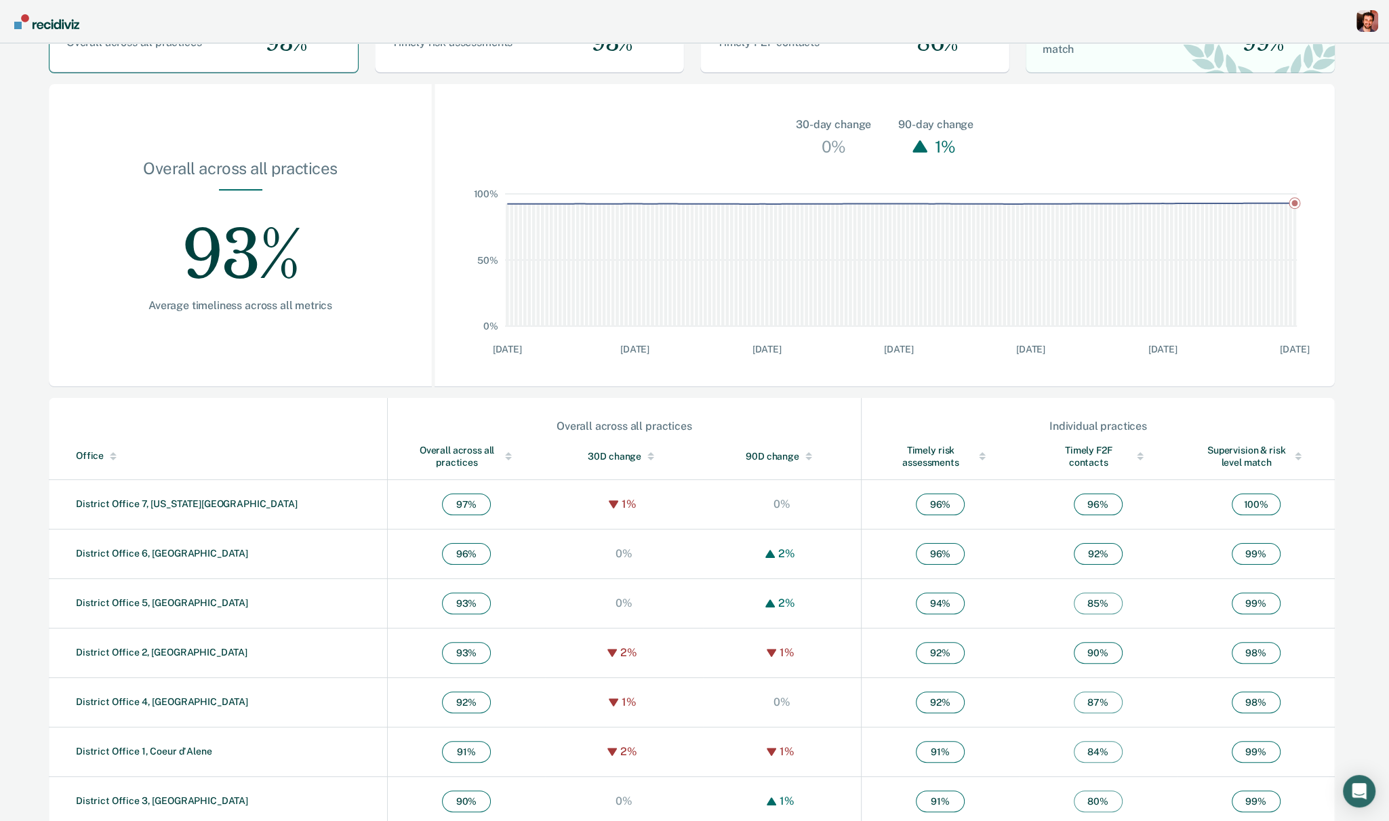
click at [415, 447] on div "Overall across all practices" at bounding box center [466, 456] width 103 height 24
click at [415, 456] on div "Overall across all practices" at bounding box center [466, 456] width 103 height 24
click at [155, 503] on link "District Office 3, Caldwell" at bounding box center [162, 503] width 172 height 11
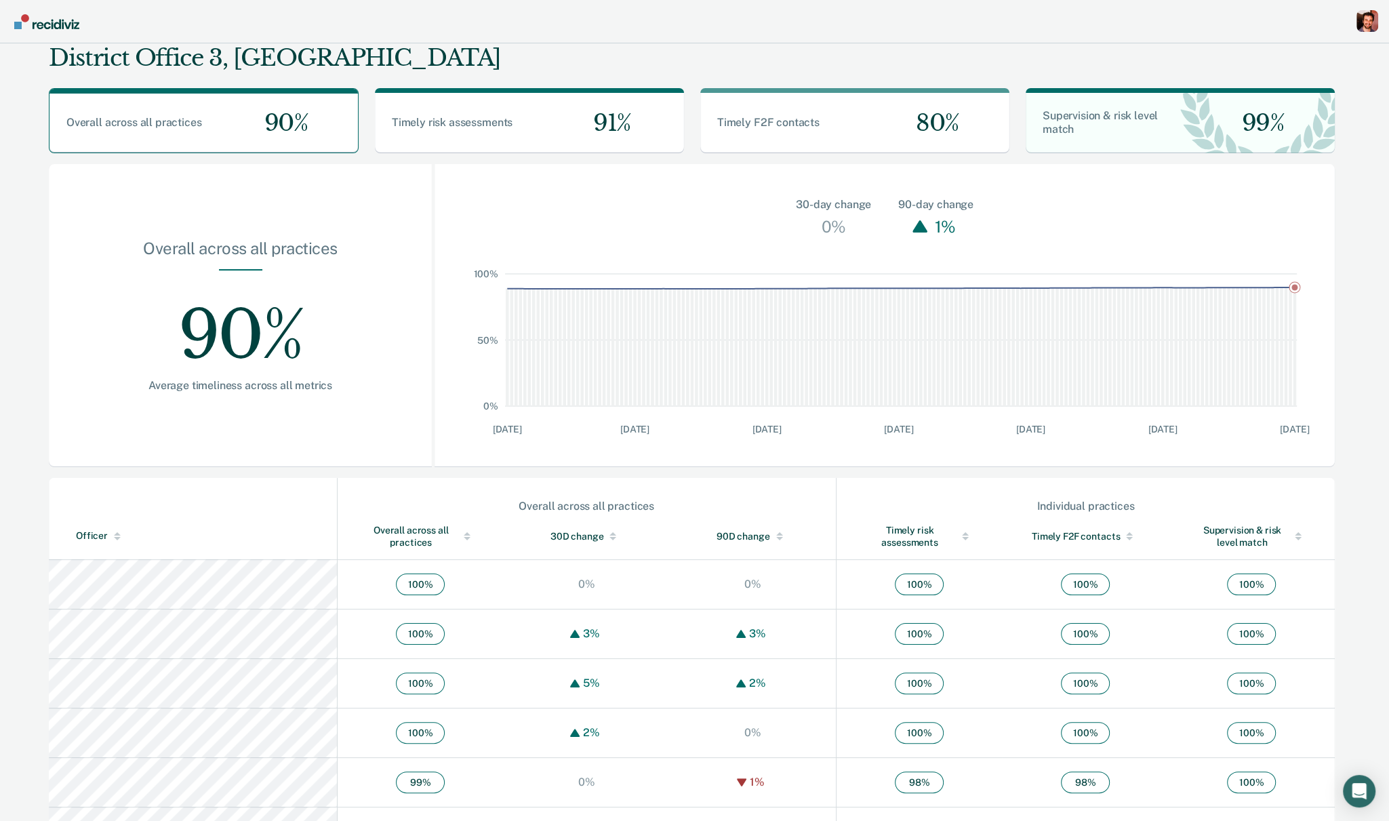
scroll to position [141, 0]
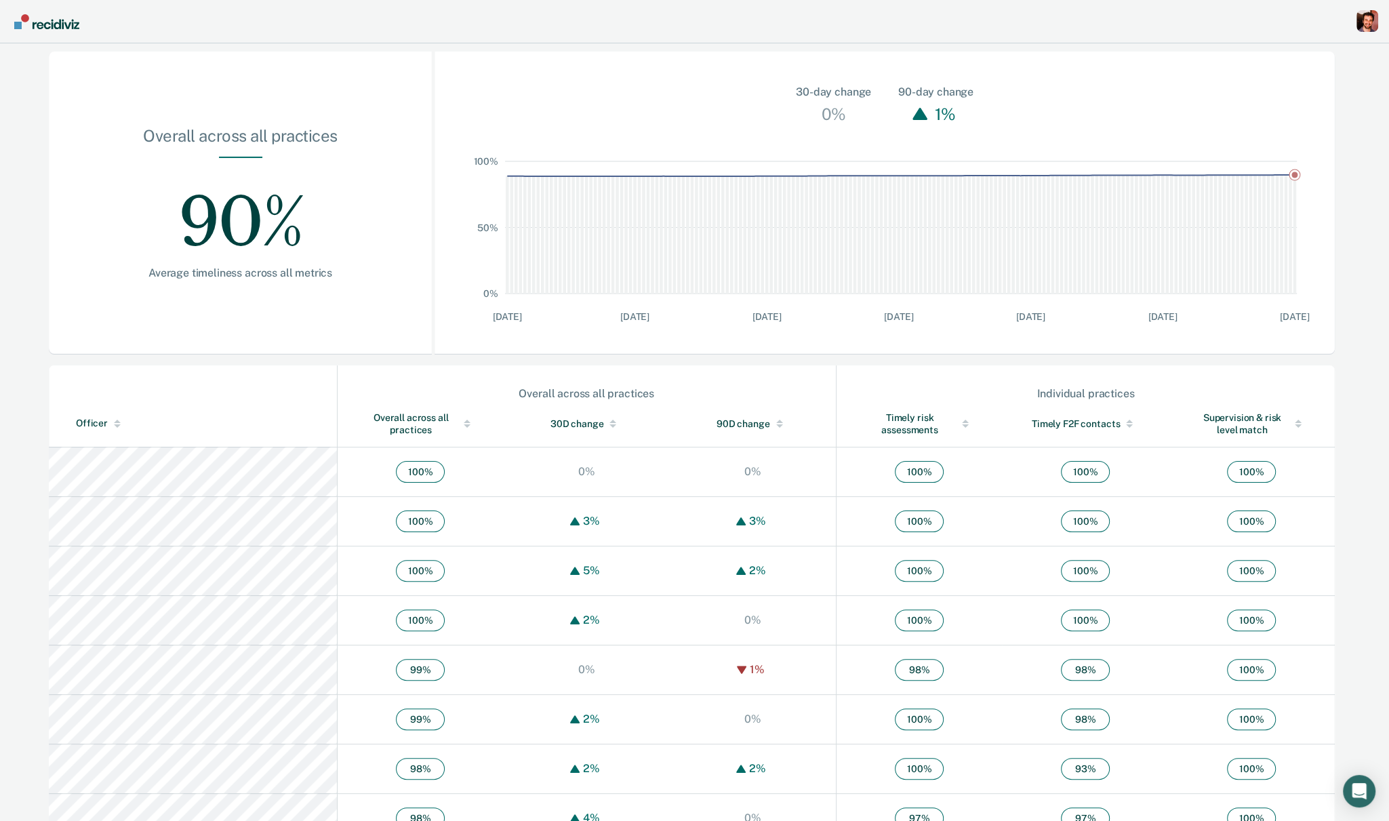
click at [97, 418] on div "Officer" at bounding box center [204, 424] width 256 height 12
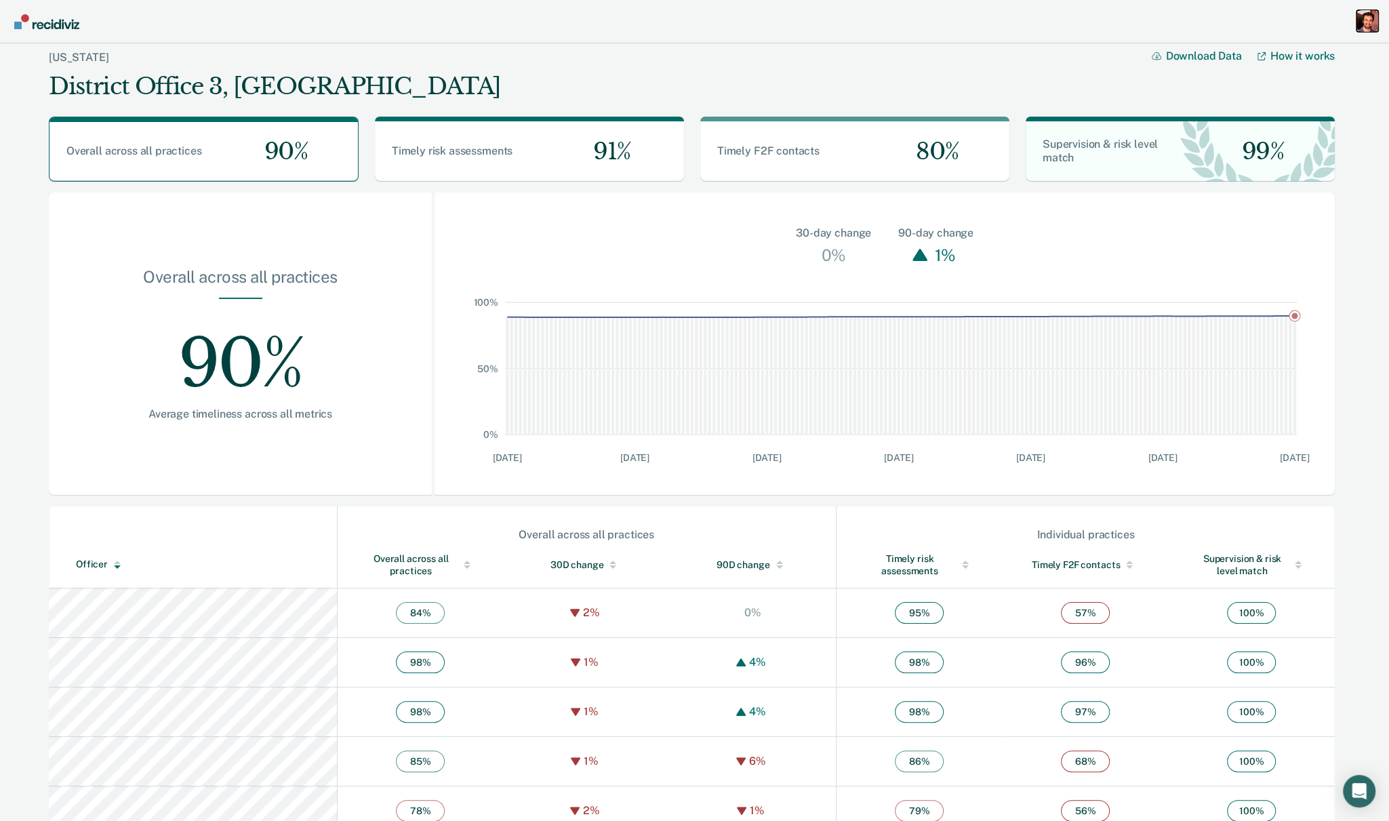
click at [1366, 16] on div "Profile dropdown button" at bounding box center [1368, 21] width 22 height 22
click at [1326, 74] on link "Go to System-Level Trends" at bounding box center [1309, 72] width 115 height 12
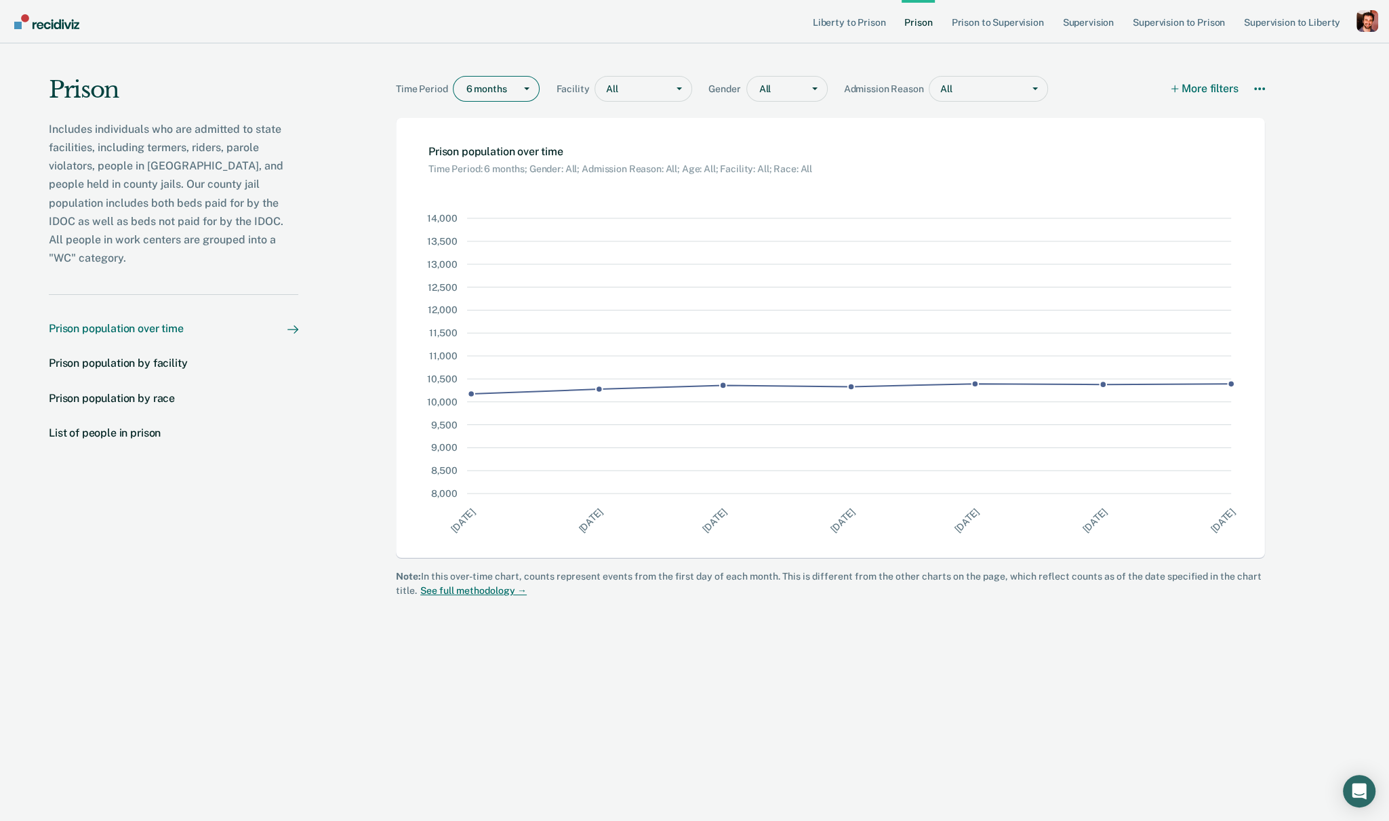
click at [494, 93] on div at bounding box center [487, 89] width 42 height 14
click at [481, 191] on div "5 years" at bounding box center [496, 185] width 85 height 22
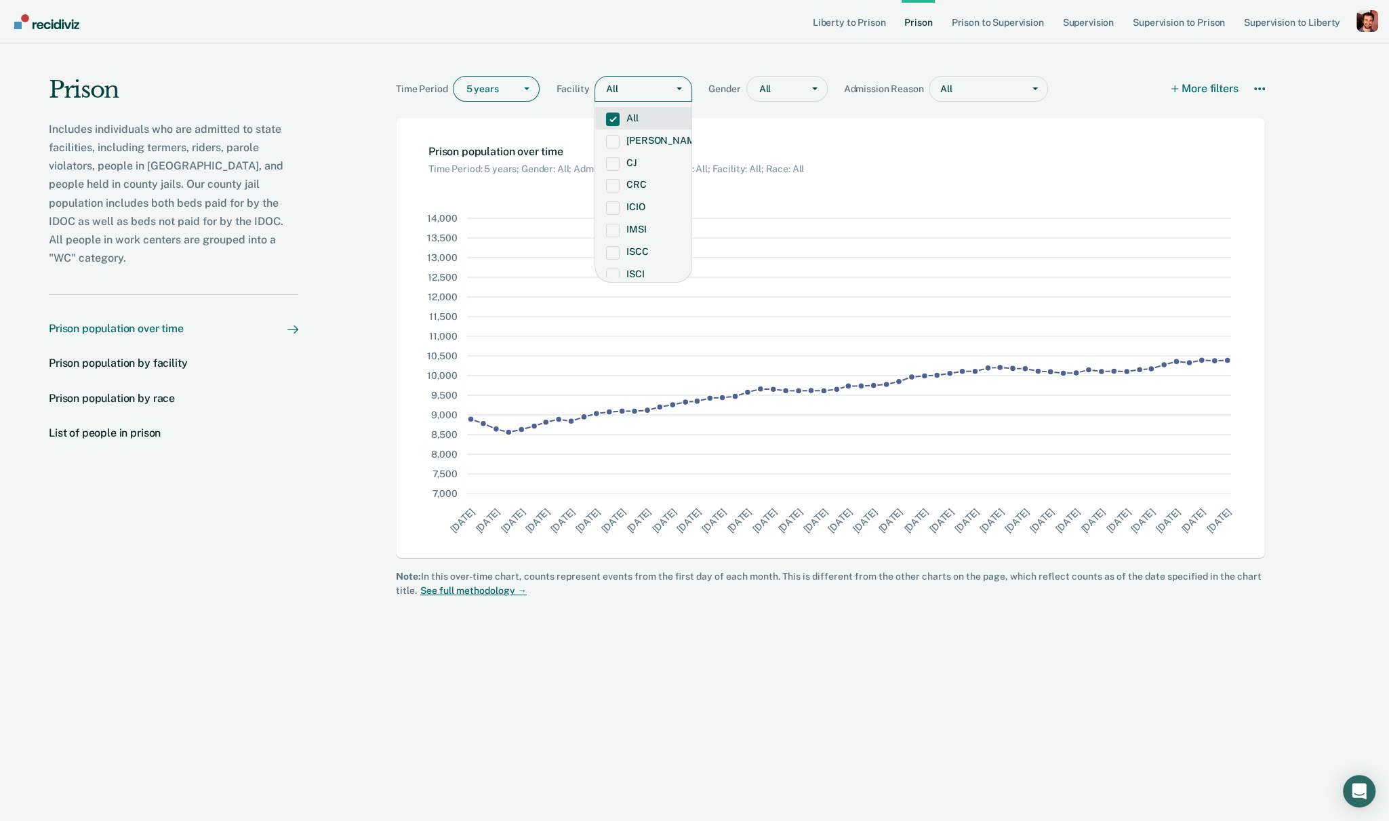
click at [640, 92] on div at bounding box center [640, 89] width 41 height 14
click at [627, 182] on label "CRC" at bounding box center [643, 185] width 75 height 12
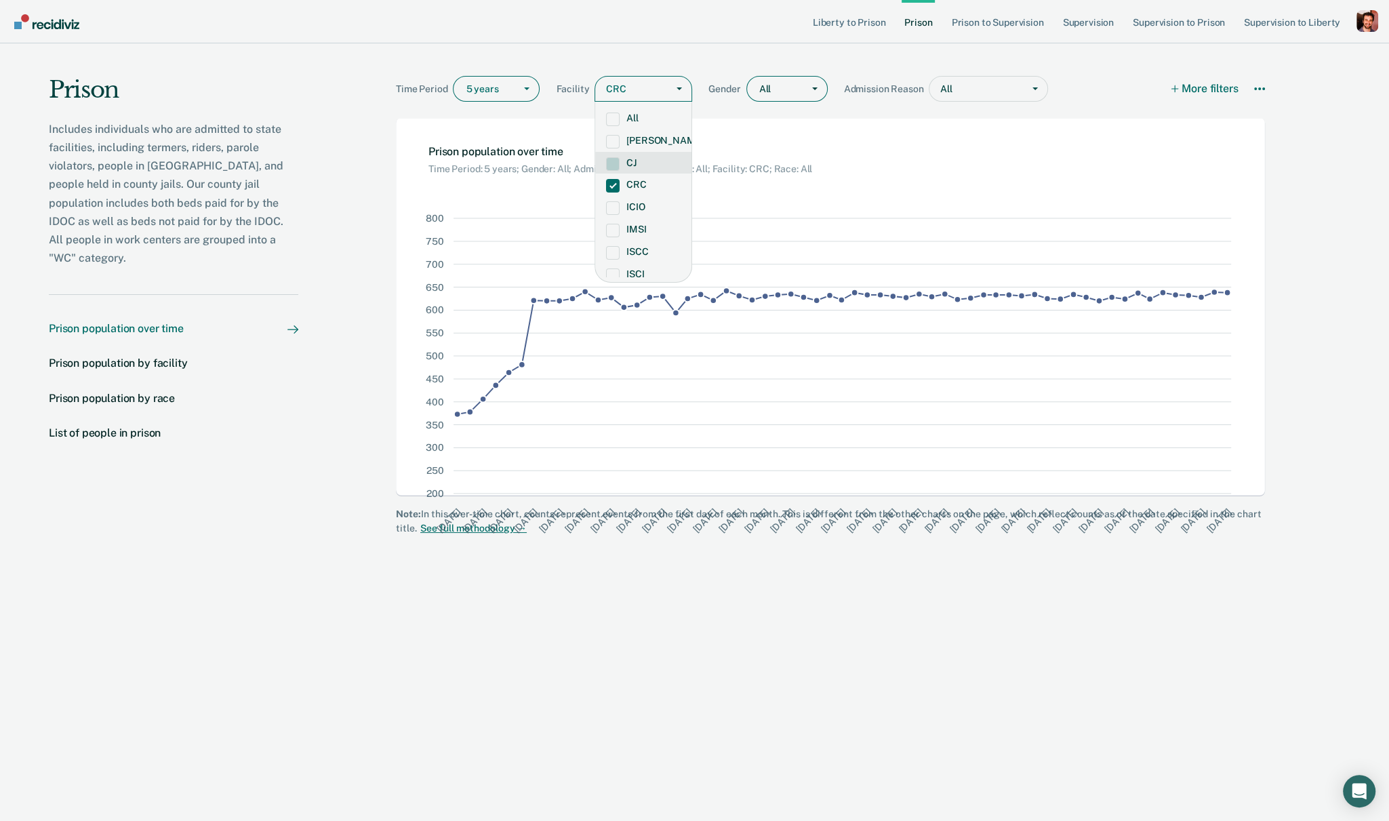
click at [784, 91] on div at bounding box center [777, 89] width 37 height 14
click at [785, 158] on div "Male" at bounding box center [787, 163] width 80 height 22
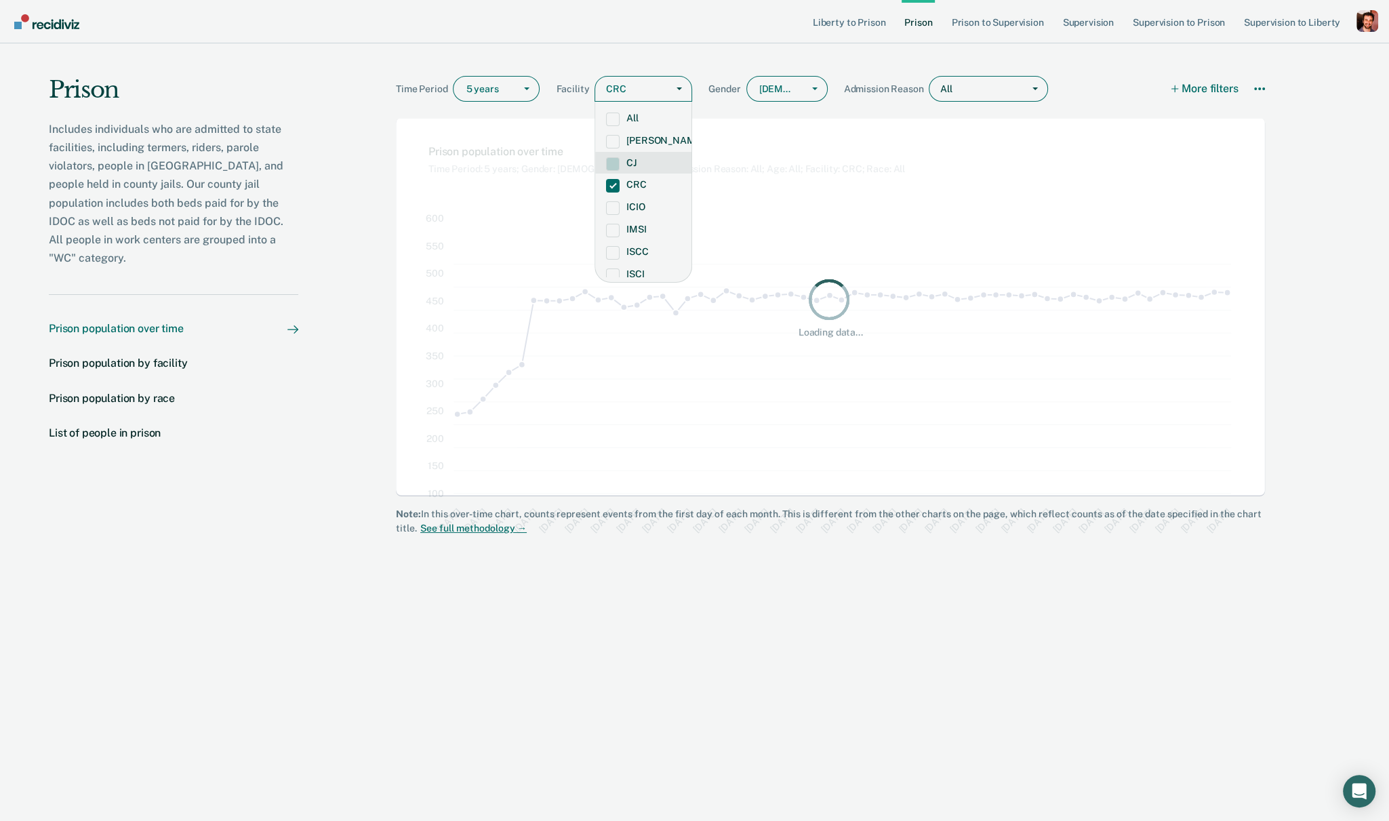
click at [966, 87] on div at bounding box center [985, 89] width 62 height 14
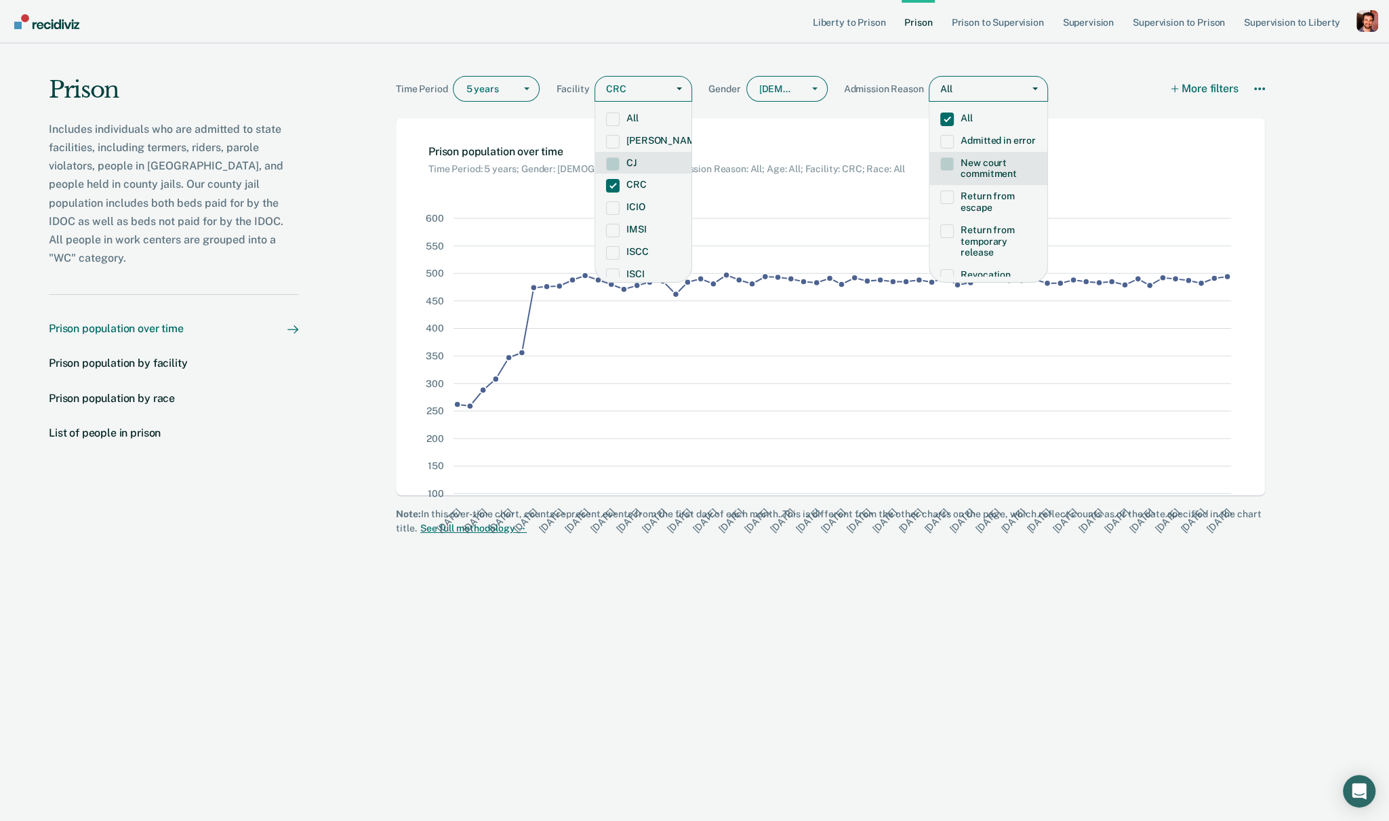
click at [952, 166] on span at bounding box center [947, 164] width 14 height 14
click at [1185, 84] on button "More filters" at bounding box center [1205, 89] width 68 height 26
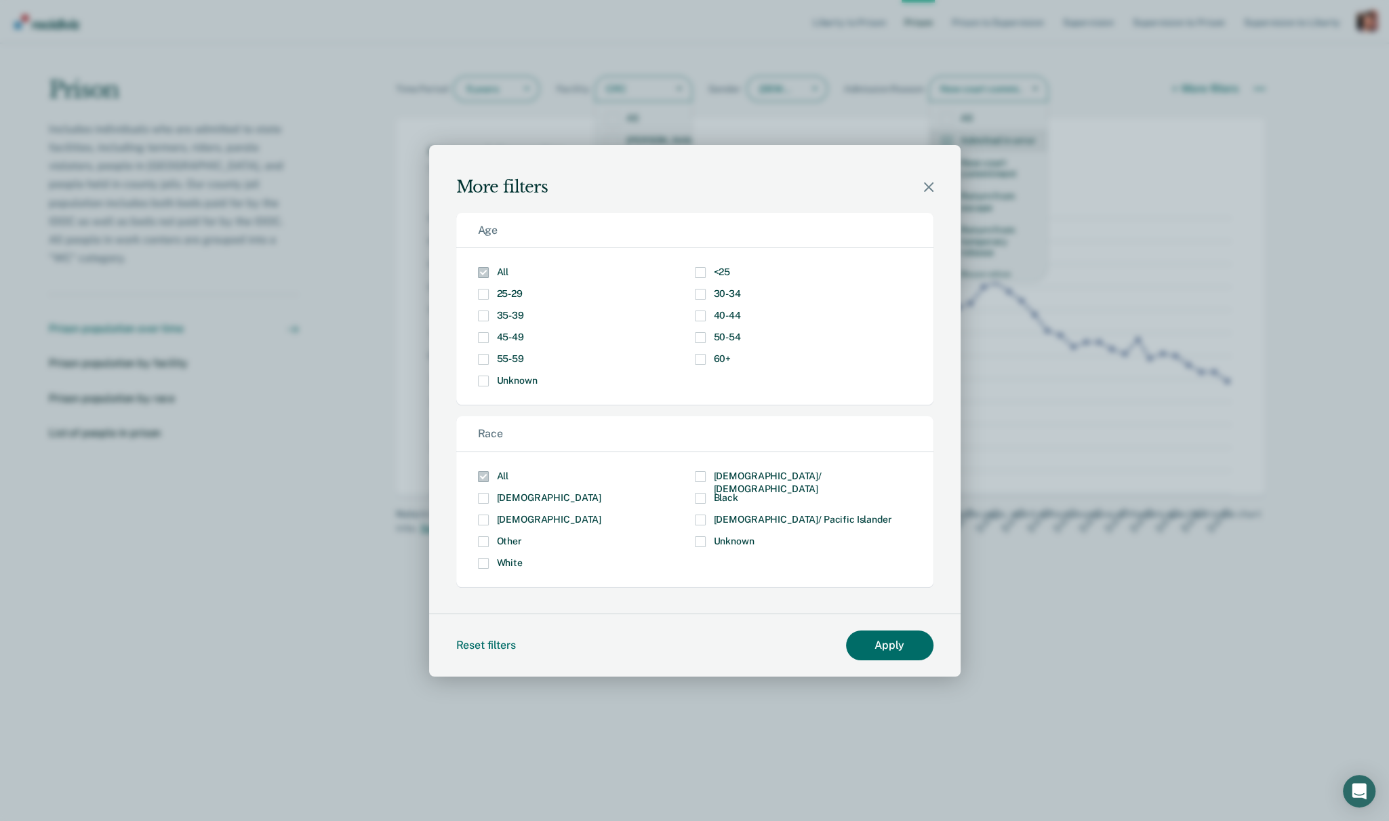
click at [700, 272] on span "Modal" at bounding box center [700, 272] width 11 height 11
click at [730, 267] on input "<25" at bounding box center [730, 267] width 0 height 0
click at [499, 518] on span "Hispanic" at bounding box center [549, 519] width 104 height 11
click at [601, 515] on input "Hispanic" at bounding box center [601, 515] width 0 height 0
click at [865, 644] on button "Apply" at bounding box center [889, 645] width 87 height 29
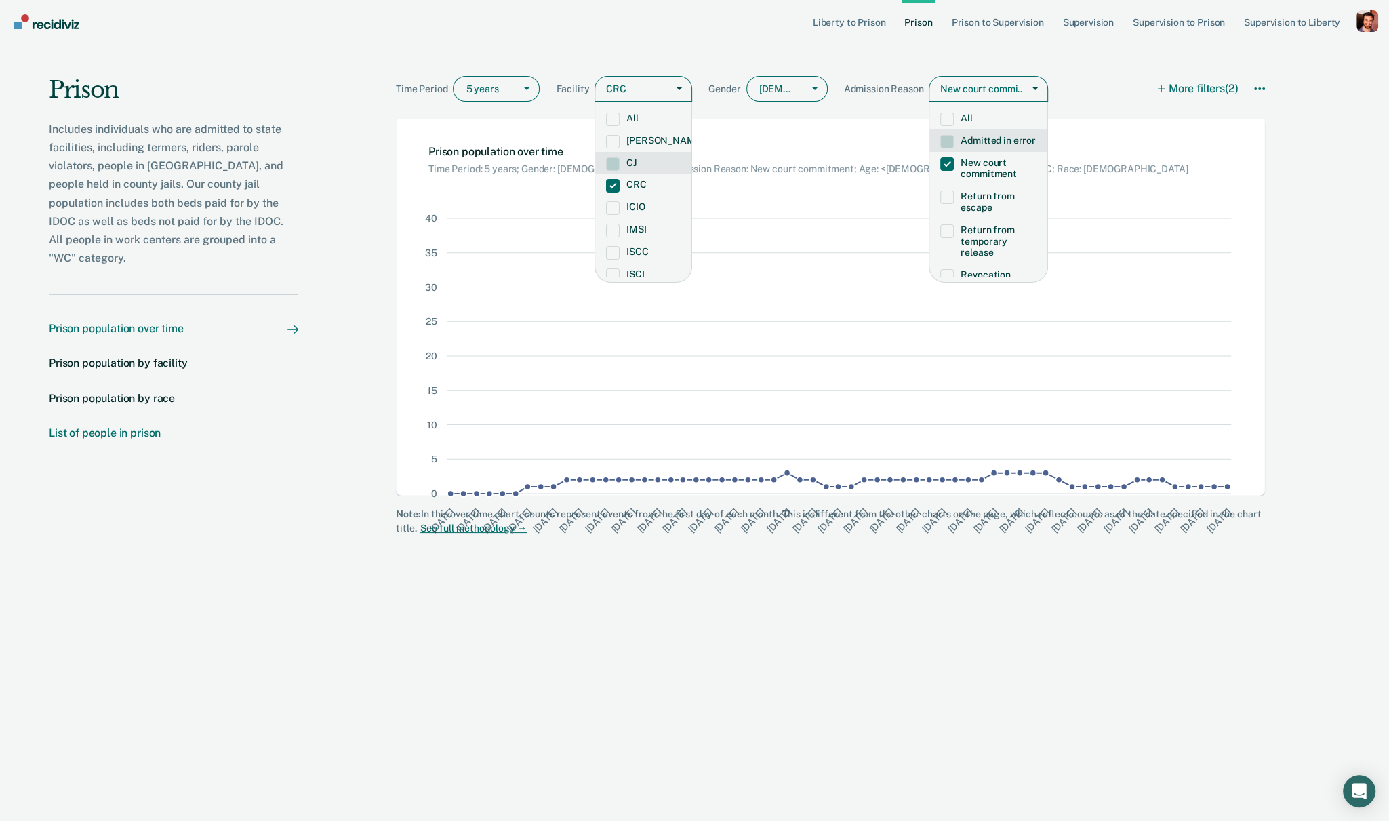
click at [125, 427] on div "List of people in prison" at bounding box center [105, 433] width 112 height 13
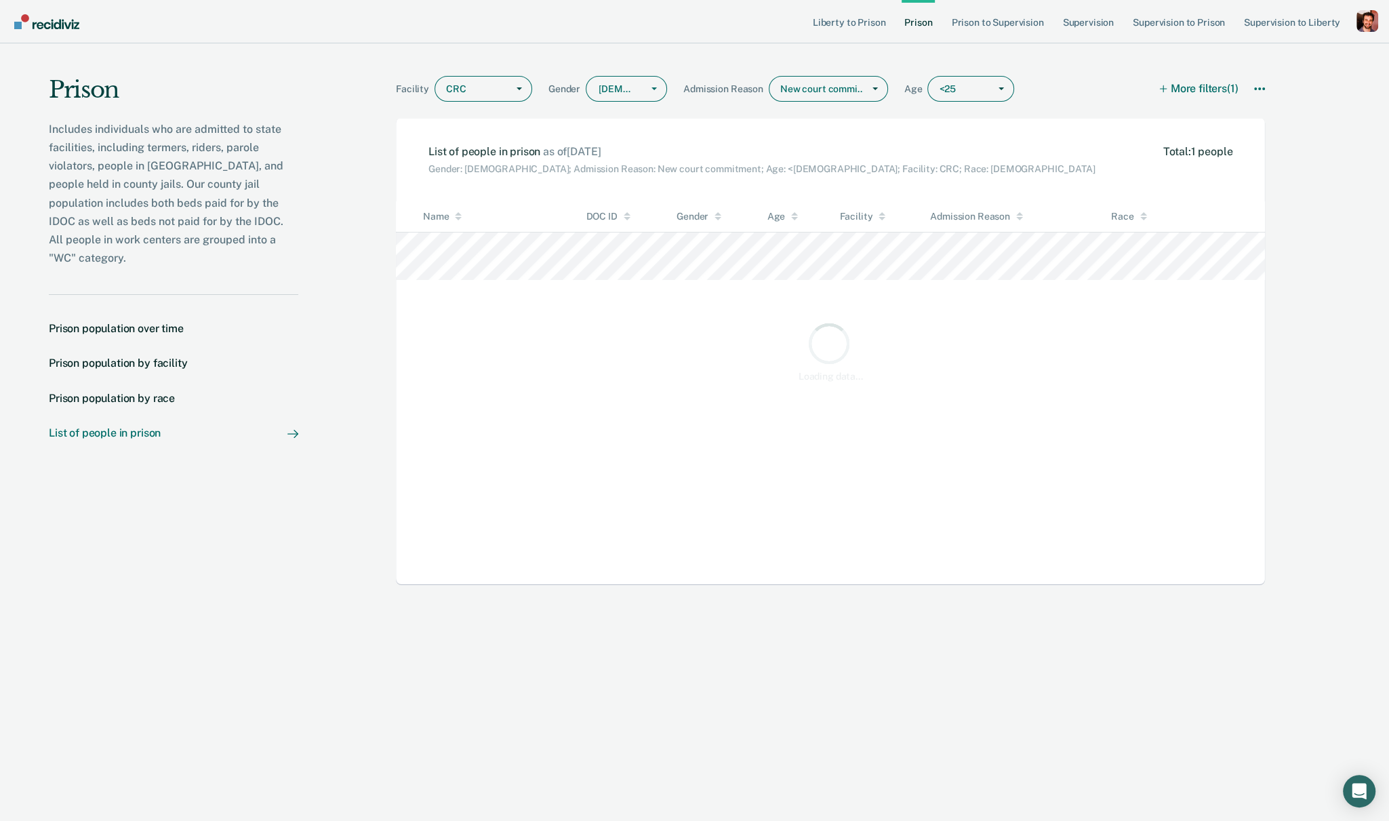
scroll to position [353, 869]
click at [869, 27] on link "Liberty to Prison" at bounding box center [849, 21] width 79 height 43
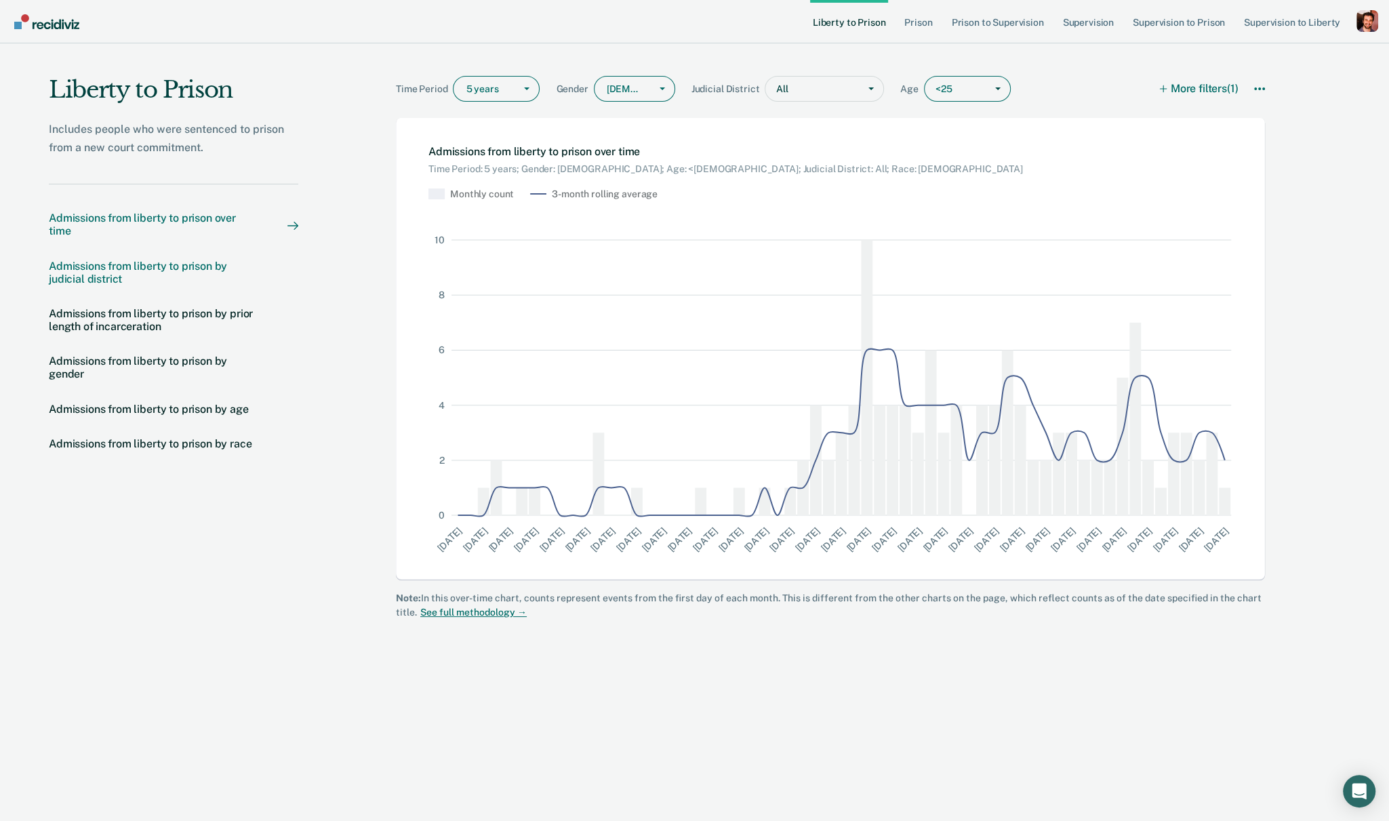
click at [113, 268] on div "Admissions from liberty to prison by judicial district" at bounding box center [155, 273] width 212 height 26
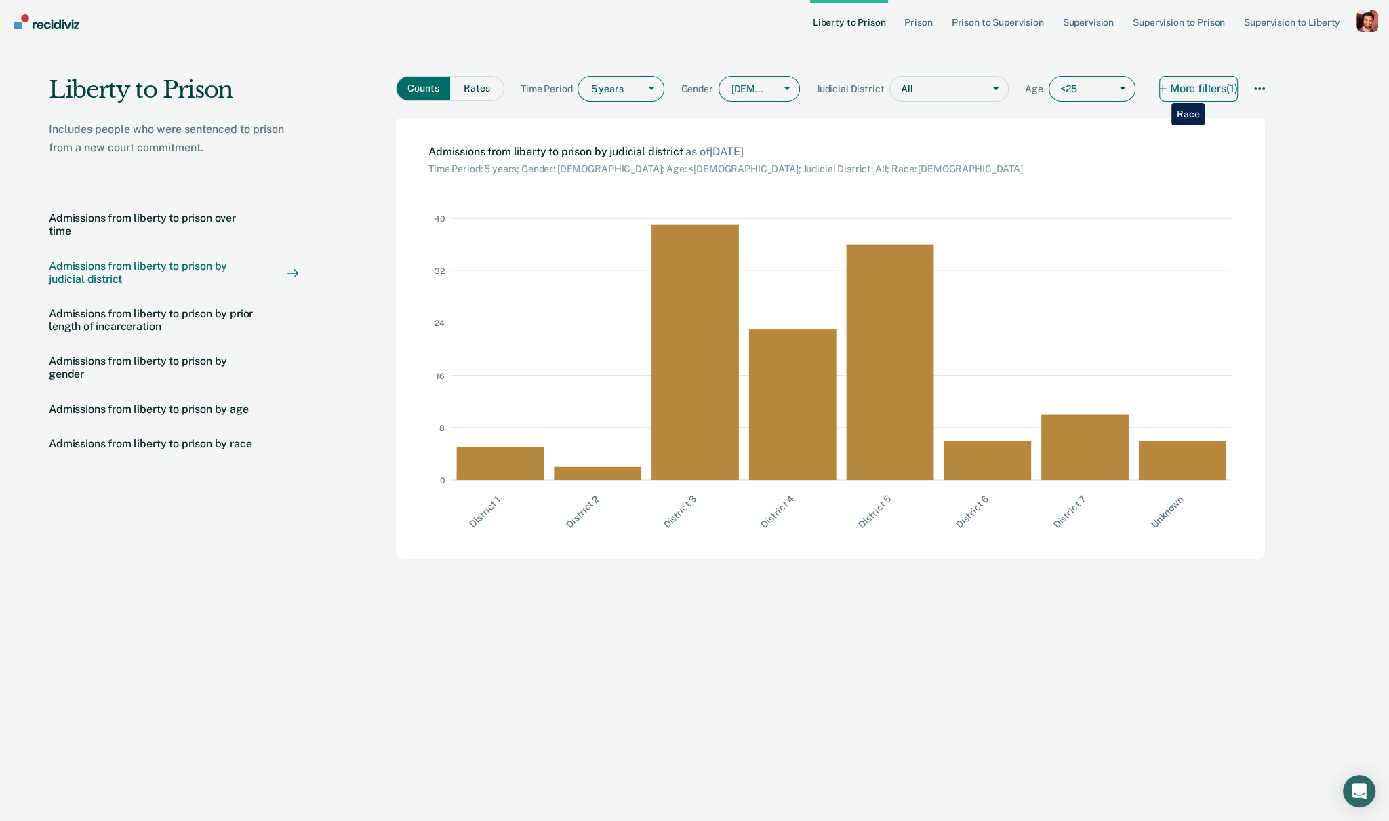
click at [1161, 93] on button "More filters (1)" at bounding box center [1199, 89] width 79 height 26
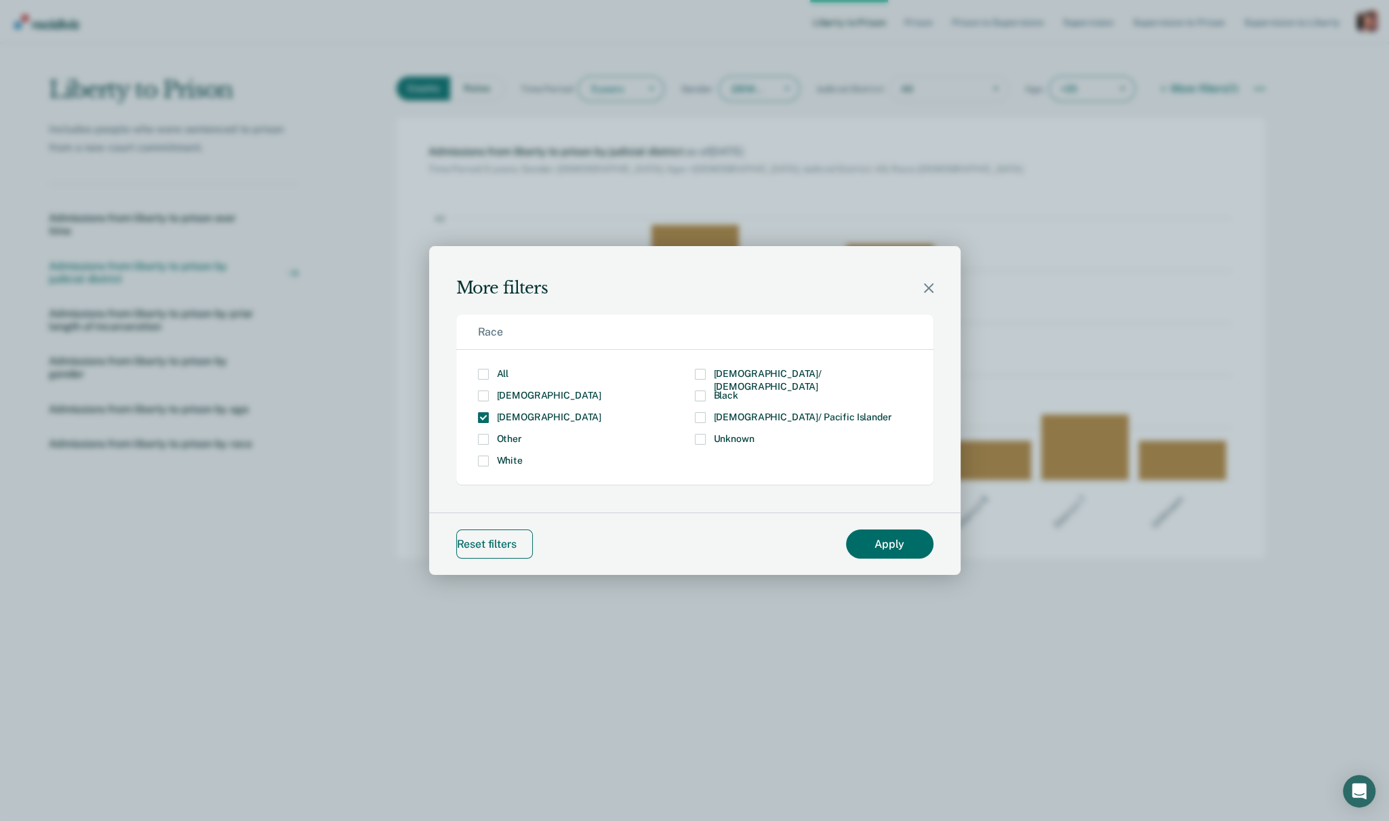
click at [493, 544] on button "Reset filters" at bounding box center [494, 544] width 77 height 29
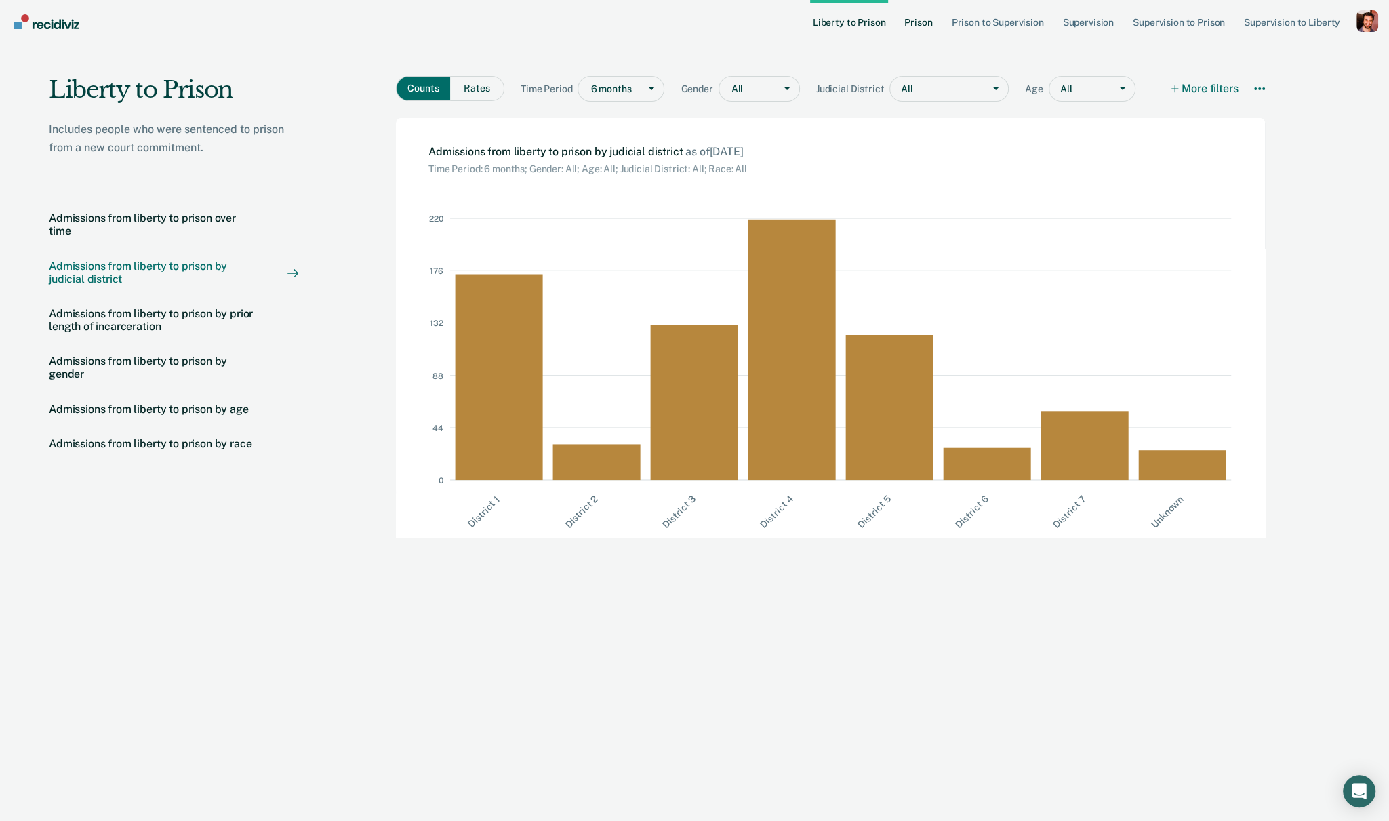
click at [920, 26] on link "Prison" at bounding box center [918, 21] width 33 height 43
